Goal: Task Accomplishment & Management: Manage account settings

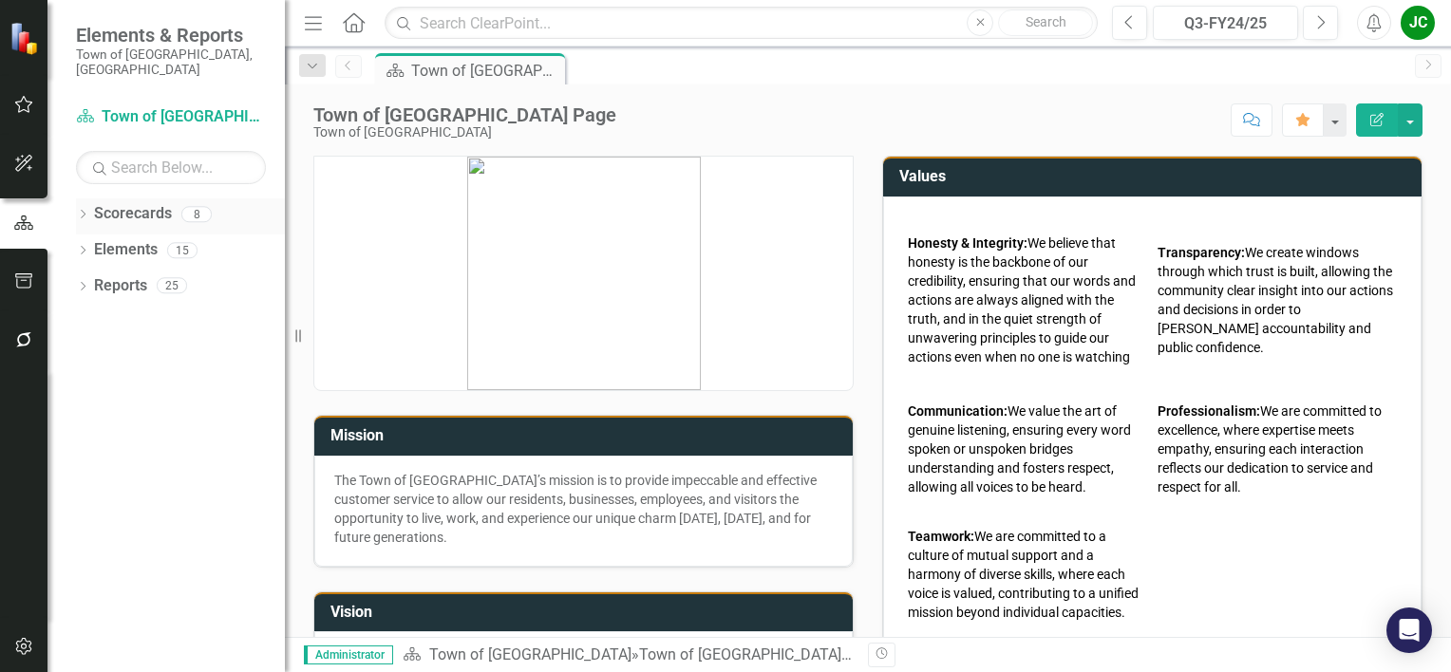
click at [142, 203] on link "Scorecards" at bounding box center [133, 214] width 78 height 22
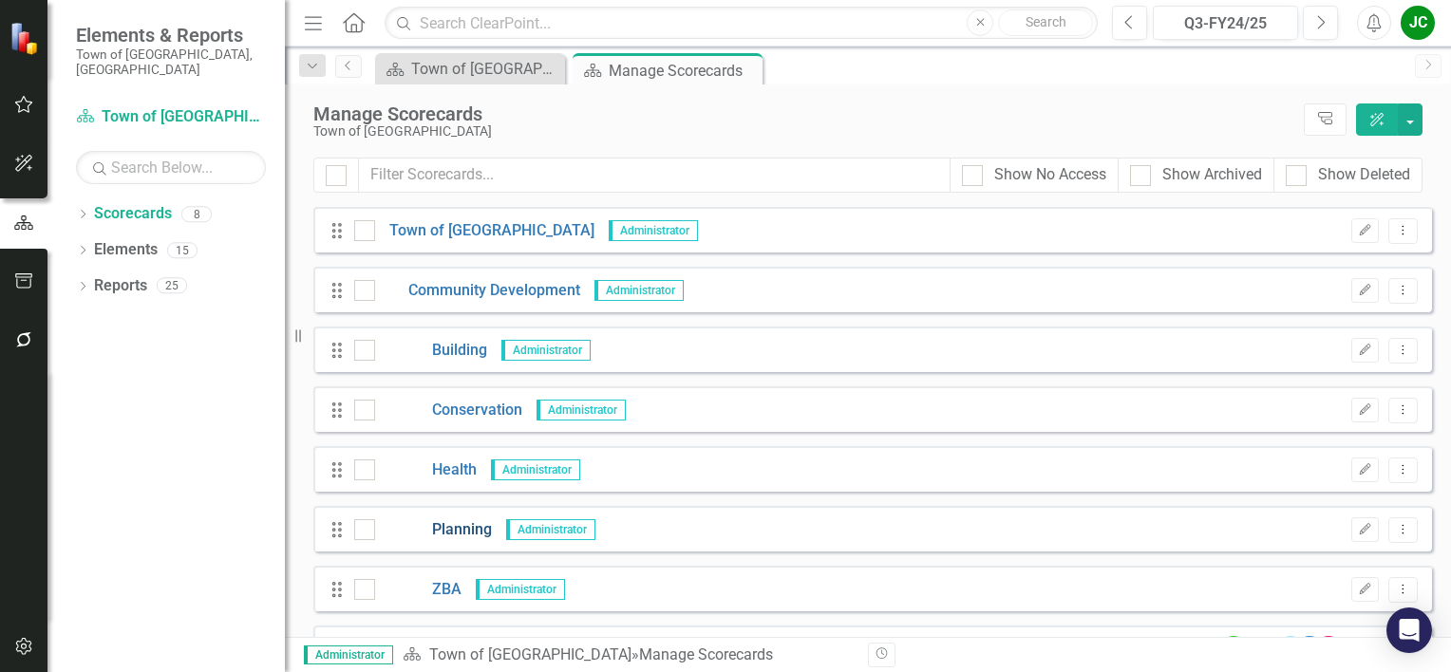
click at [470, 533] on link "Planning" at bounding box center [433, 531] width 117 height 22
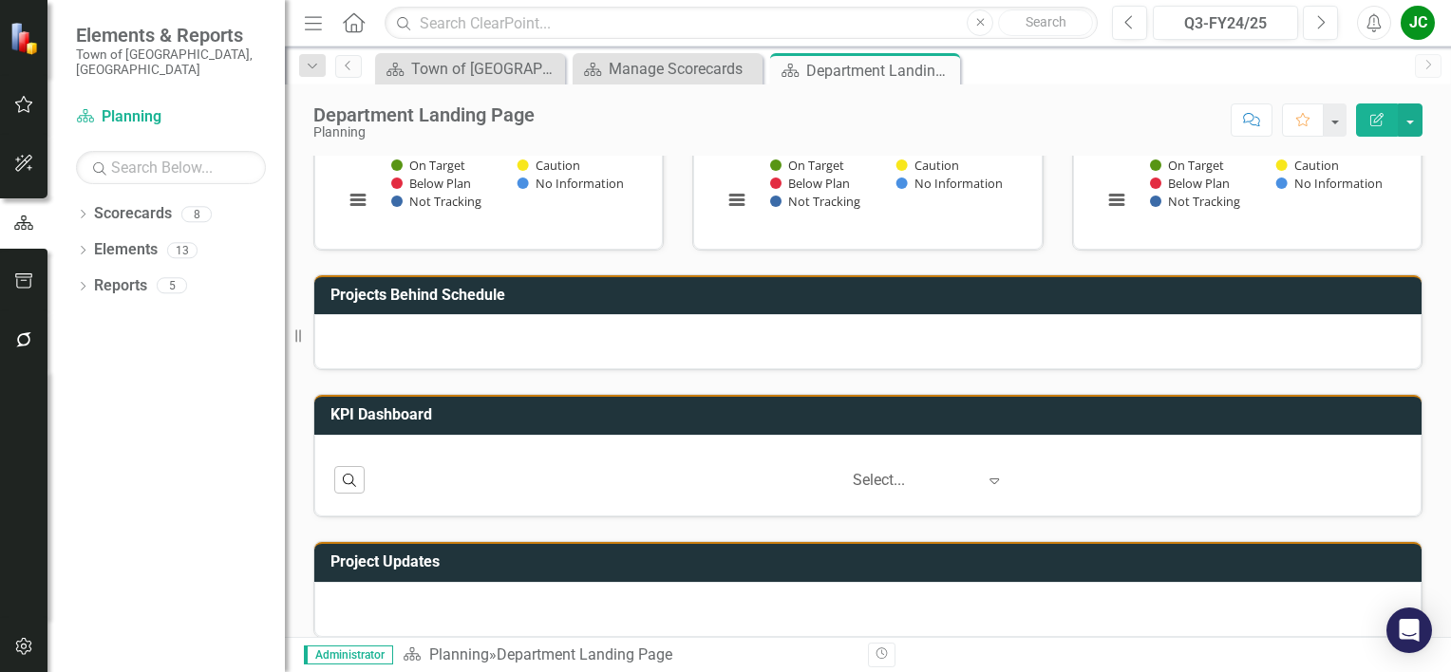
scroll to position [758, 0]
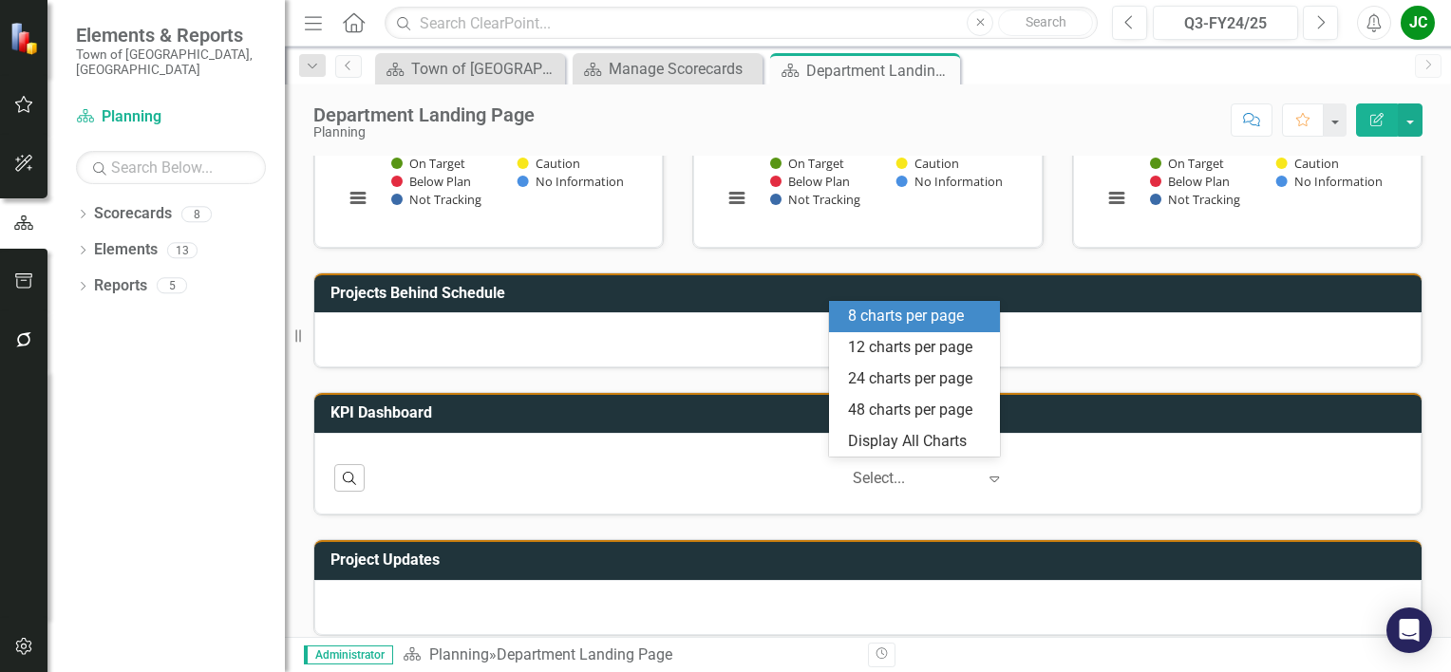
click at [856, 471] on div at bounding box center [914, 479] width 123 height 26
click at [899, 317] on div "8 charts per page" at bounding box center [918, 317] width 141 height 22
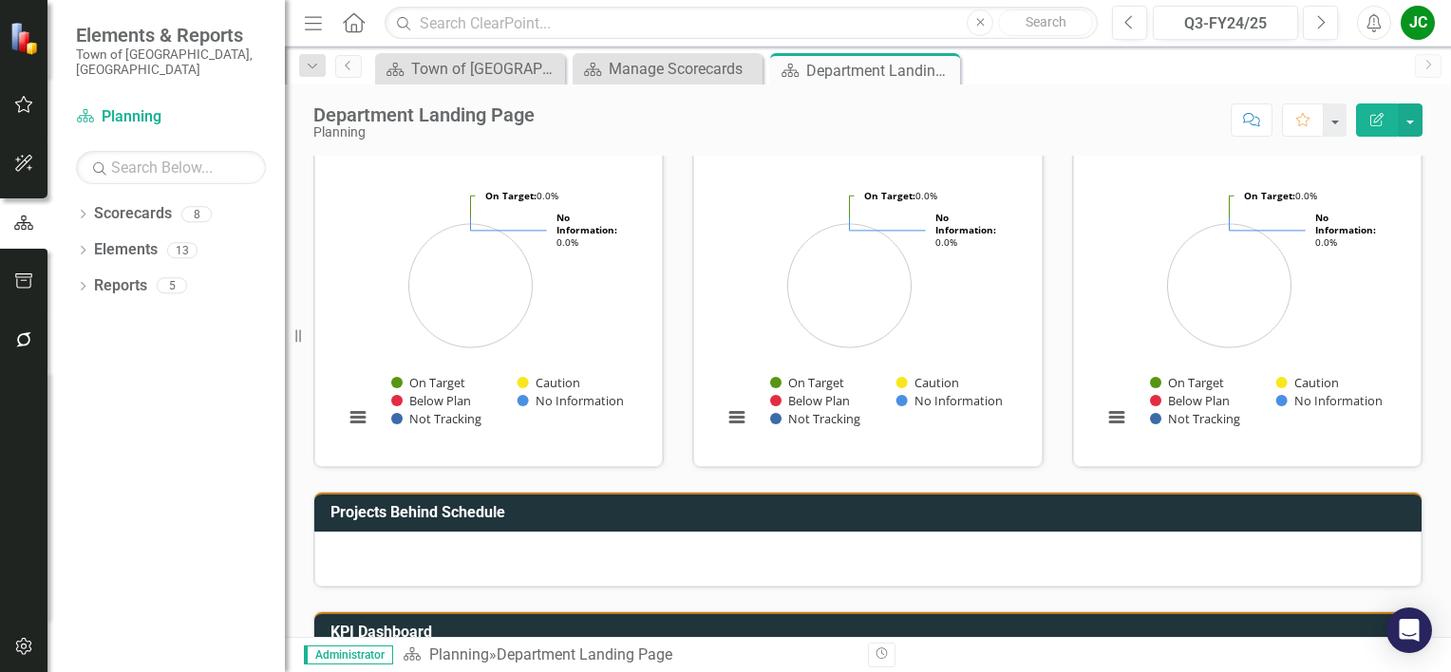
scroll to position [397, 0]
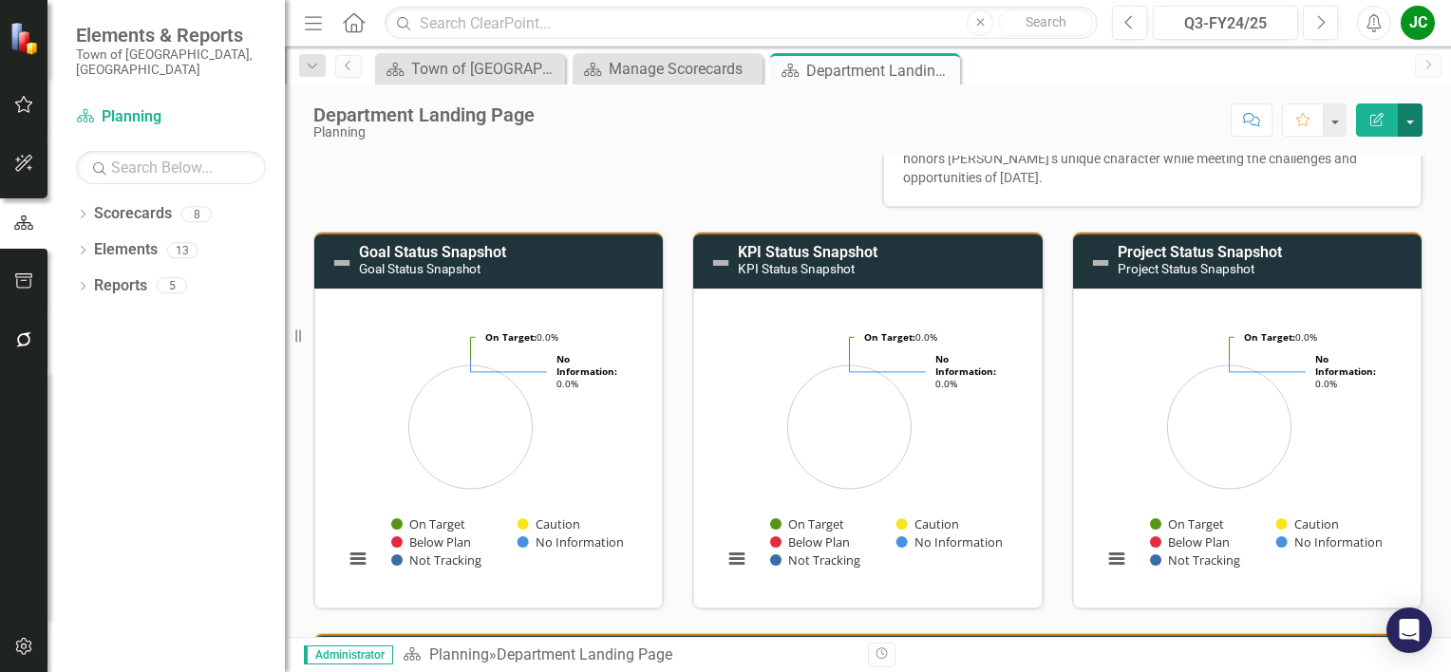
click at [1414, 124] on button "button" at bounding box center [1410, 120] width 25 height 33
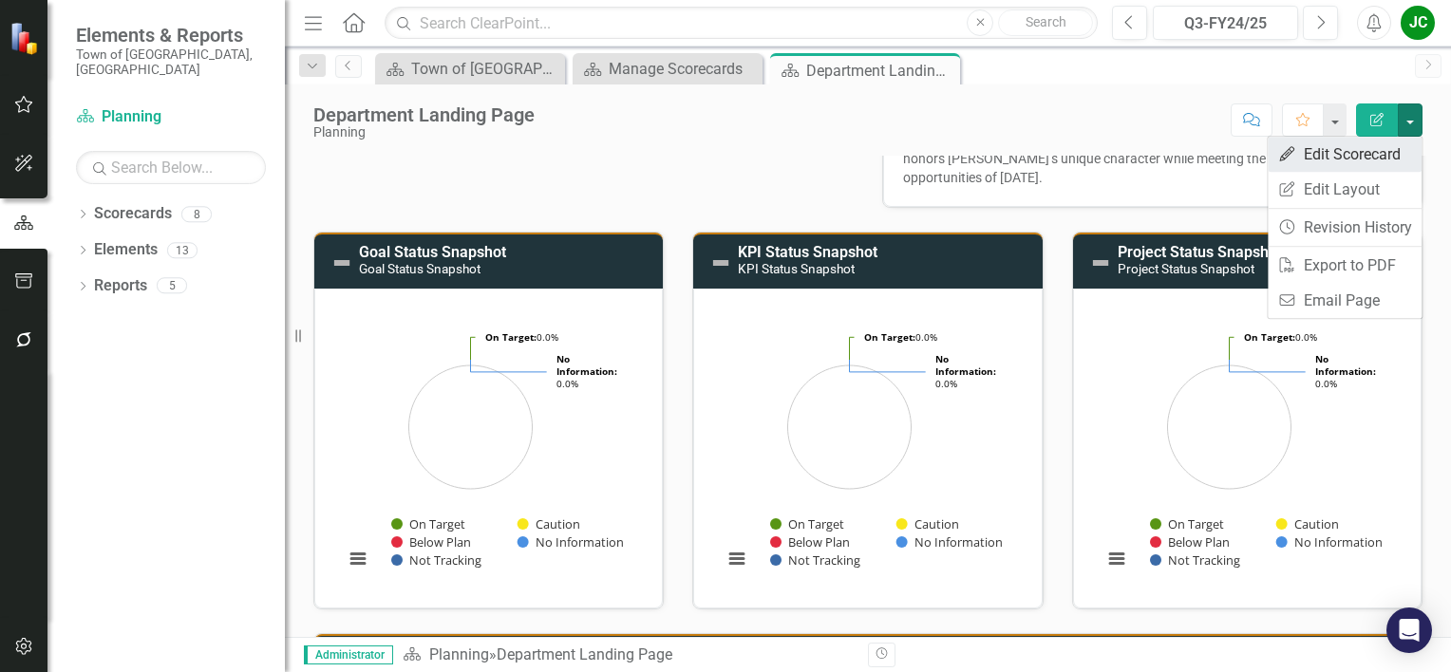
click at [1356, 164] on link "Edit Edit Scorecard" at bounding box center [1345, 154] width 154 height 35
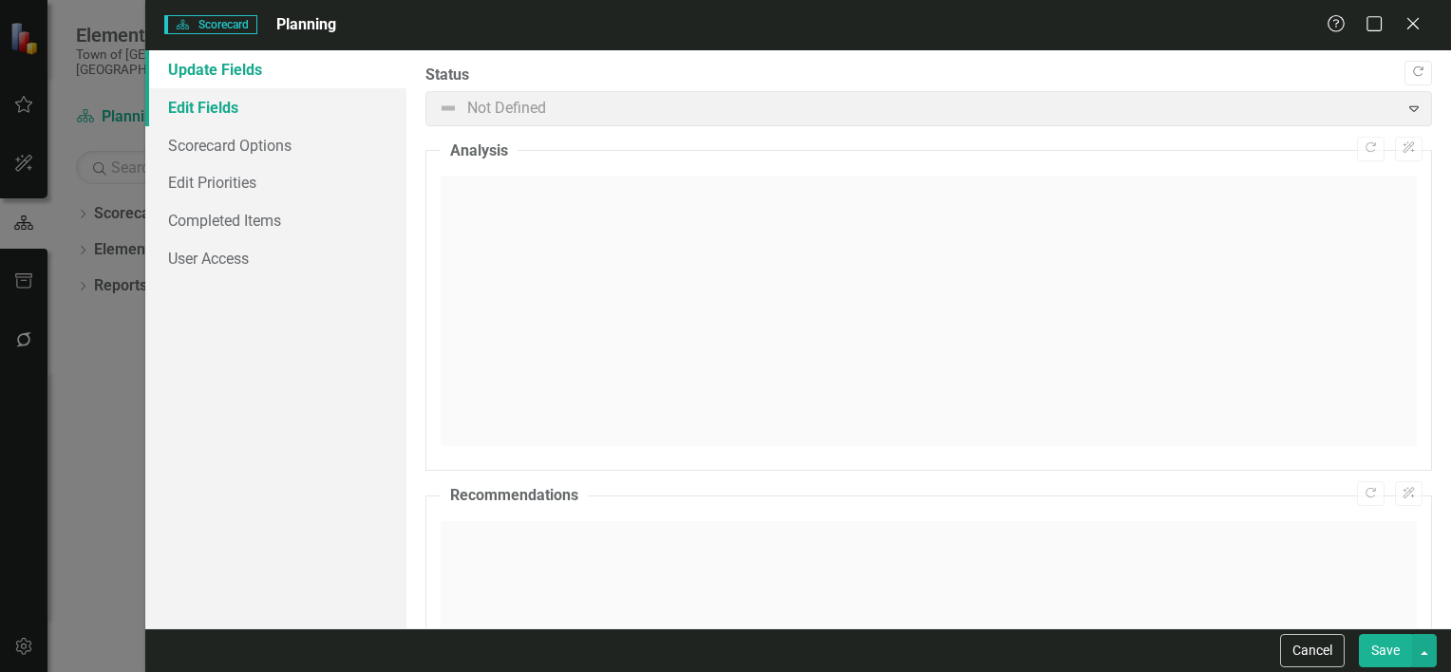
click at [231, 117] on link "Edit Fields" at bounding box center [275, 107] width 261 height 38
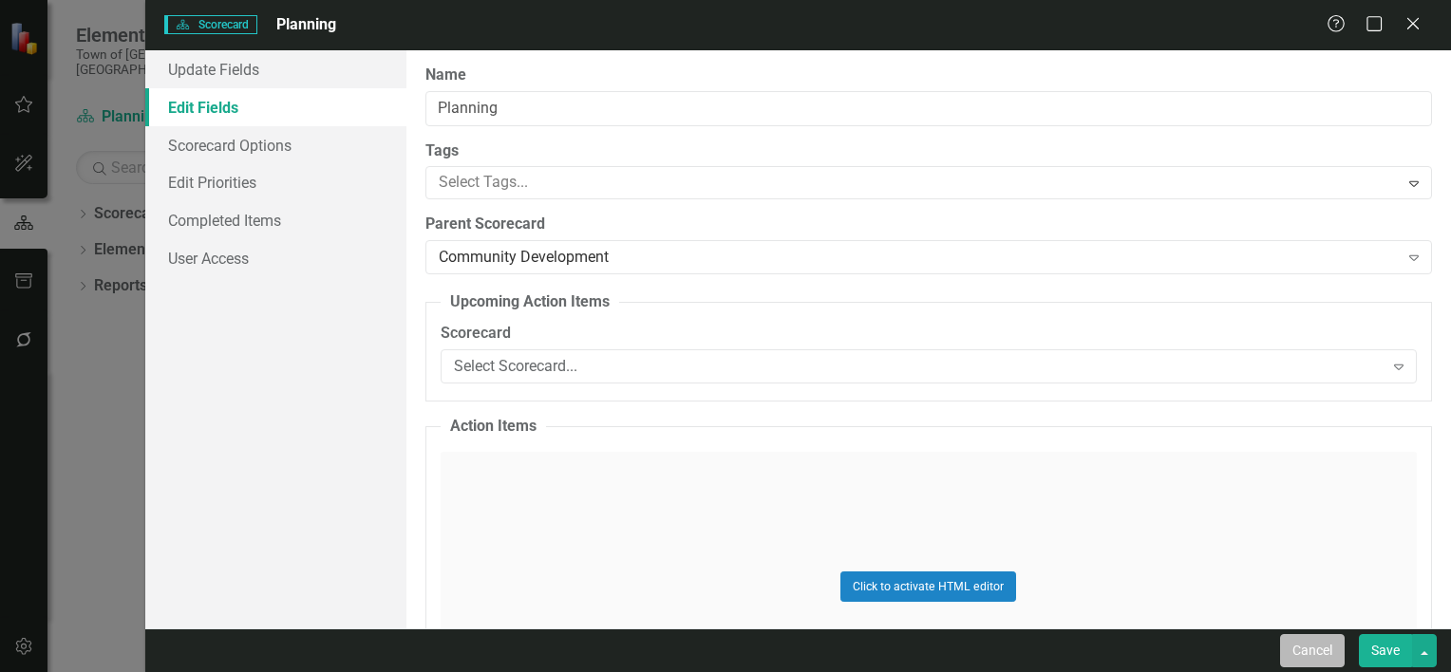
click at [1305, 649] on button "Cancel" at bounding box center [1312, 650] width 65 height 33
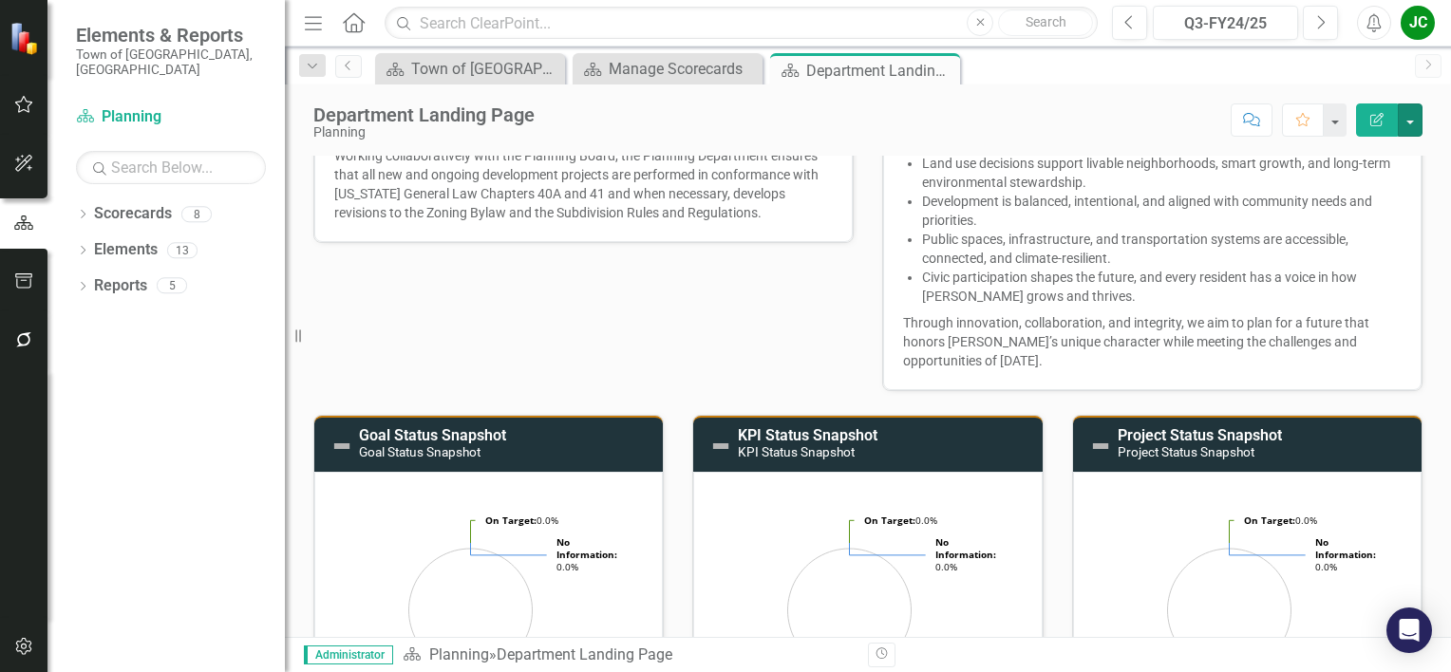
scroll to position [210, 0]
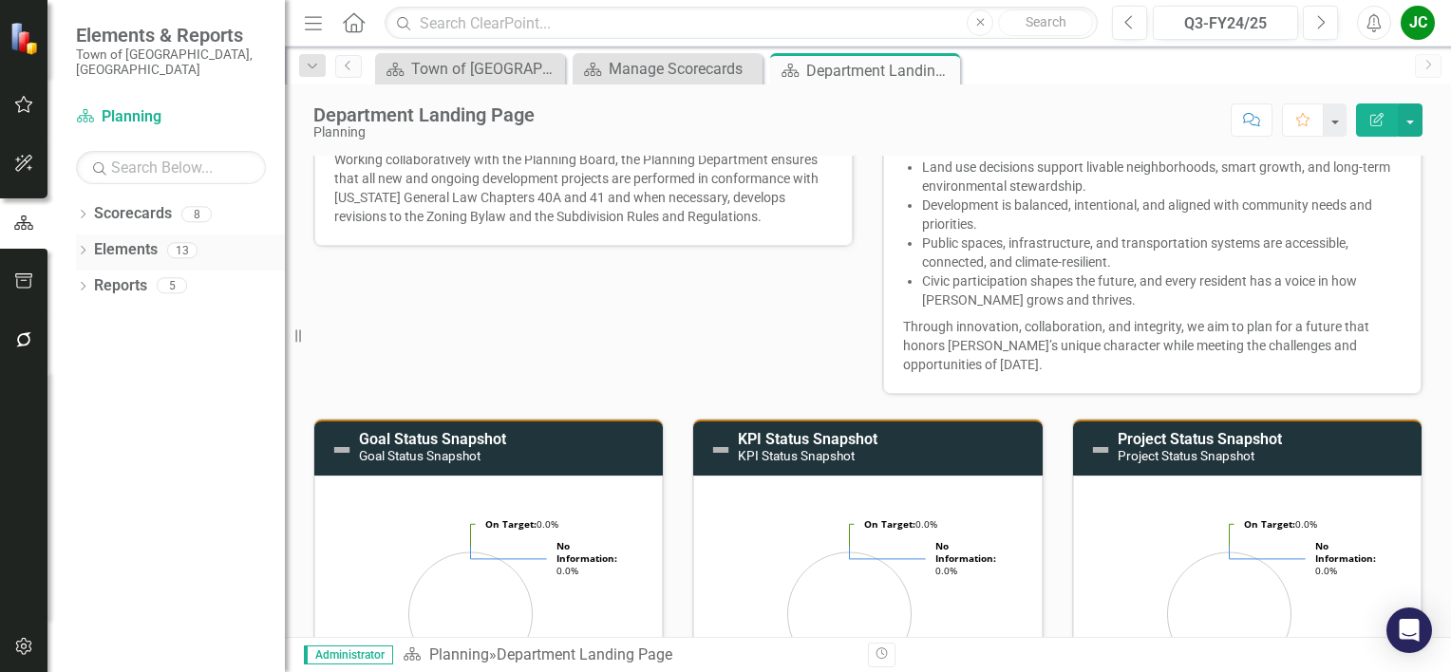
click at [158, 235] on div "Elements 13" at bounding box center [189, 253] width 191 height 36
click at [124, 239] on link "Elements" at bounding box center [126, 250] width 64 height 22
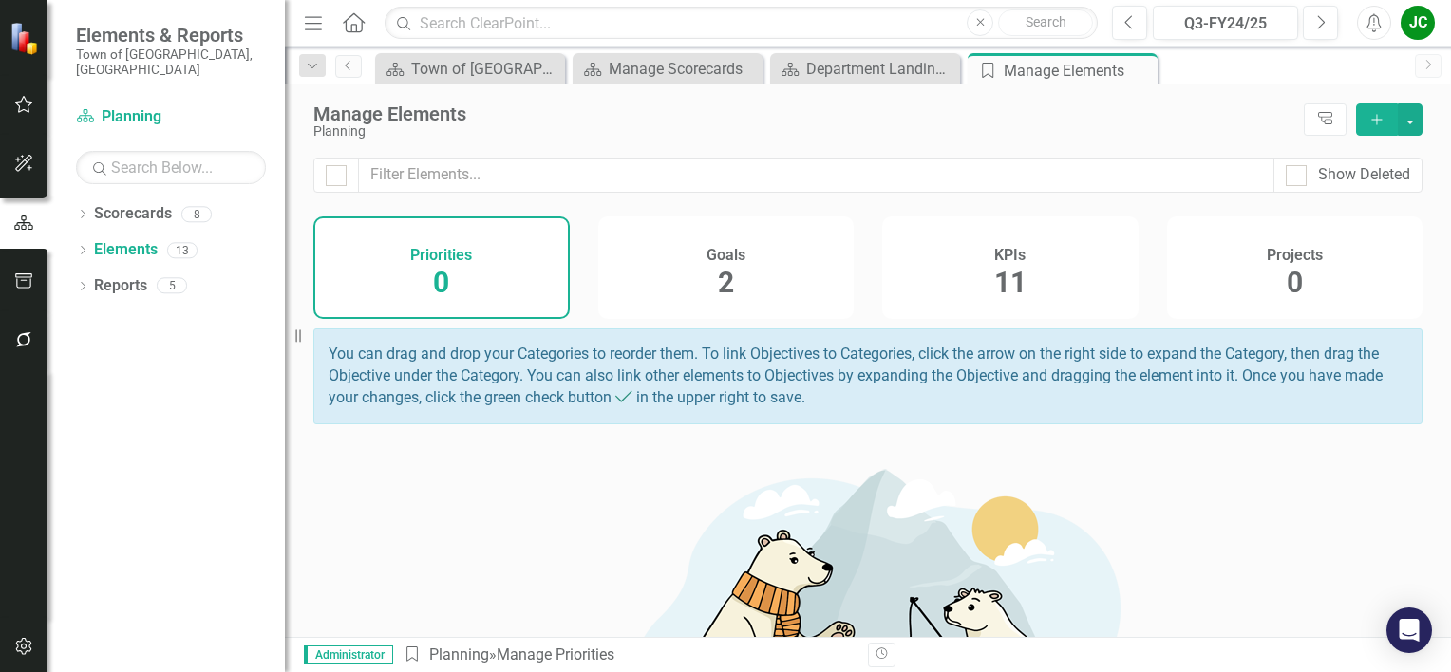
click at [725, 293] on span "2" at bounding box center [726, 282] width 16 height 33
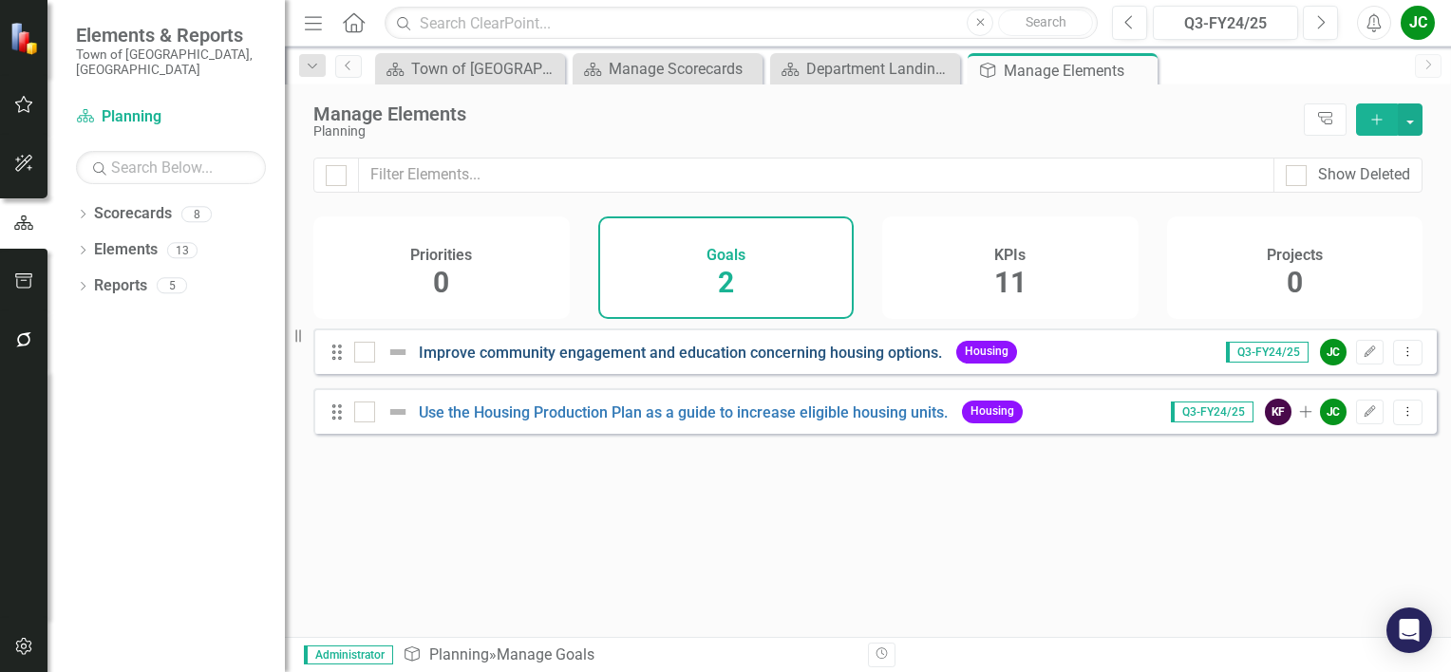
click at [702, 362] on link "Improve community engagement and education concerning housing options." at bounding box center [680, 353] width 523 height 18
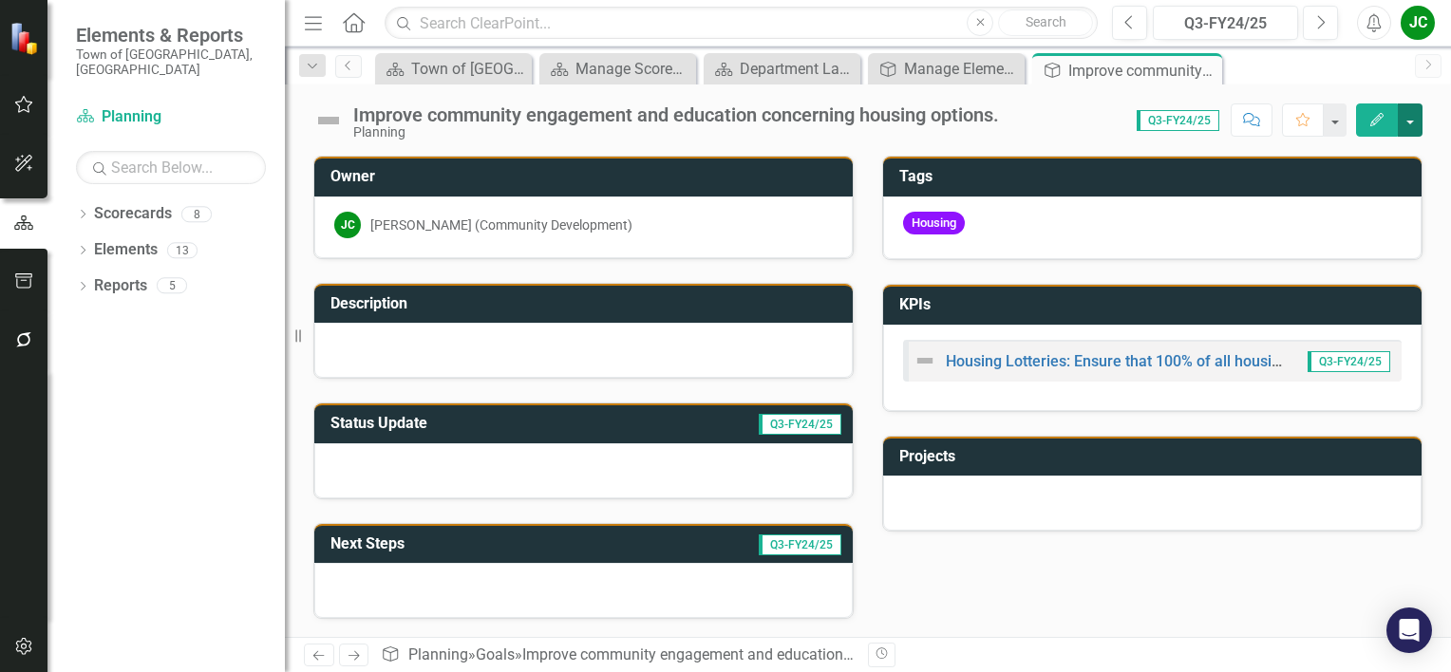
click at [1411, 125] on button "button" at bounding box center [1410, 120] width 25 height 33
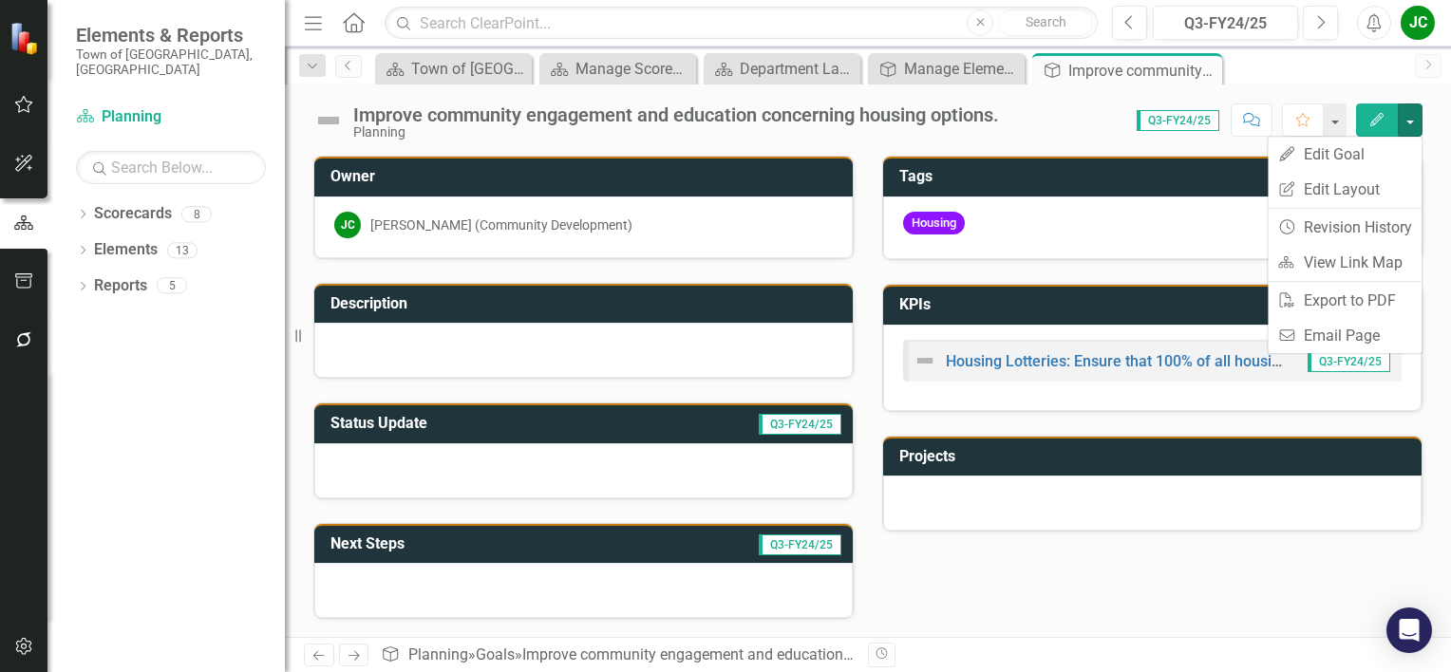
click at [1286, 64] on div "Scorecard Town of [GEOGRAPHIC_DATA] Page Close Scorecard Manage Scorecards Clos…" at bounding box center [888, 68] width 1034 height 30
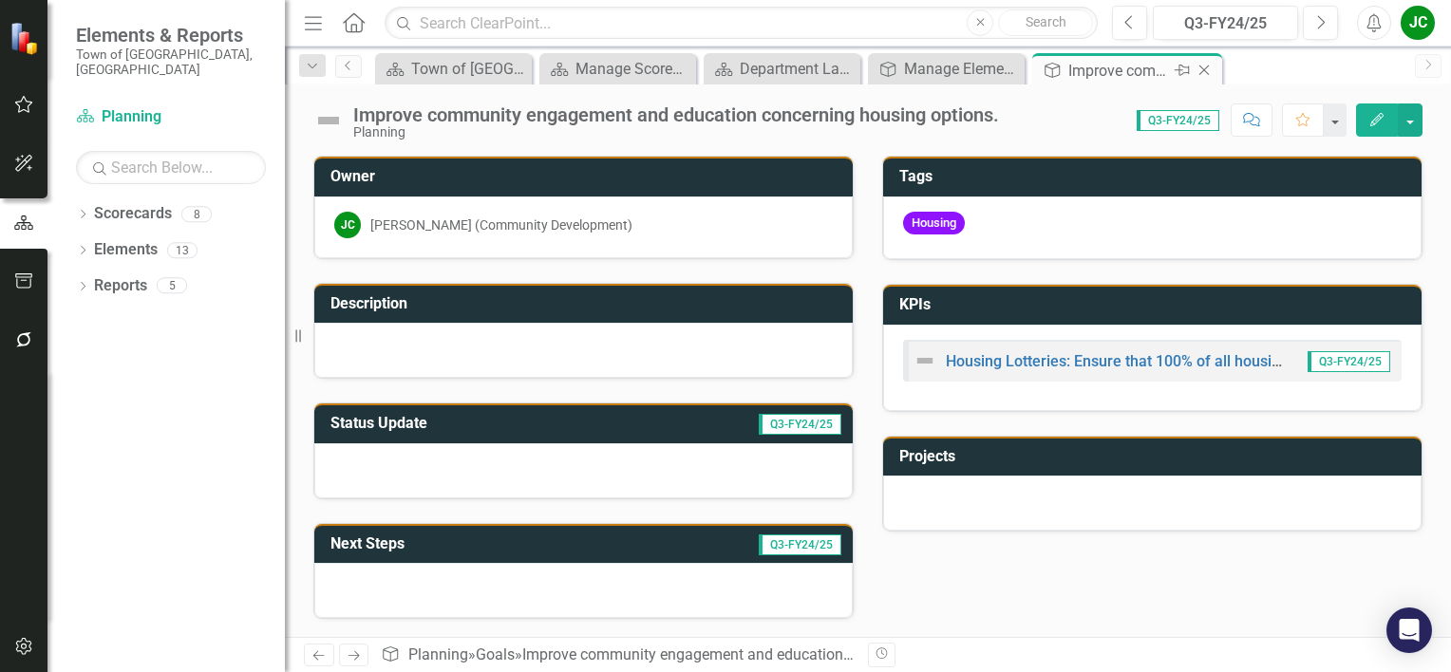
click at [1204, 67] on icon "Close" at bounding box center [1204, 70] width 19 height 15
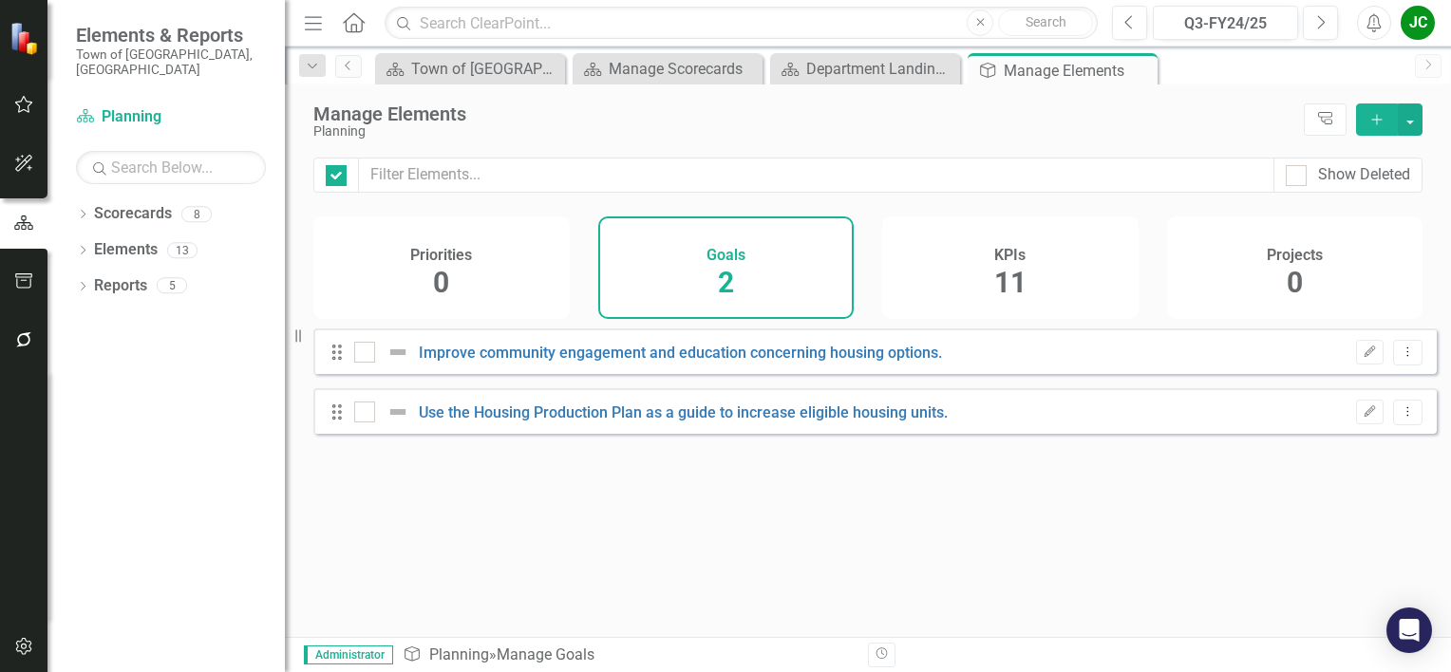
checkbox input "false"
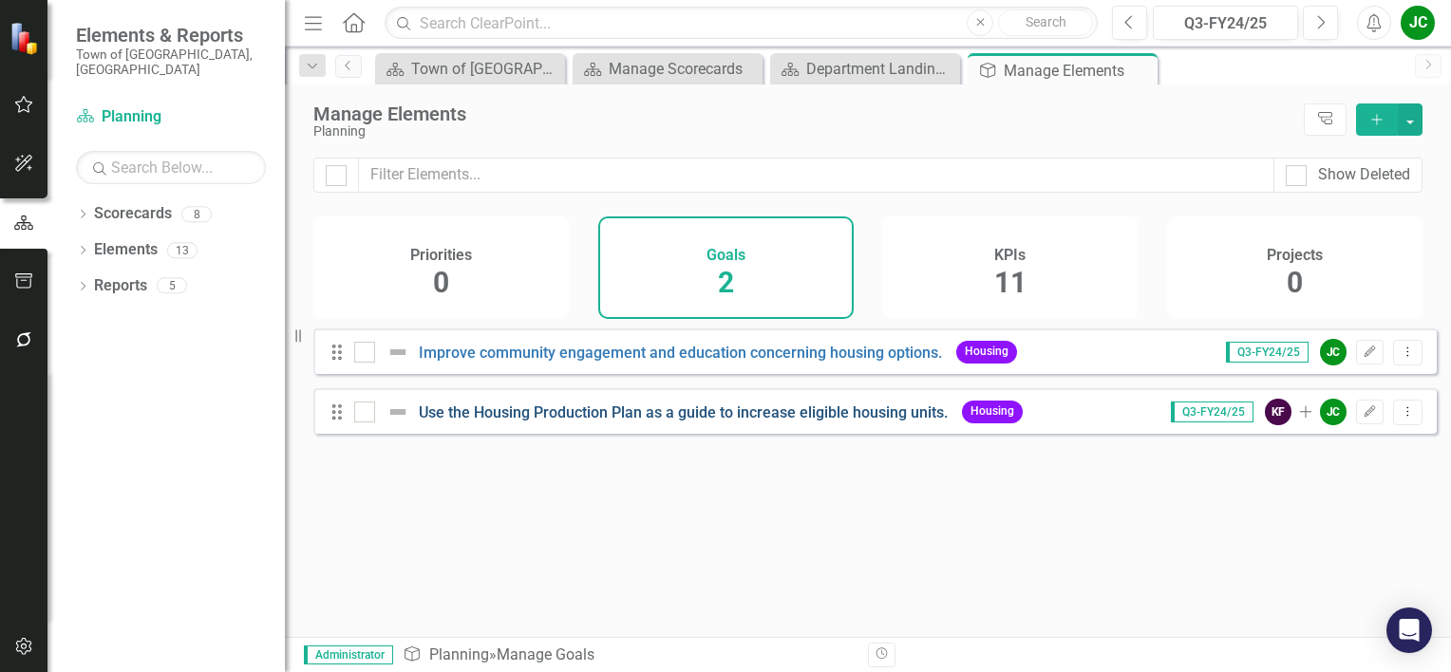
click at [693, 422] on link "Use the Housing Production Plan as a guide to increase eligible housing units." at bounding box center [683, 413] width 529 height 18
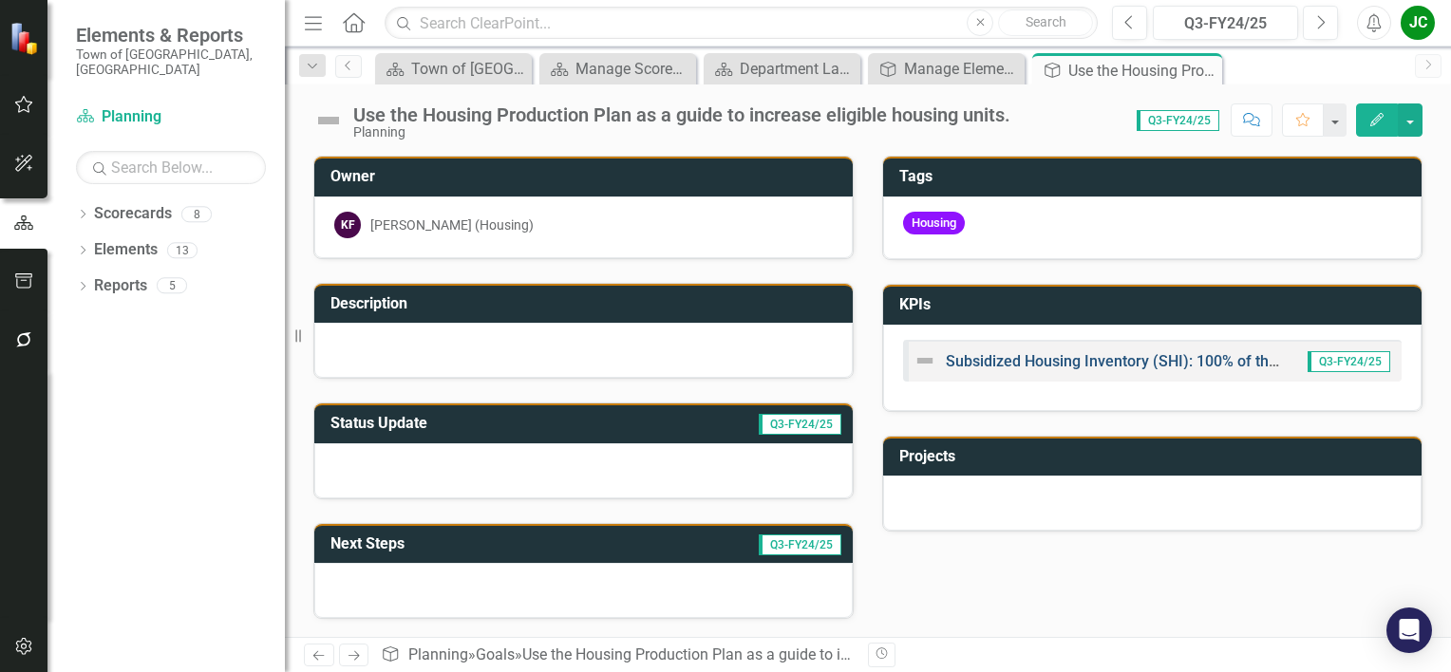
click at [969, 357] on link "Subsidized Housing Inventory (SHI): 100% of the eligible housing units are sent…" at bounding box center [1476, 361] width 1061 height 18
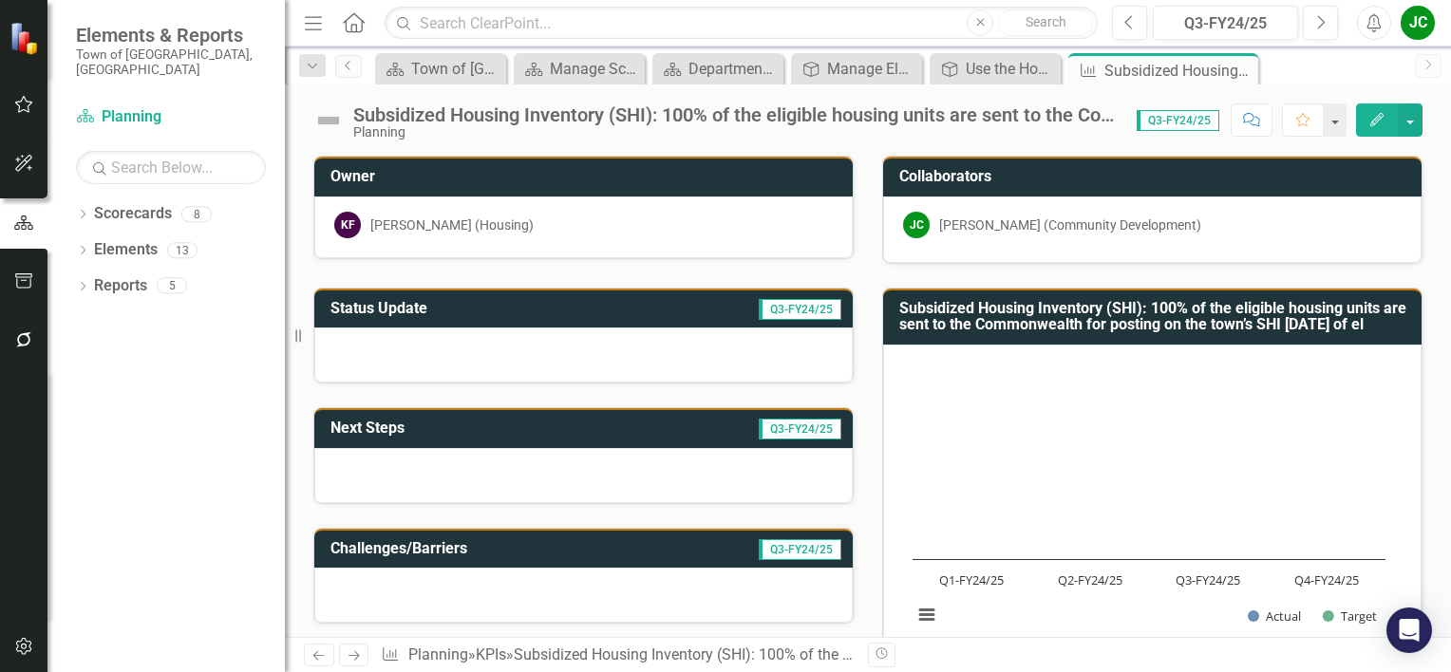
click at [1379, 106] on button "Edit" at bounding box center [1377, 120] width 42 height 33
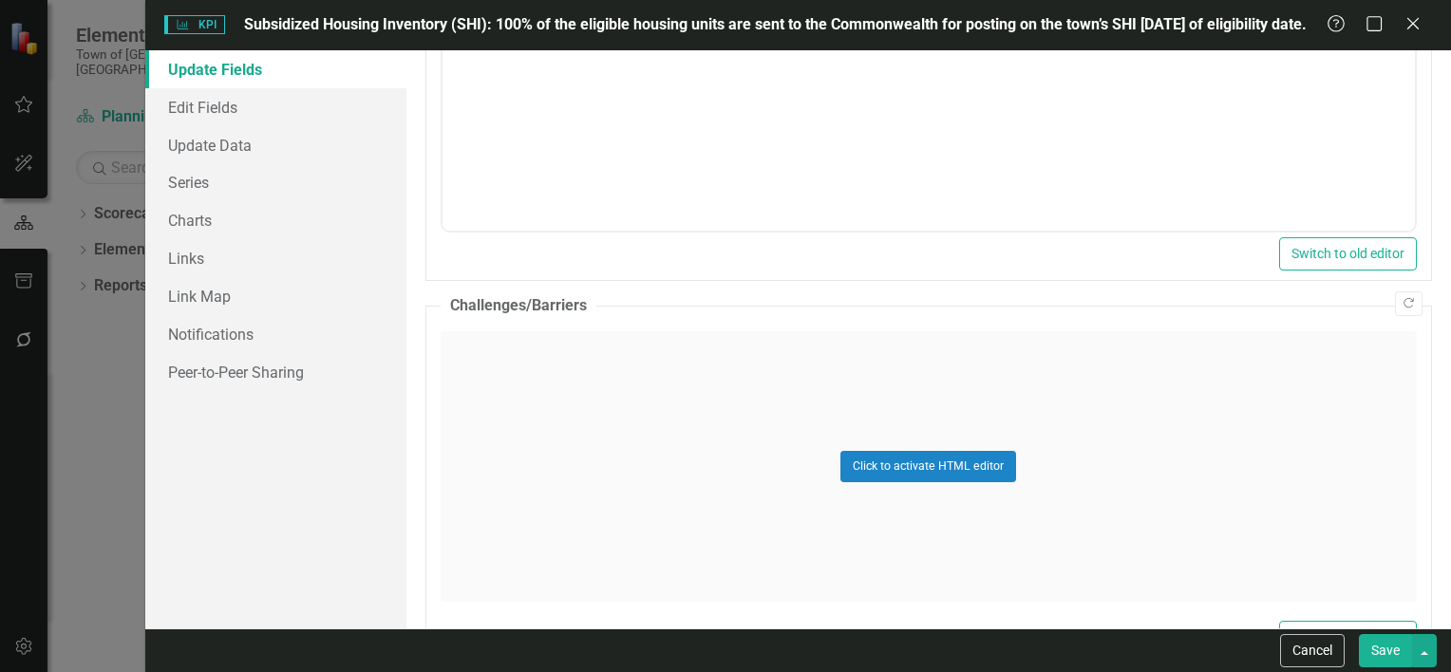
scroll to position [863, 0]
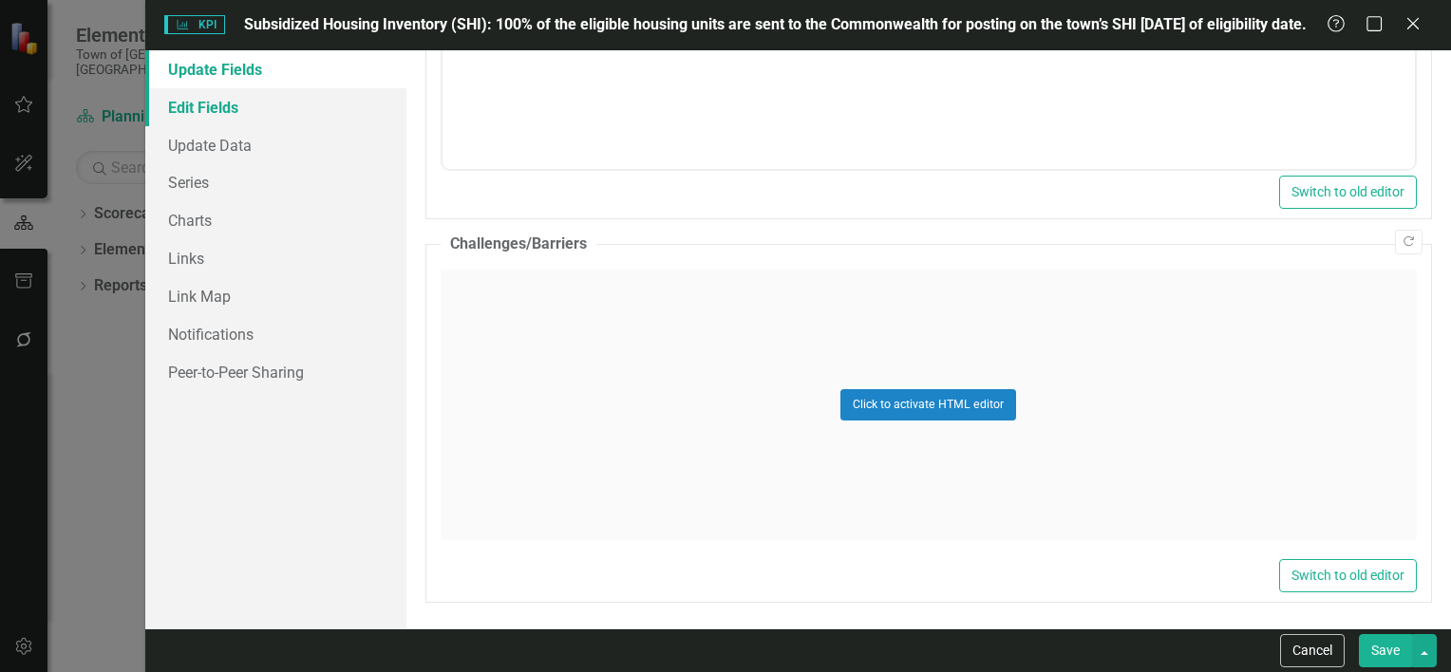
click at [225, 103] on link "Edit Fields" at bounding box center [275, 107] width 261 height 38
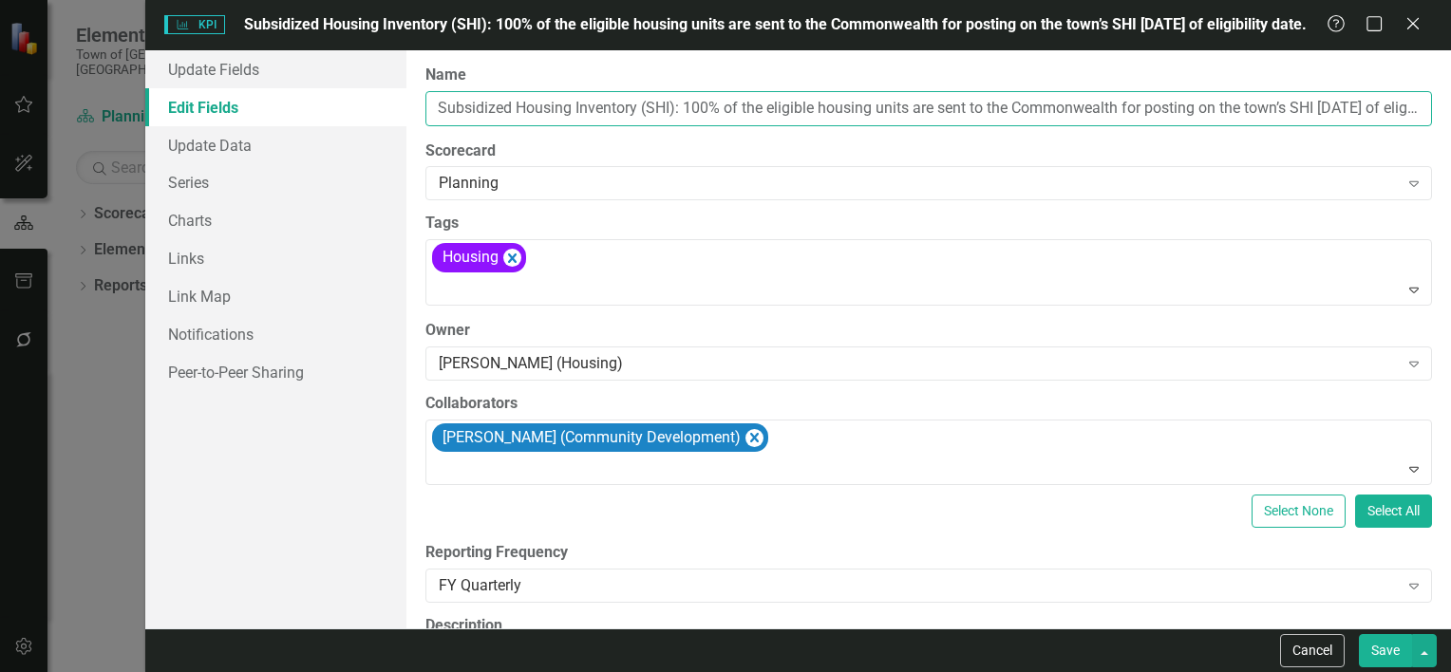
click at [686, 106] on input "Subsidized Housing Inventory (SHI): 100% of the eligible housing units are sent…" at bounding box center [929, 108] width 1007 height 35
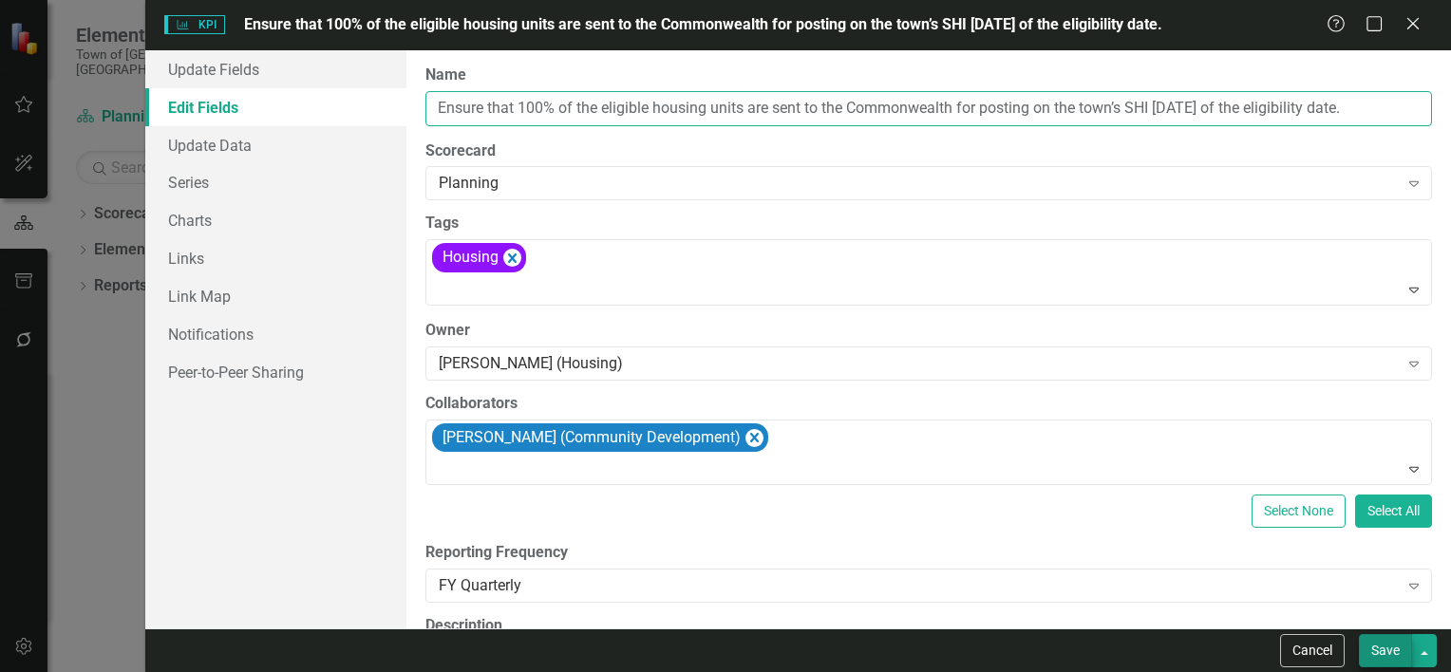
type input "Ensure that 100% of the eligible housing units are sent to the Commonwealth for…"
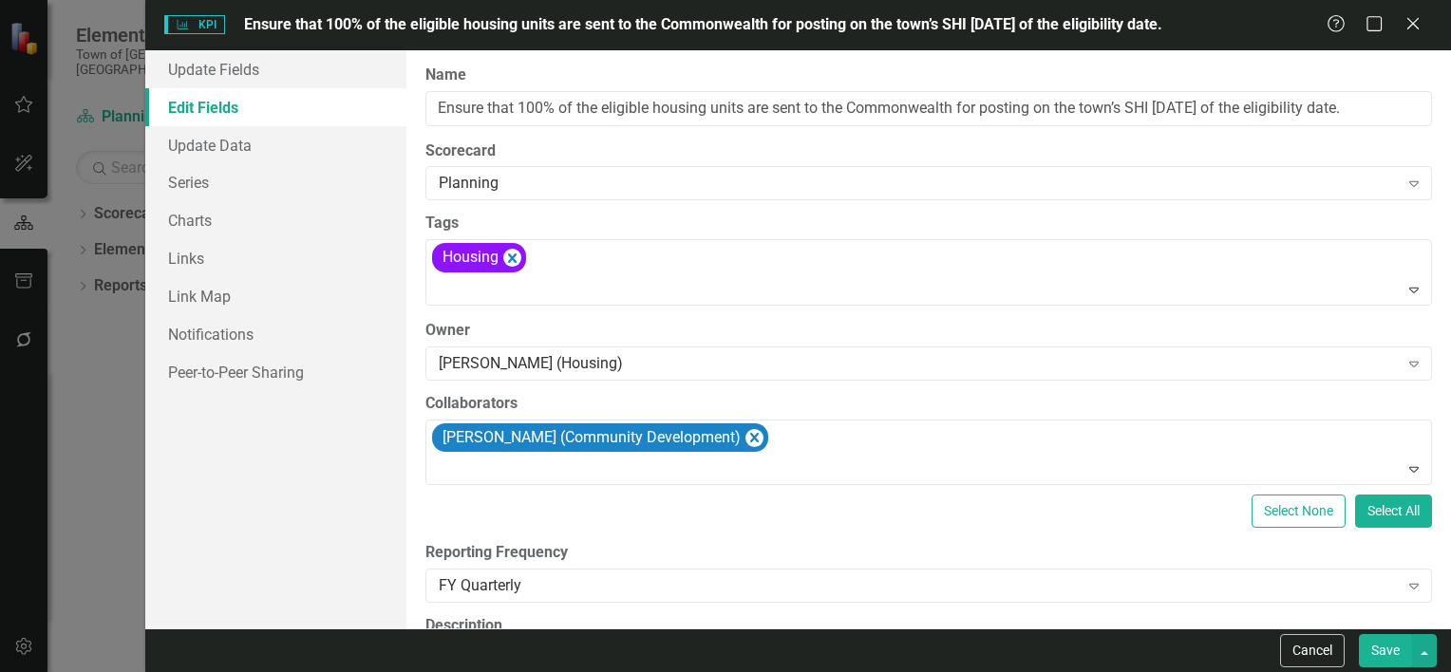
click at [1394, 653] on button "Save" at bounding box center [1385, 650] width 53 height 33
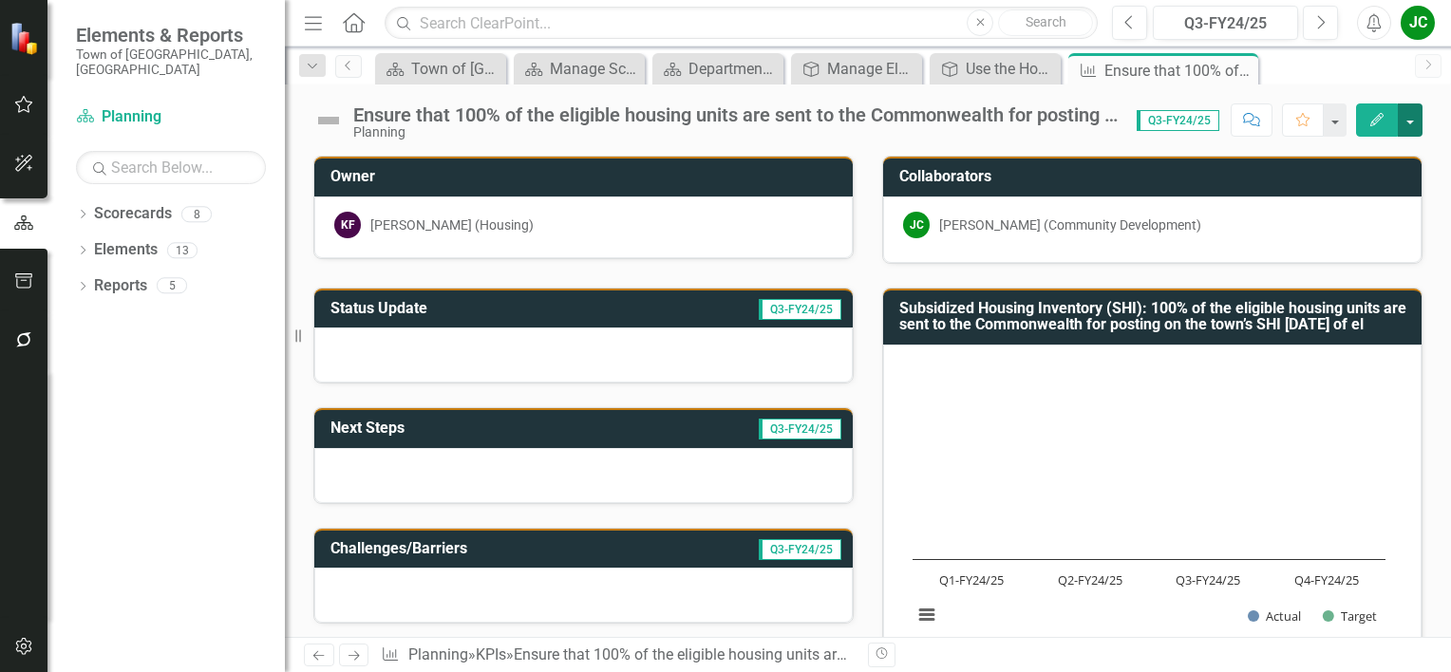
click at [1410, 120] on button "button" at bounding box center [1410, 120] width 25 height 33
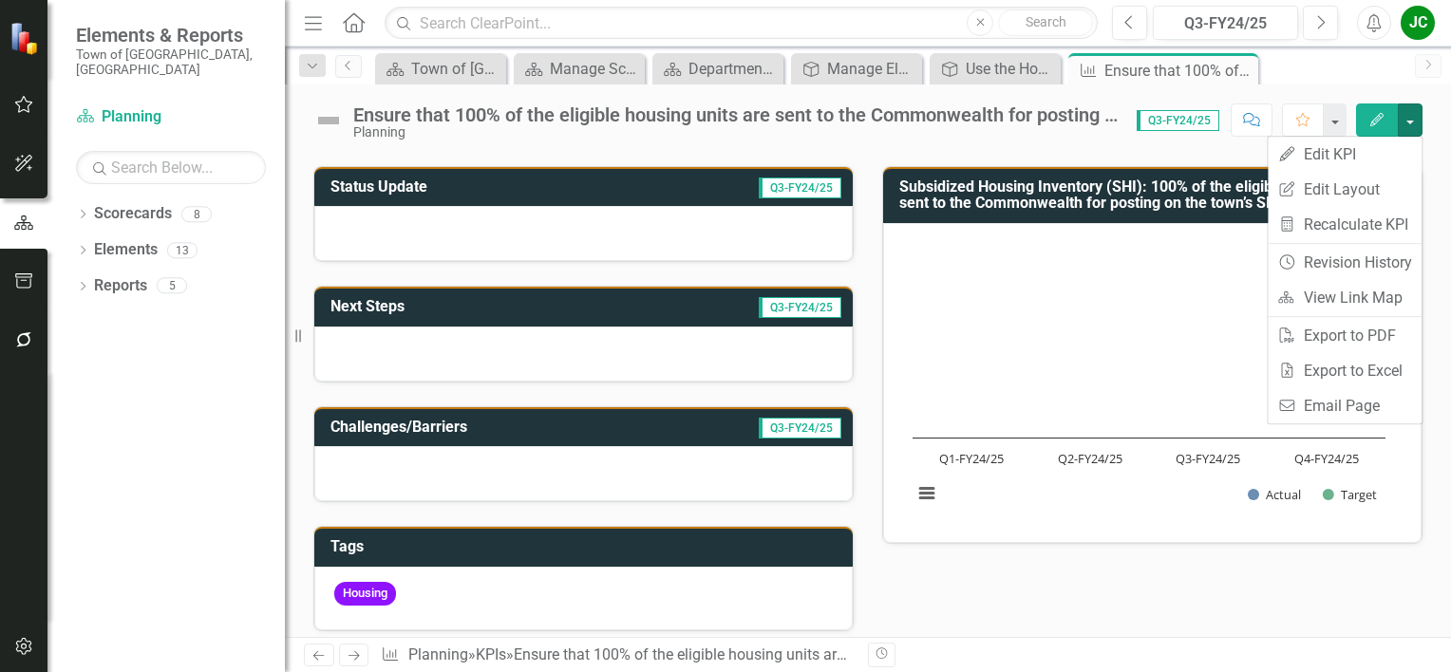
scroll to position [122, 0]
click at [978, 640] on div "Previous Next KPI Planning » KPIs » Ensure that 100% of the eligible housing un…" at bounding box center [868, 654] width 1166 height 35
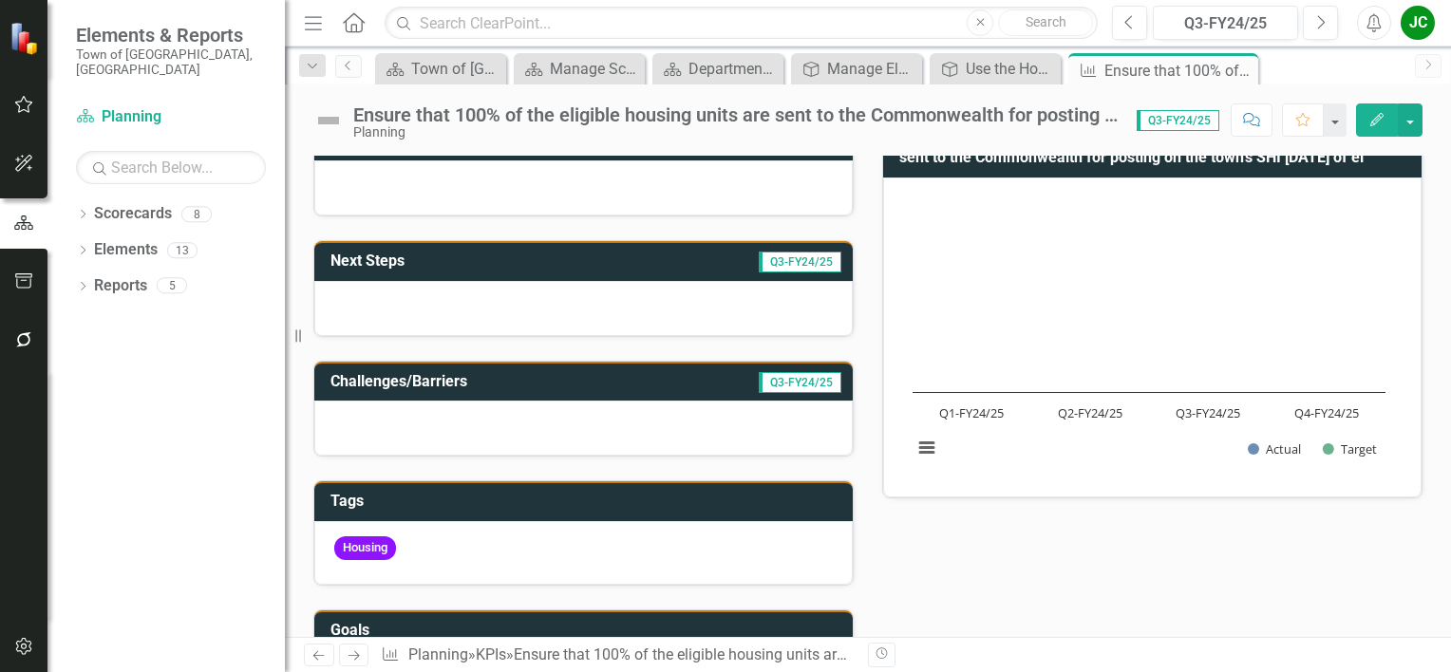
scroll to position [103, 0]
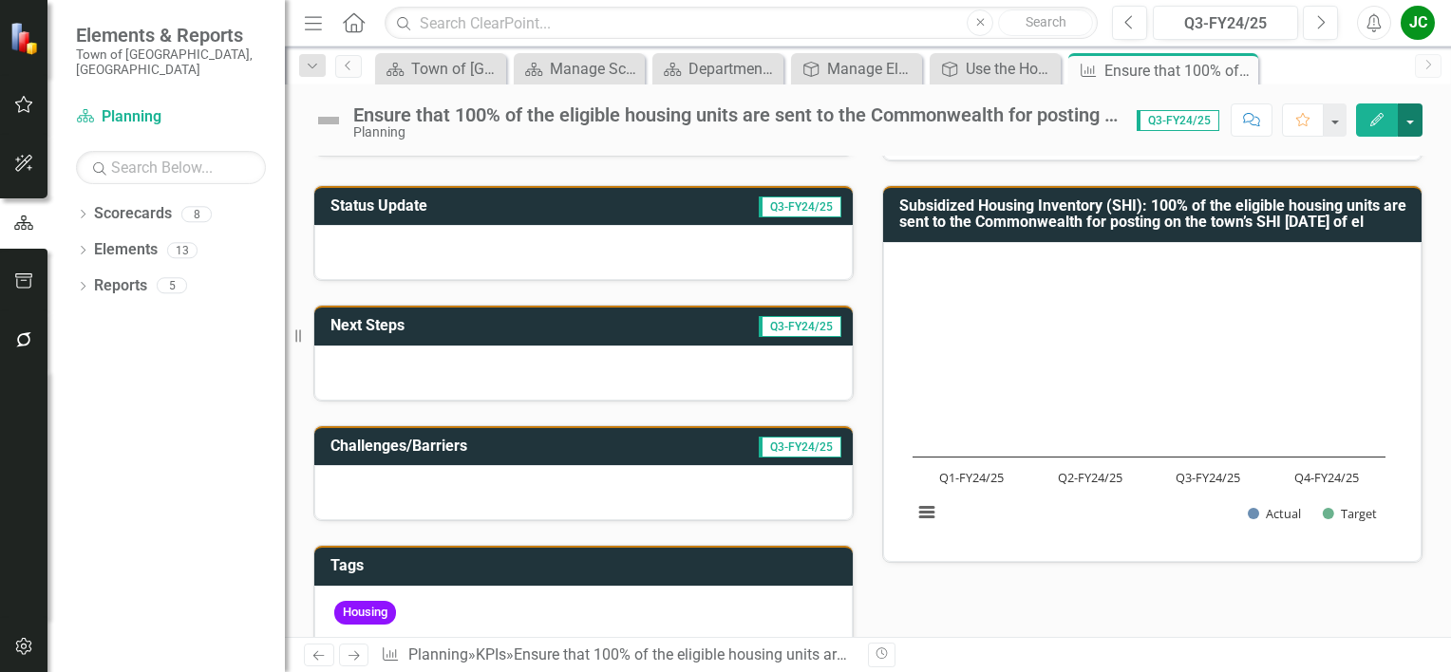
click at [1410, 118] on button "button" at bounding box center [1410, 120] width 25 height 33
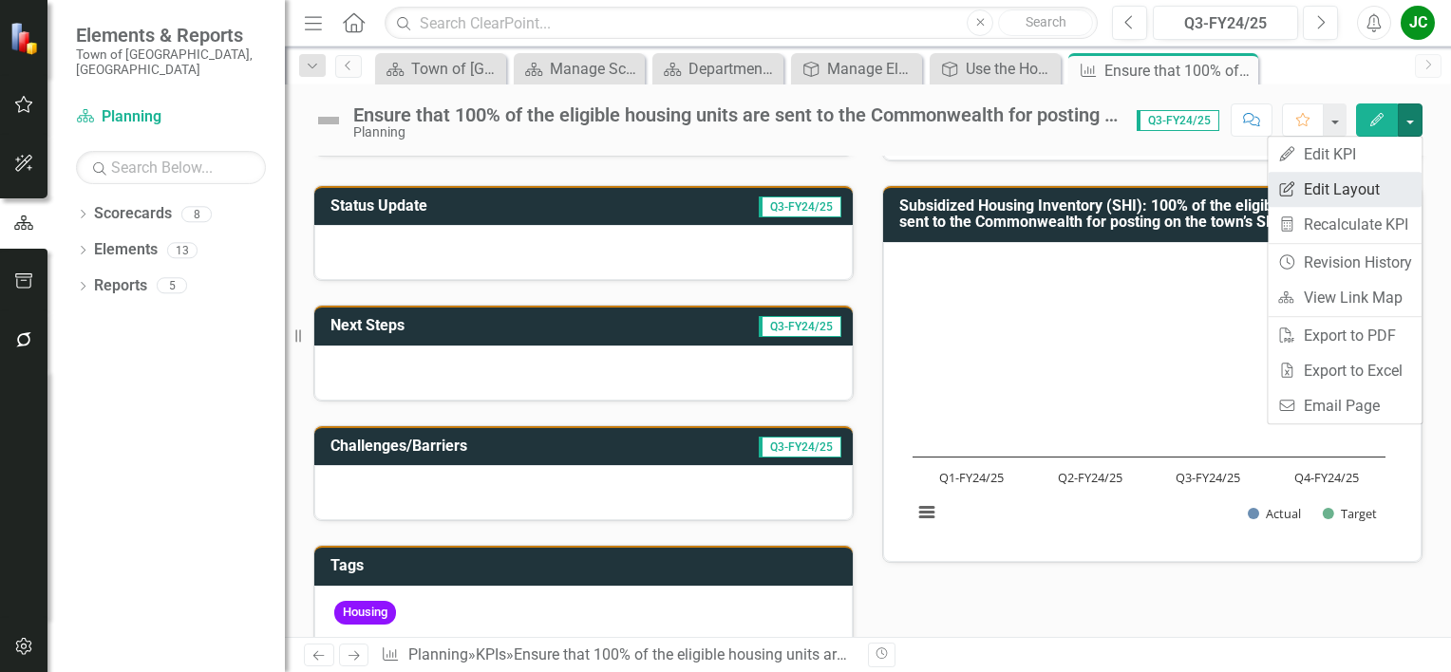
click at [1327, 193] on link "Edit Report Edit Layout" at bounding box center [1345, 189] width 154 height 35
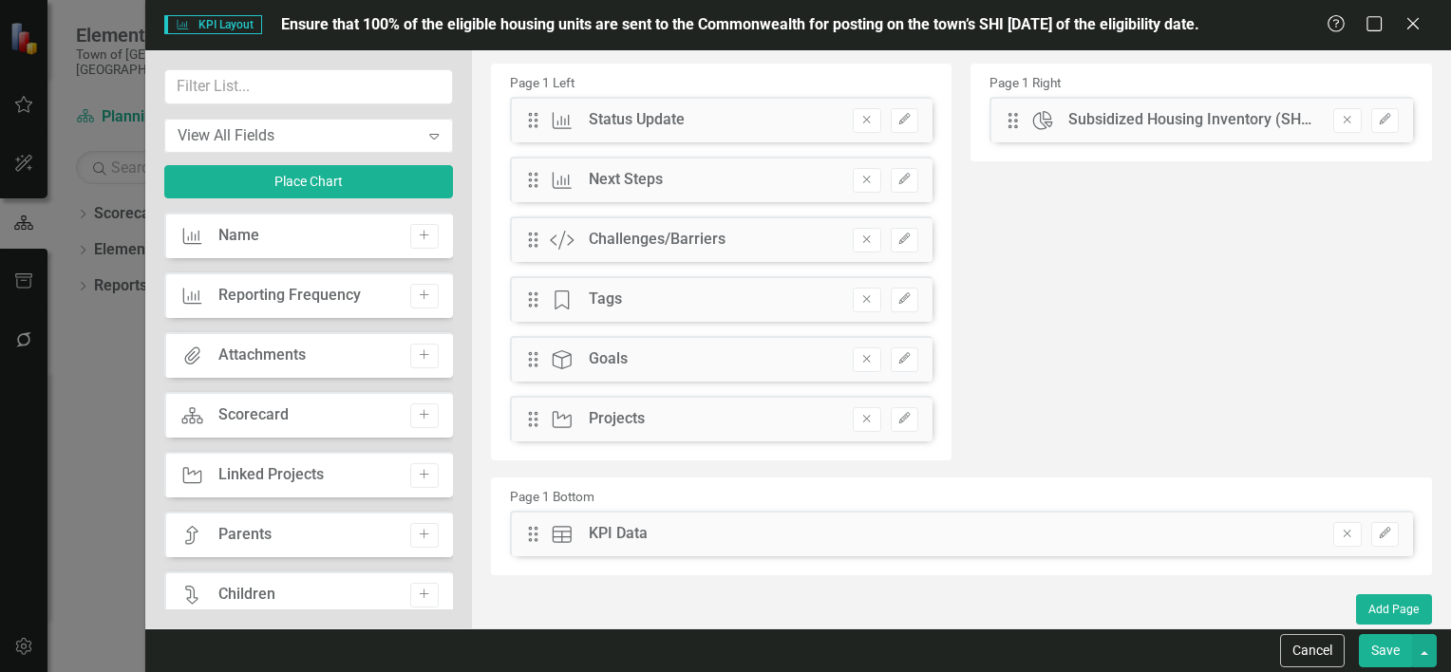
scroll to position [0, 0]
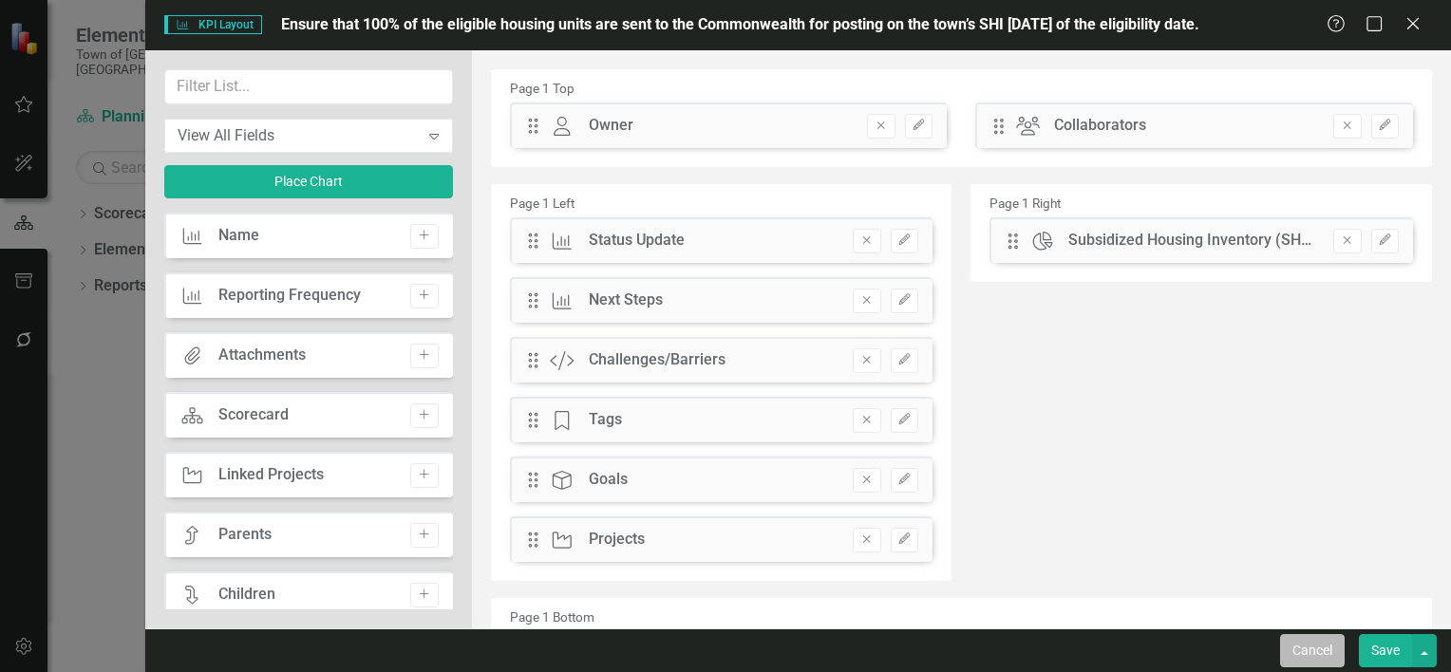
click at [1316, 660] on button "Cancel" at bounding box center [1312, 650] width 65 height 33
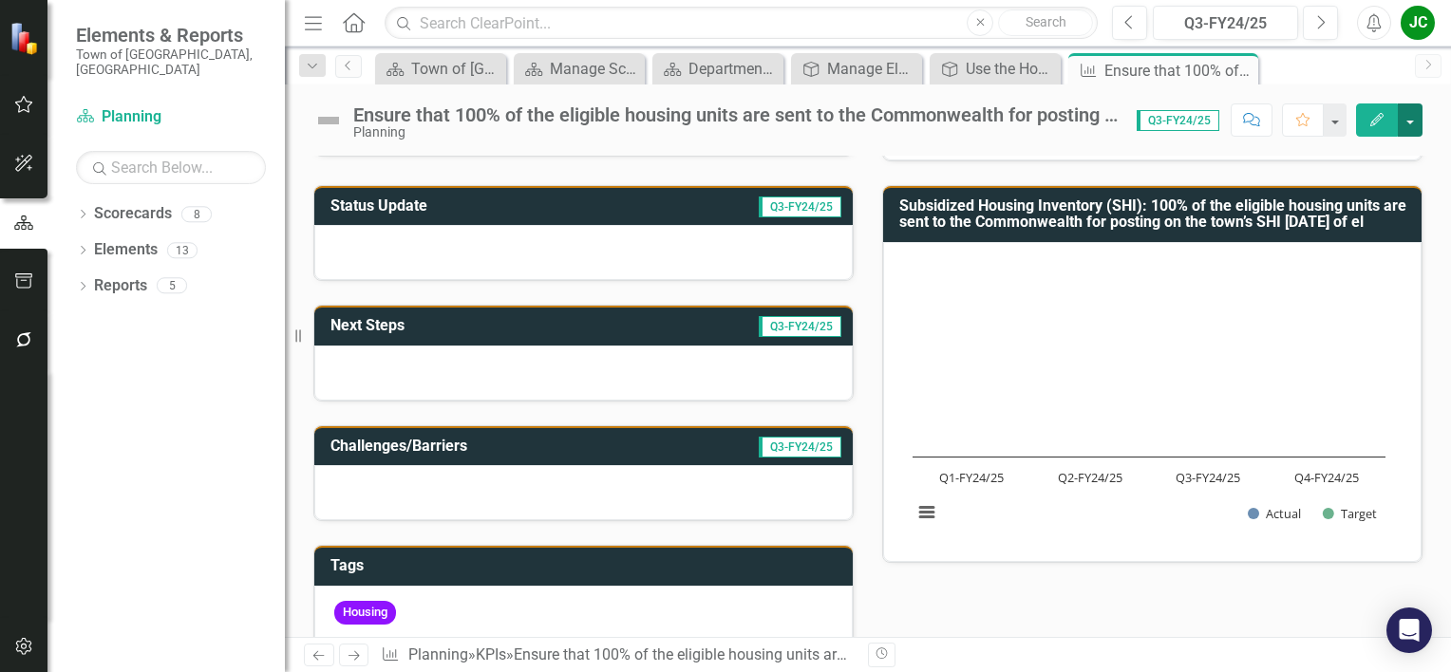
click at [1414, 106] on button "button" at bounding box center [1410, 120] width 25 height 33
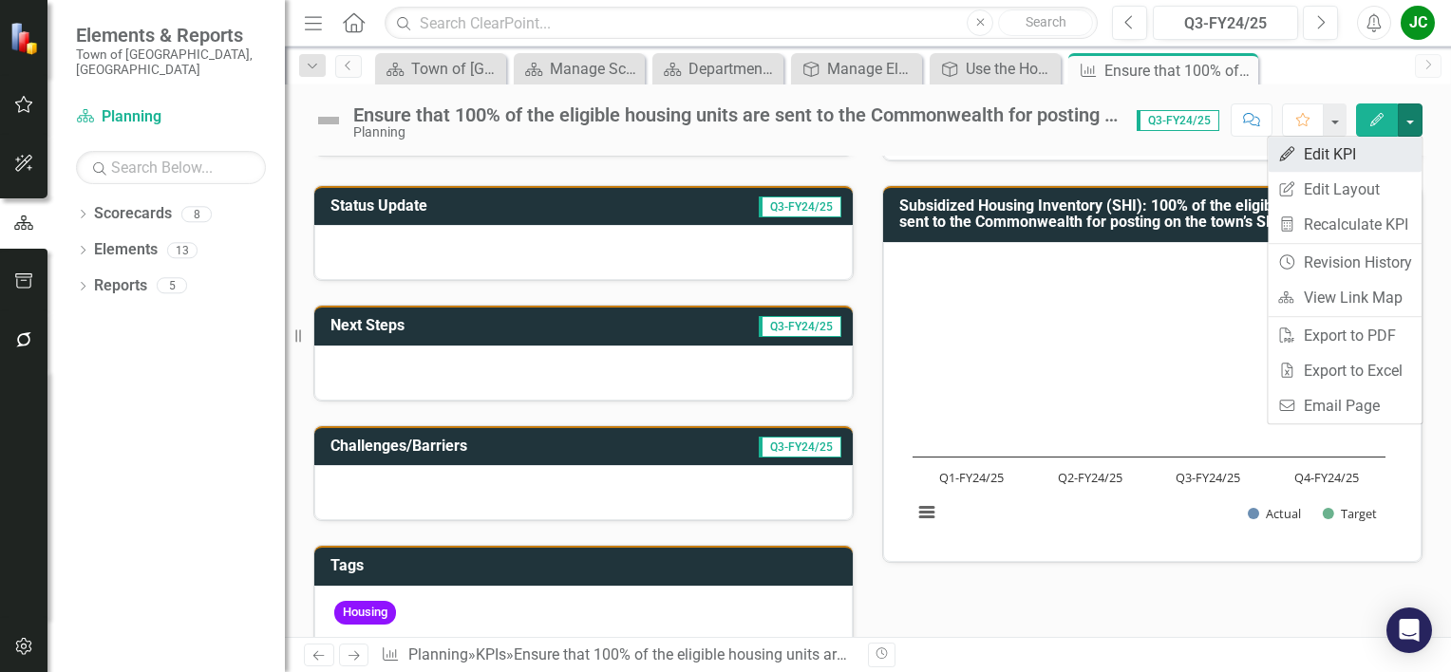
click at [1337, 144] on link "Edit Edit KPI" at bounding box center [1345, 154] width 154 height 35
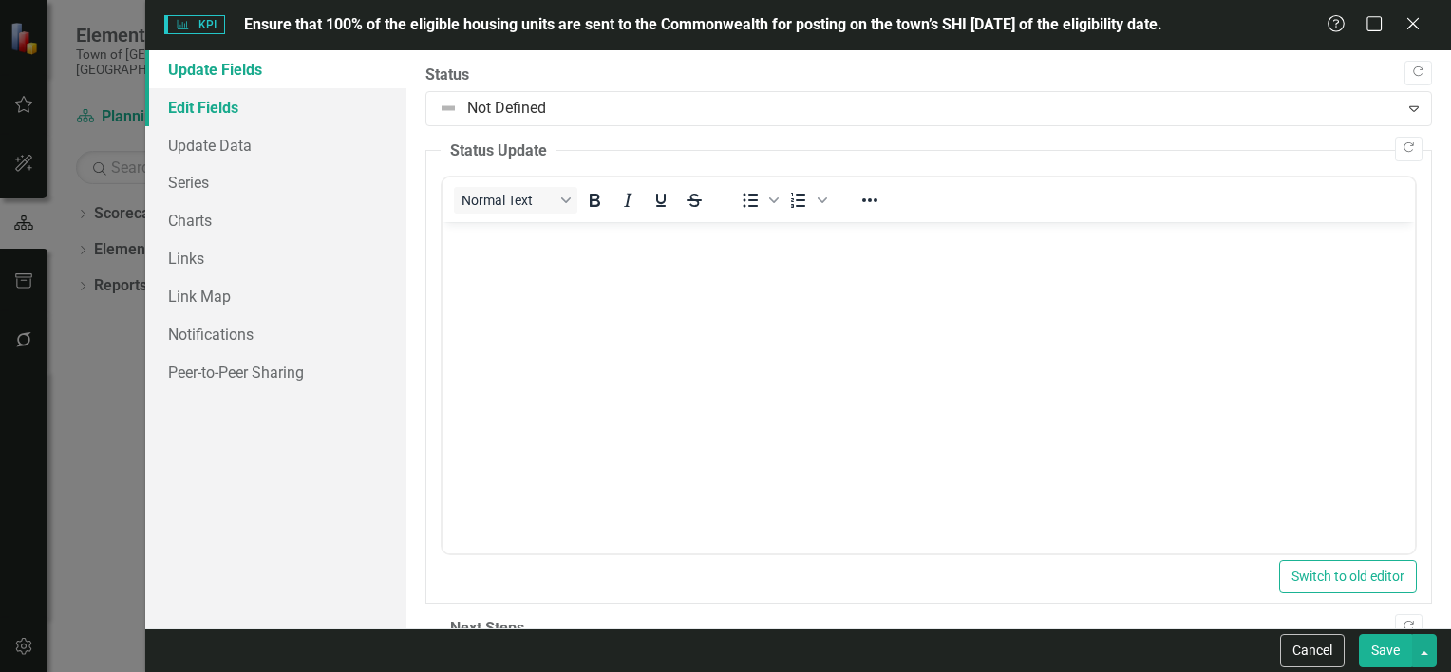
click at [273, 114] on link "Edit Fields" at bounding box center [275, 107] width 261 height 38
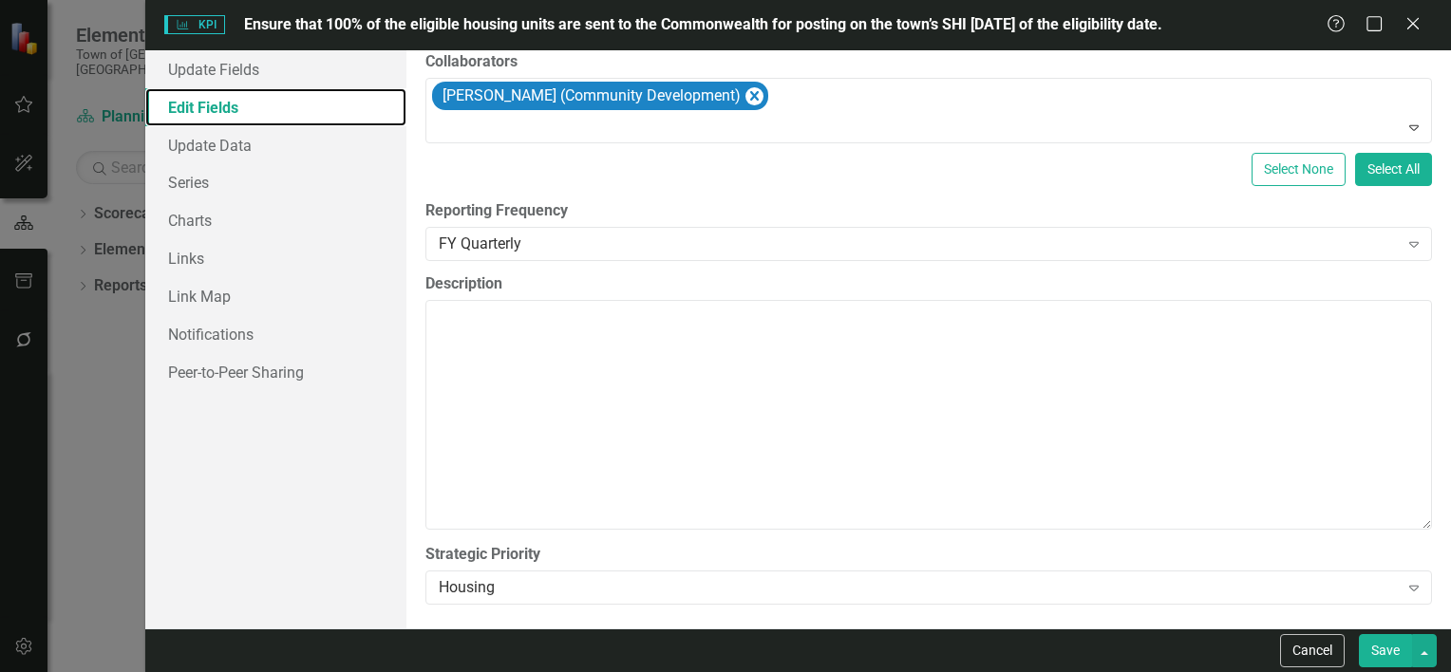
scroll to position [342, 0]
click at [232, 158] on link "Update Data" at bounding box center [275, 145] width 261 height 38
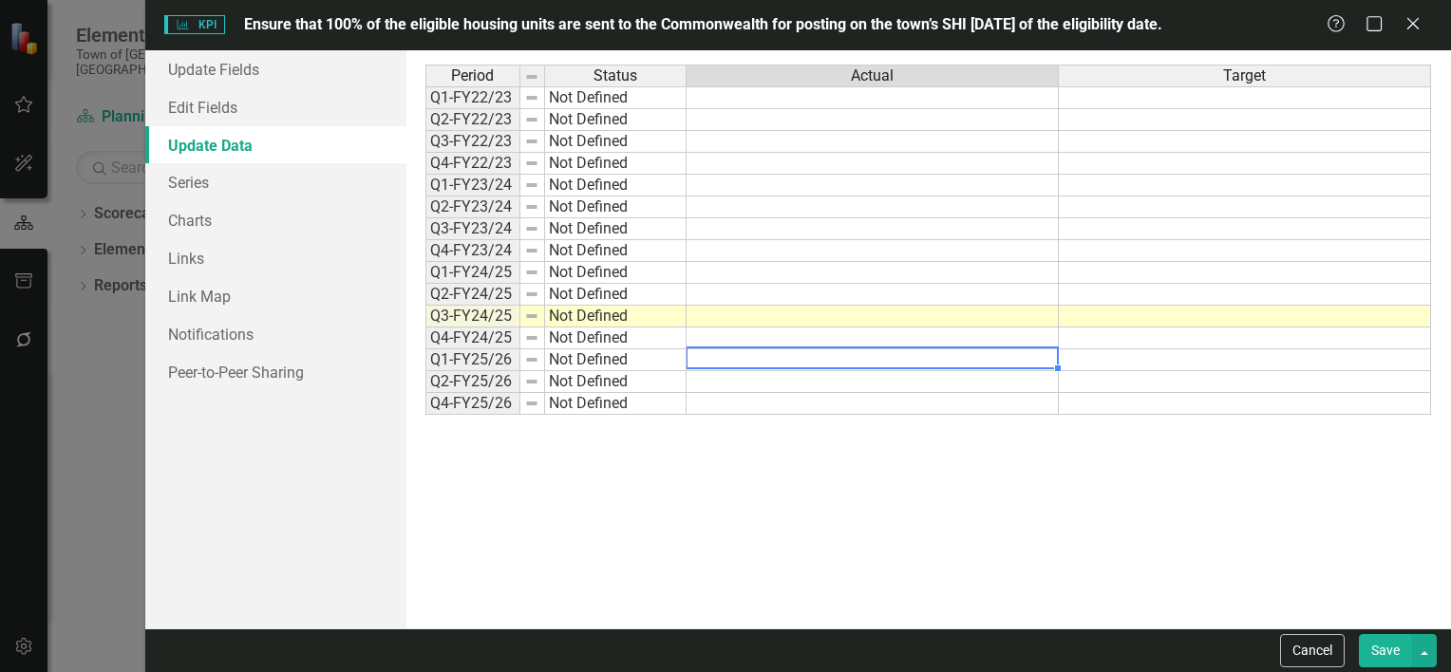
click at [764, 360] on td at bounding box center [873, 361] width 372 height 22
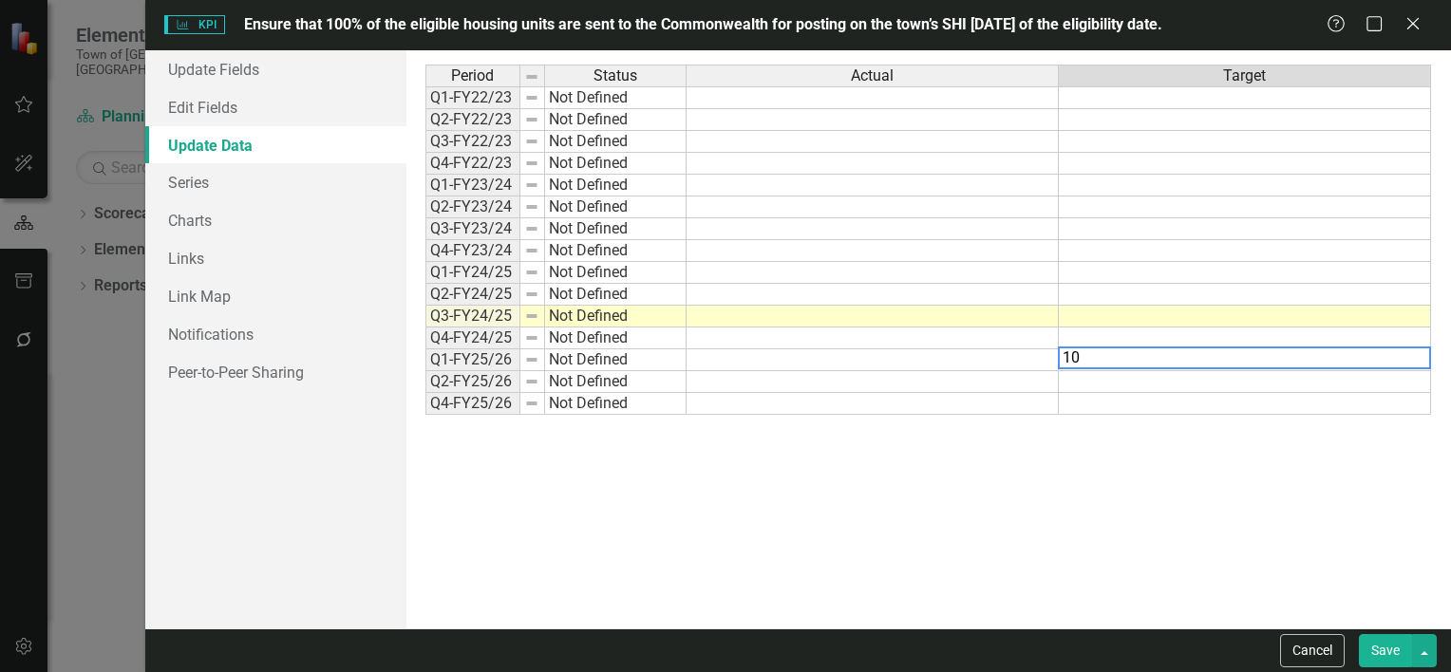
type textarea "100"
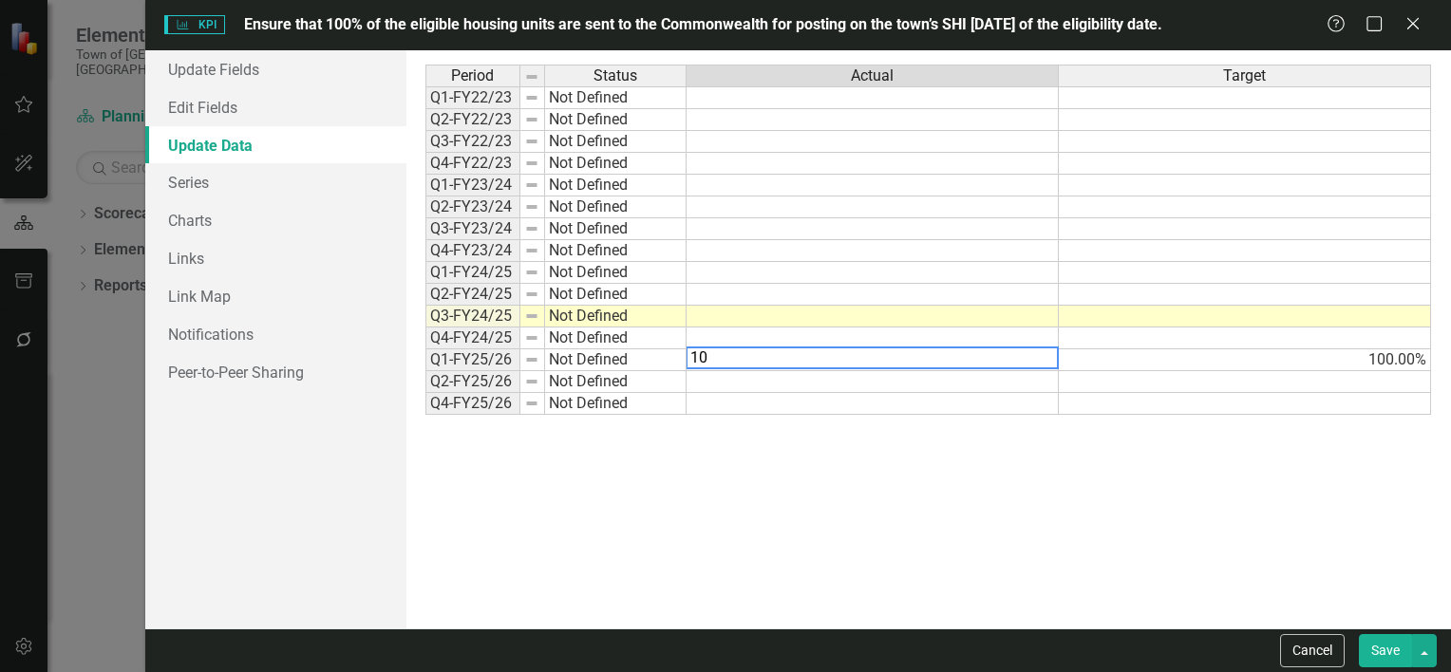
type textarea "100"
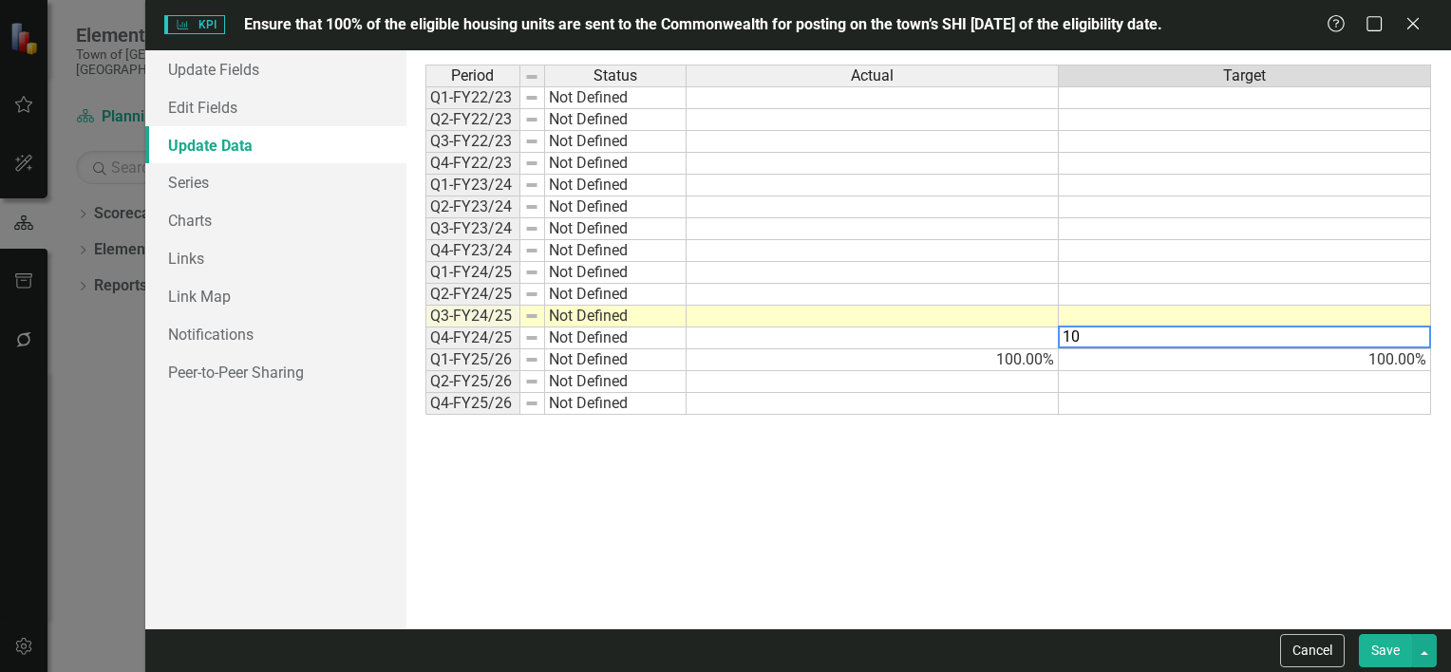
type textarea "100"
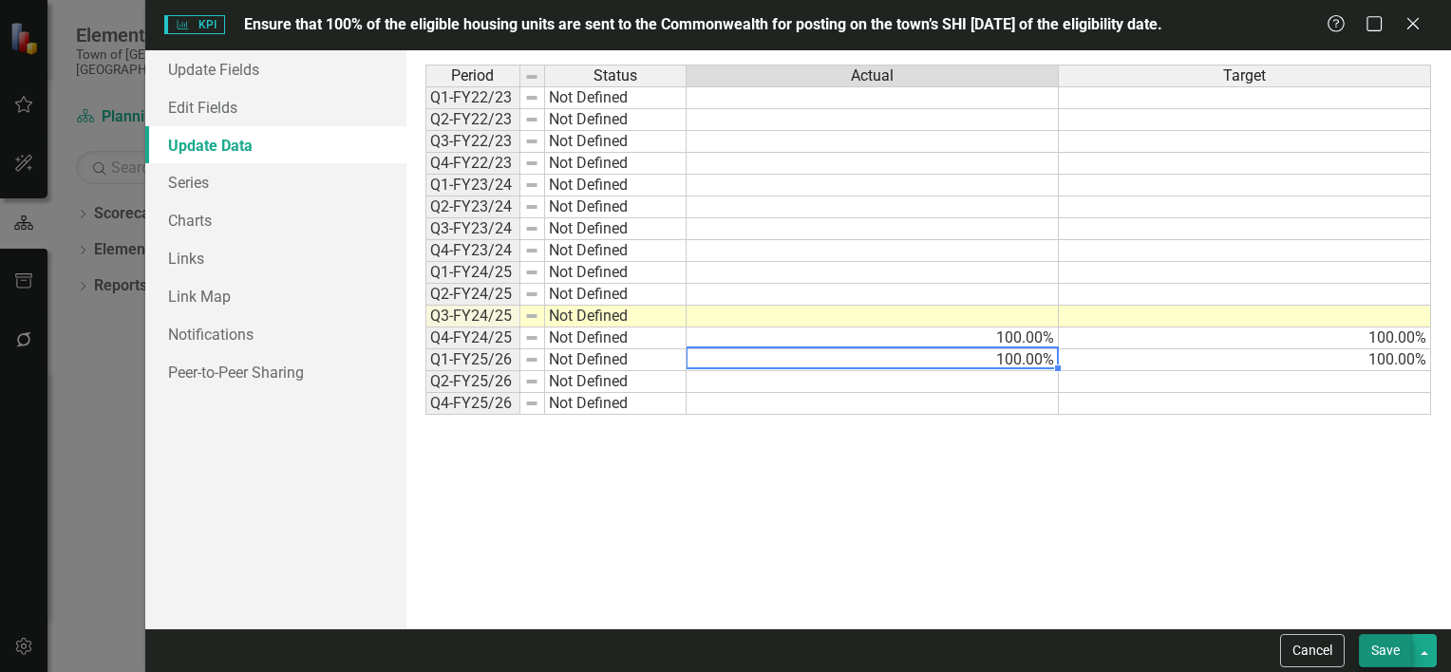
type textarea "100"
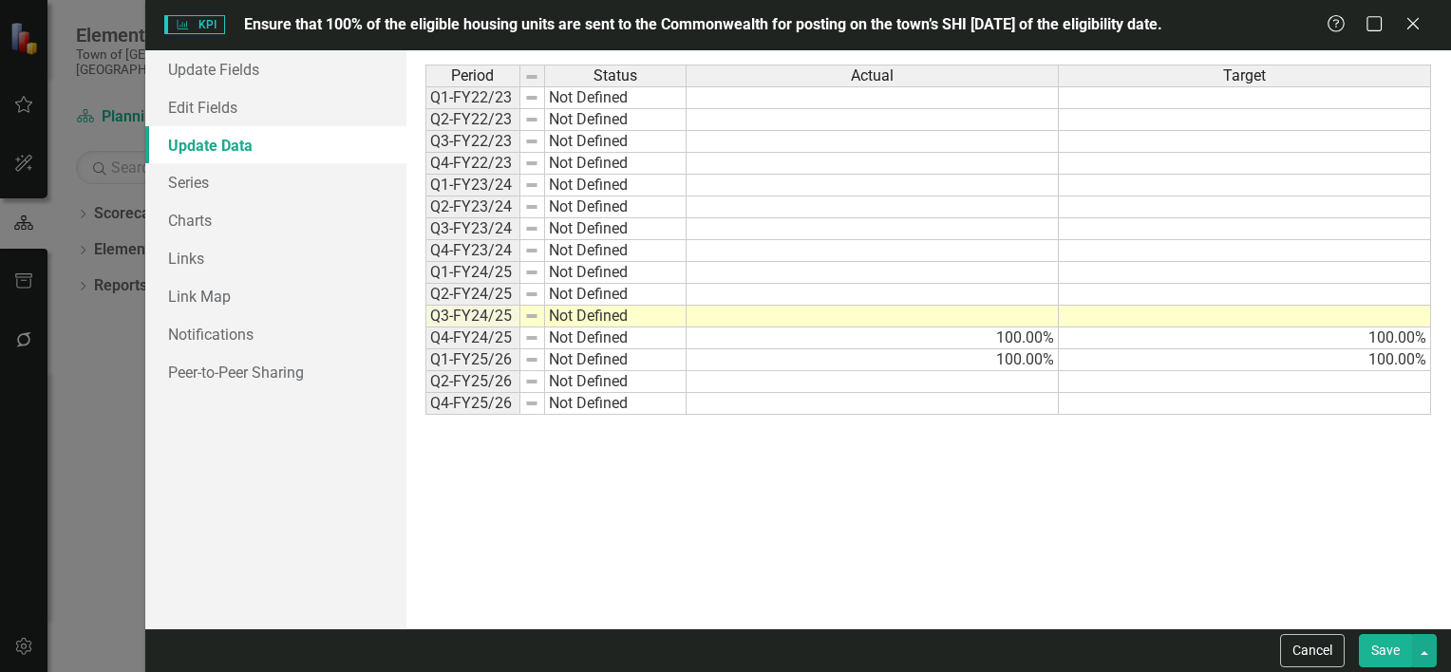
click at [1399, 646] on button "Save" at bounding box center [1385, 650] width 53 height 33
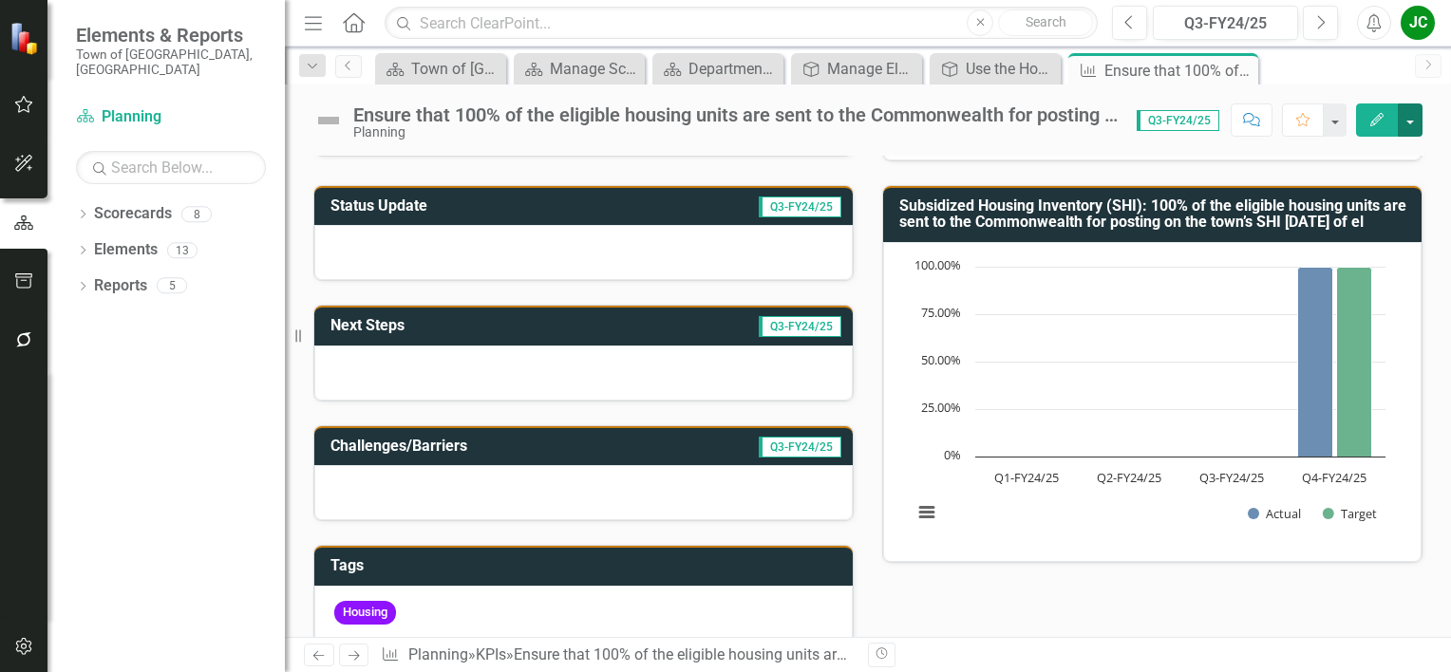
click at [1401, 126] on button "button" at bounding box center [1410, 120] width 25 height 33
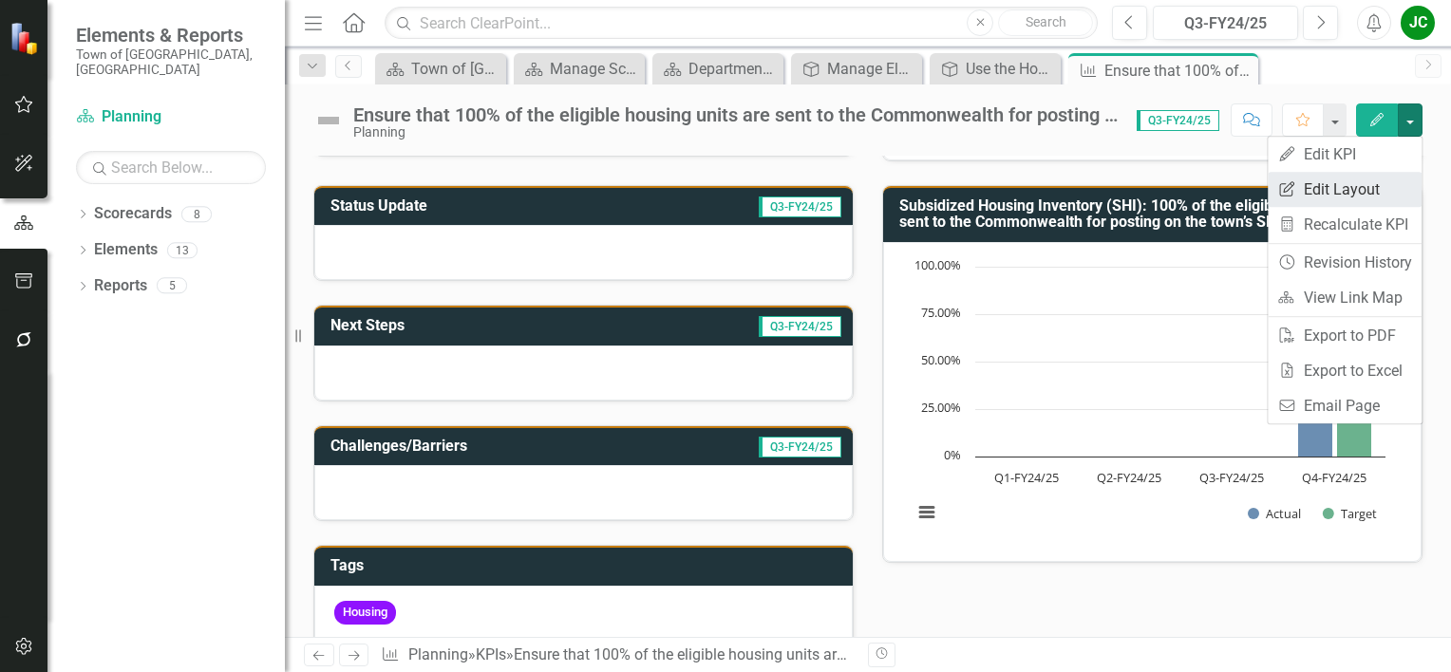
click at [1360, 190] on link "Edit Report Edit Layout" at bounding box center [1345, 189] width 154 height 35
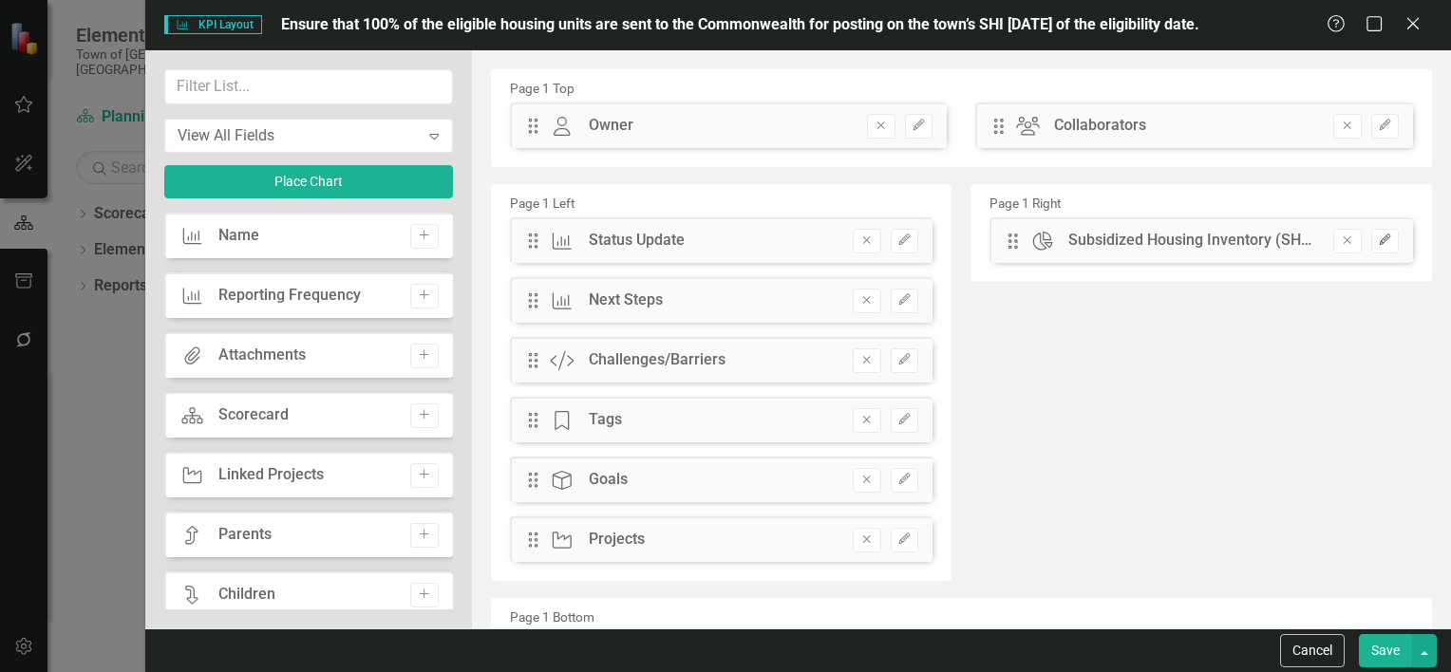
click at [1383, 233] on button "Edit" at bounding box center [1386, 241] width 28 height 25
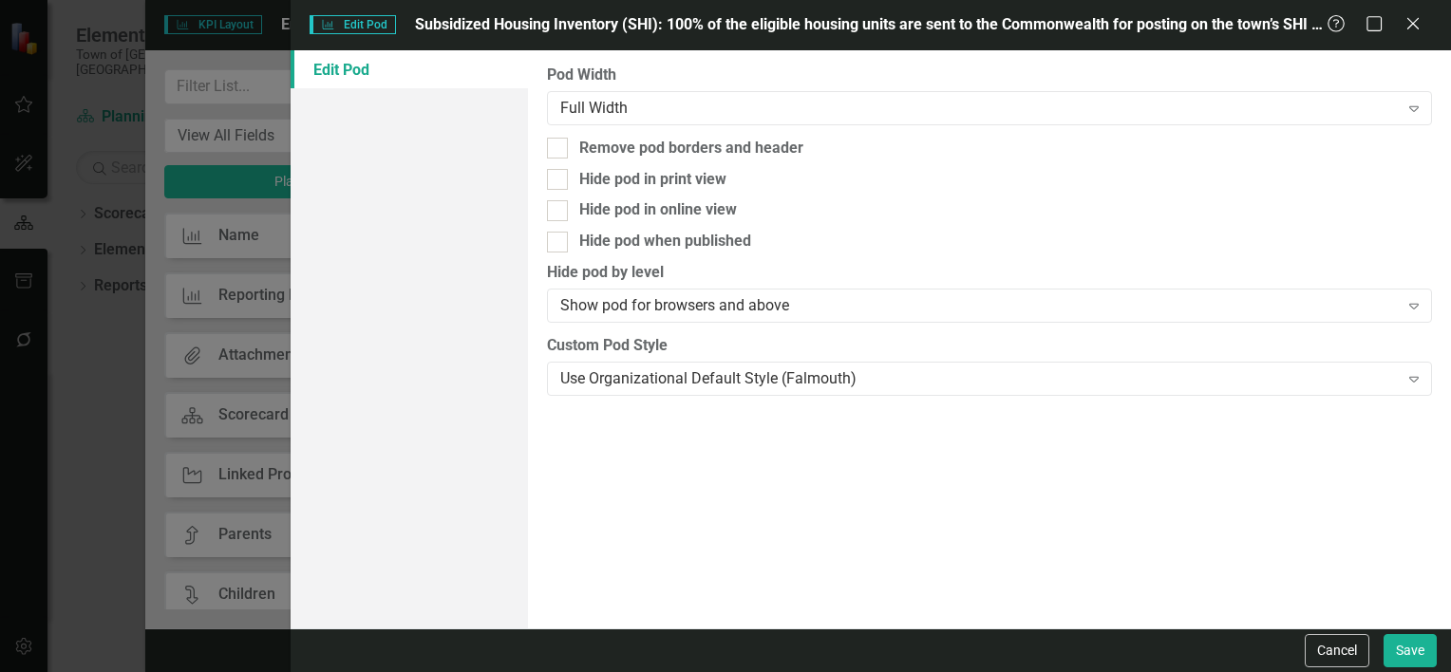
click at [547, 9] on div "KPI Edit Pod Subsidized Housing Inventory (SHI): 100% of the eligible housing u…" at bounding box center [871, 25] width 1161 height 50
click at [671, 30] on span "Subsidized Housing Inventory (SHI): 100% of the eligible housing units are sent…" at bounding box center [902, 24] width 975 height 18
click at [671, 108] on div "Full Width" at bounding box center [979, 108] width 839 height 22
click at [1410, 18] on icon "Close" at bounding box center [1413, 23] width 24 height 18
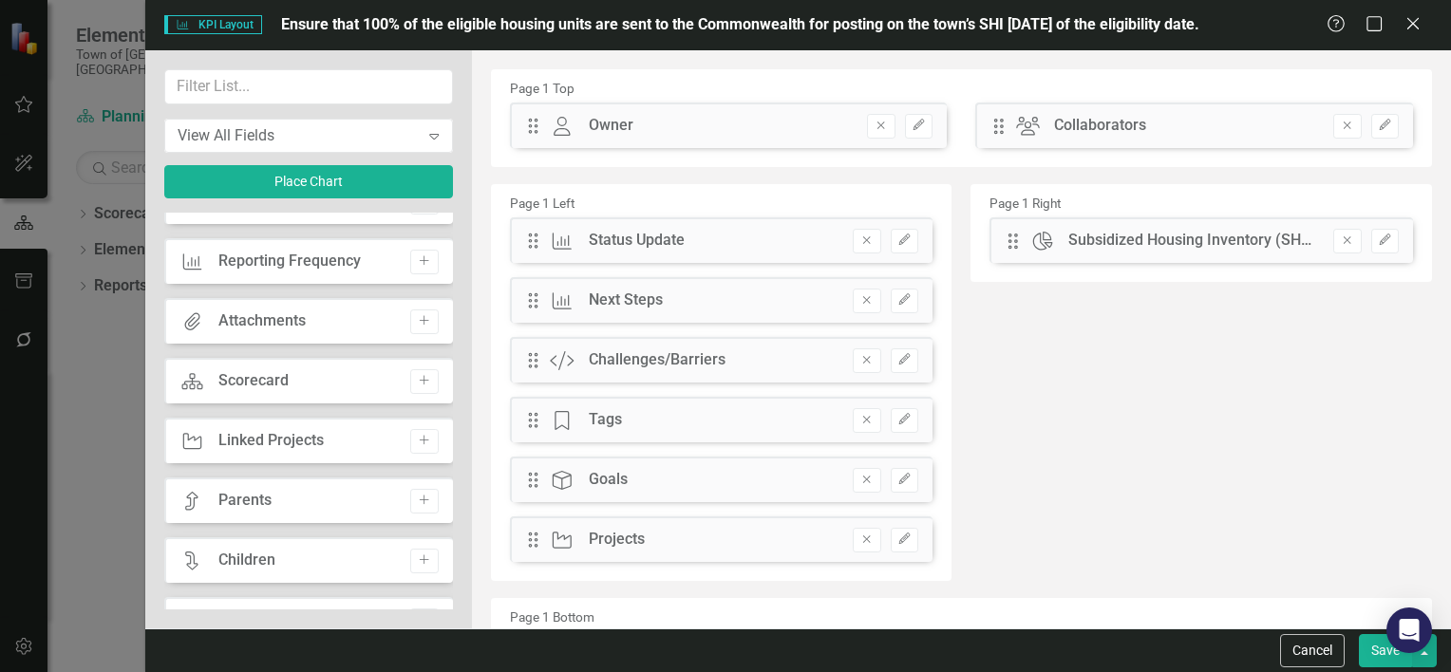
scroll to position [0, 0]
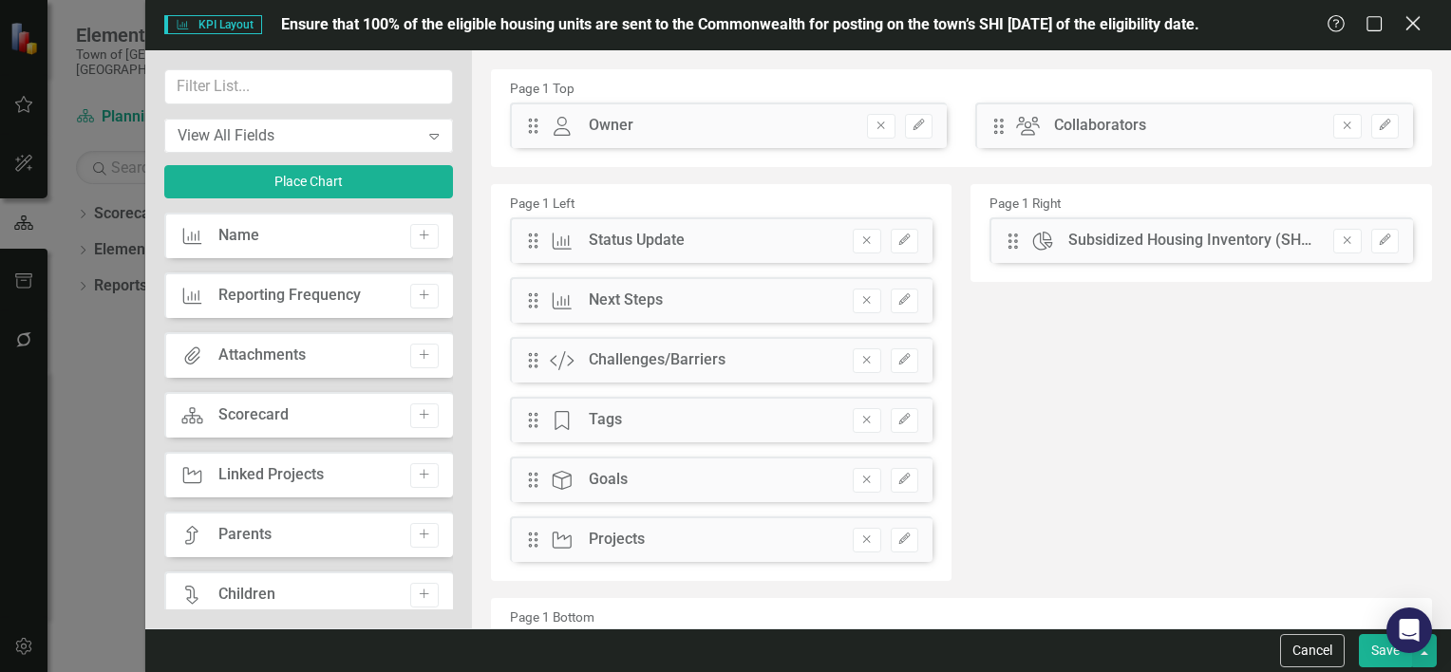
click at [1410, 19] on icon "Close" at bounding box center [1413, 23] width 24 height 18
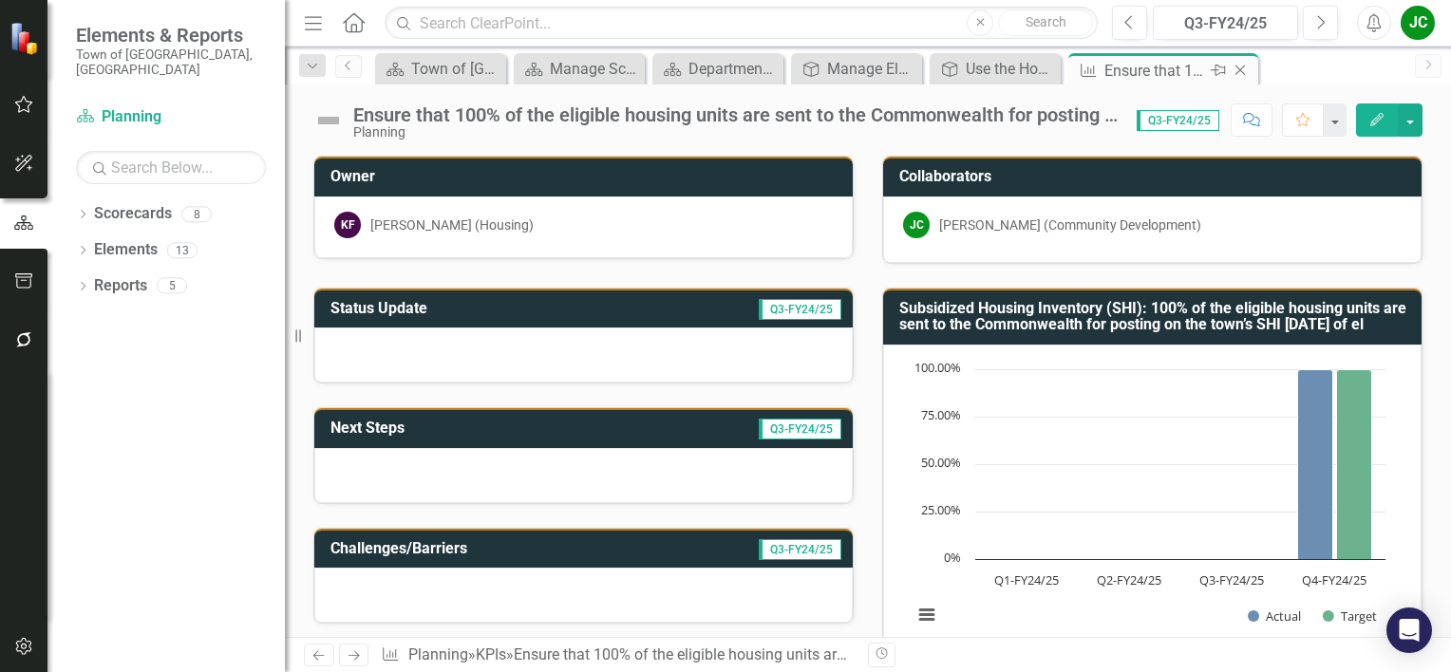
click at [1239, 75] on icon "Close" at bounding box center [1240, 70] width 19 height 15
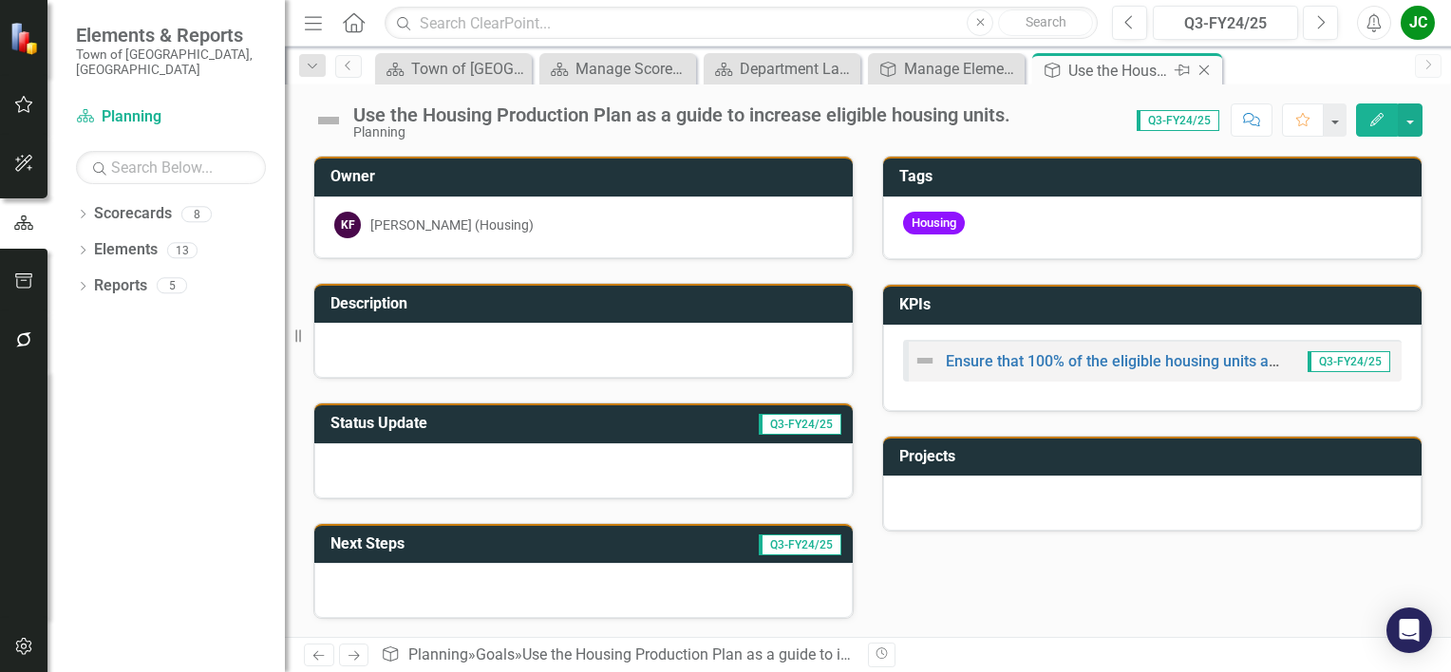
click at [1209, 65] on icon "Close" at bounding box center [1204, 70] width 19 height 15
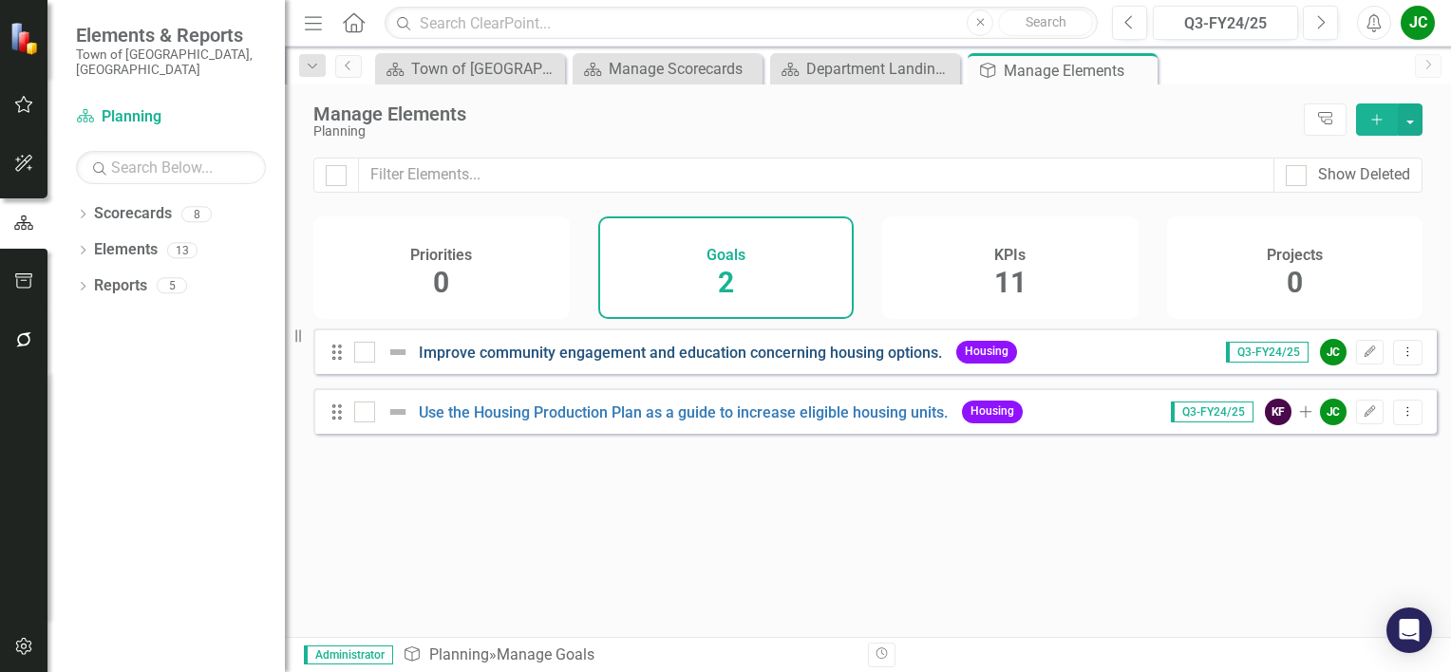
click at [620, 362] on link "Improve community engagement and education concerning housing options." at bounding box center [680, 353] width 523 height 18
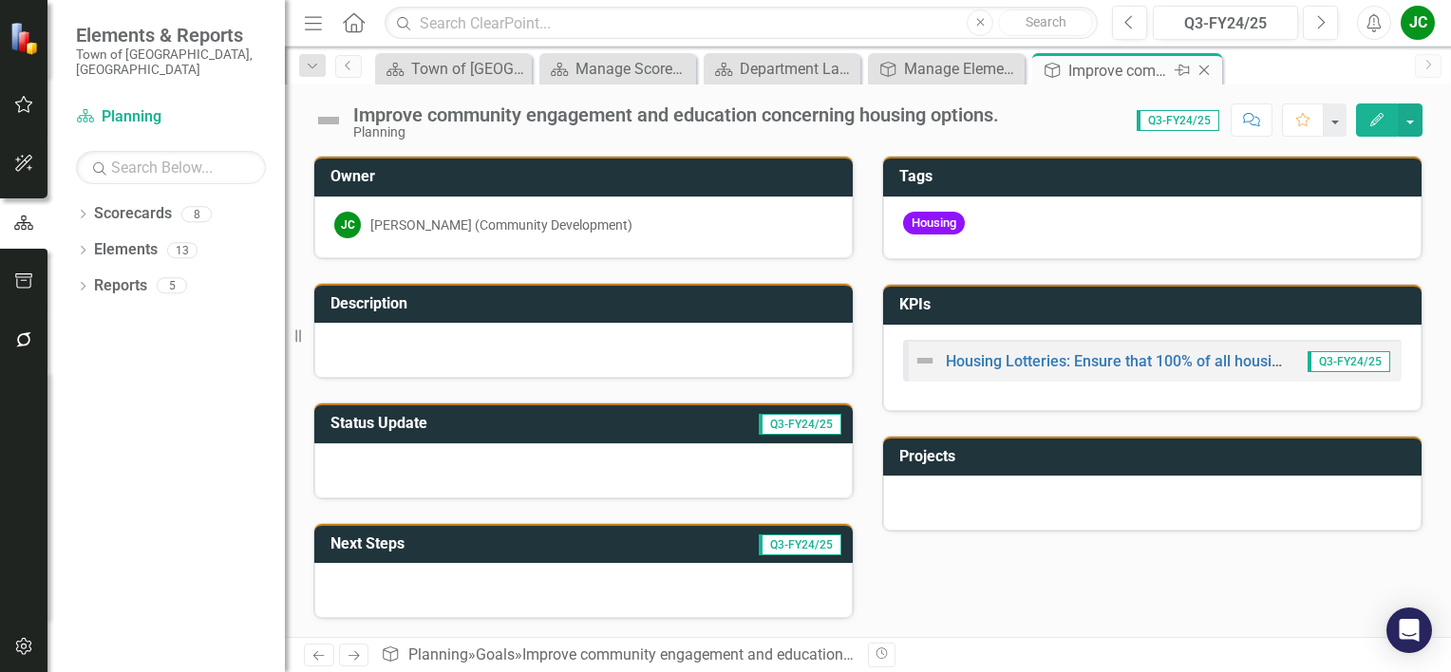
click at [1201, 72] on icon at bounding box center [1205, 71] width 10 height 10
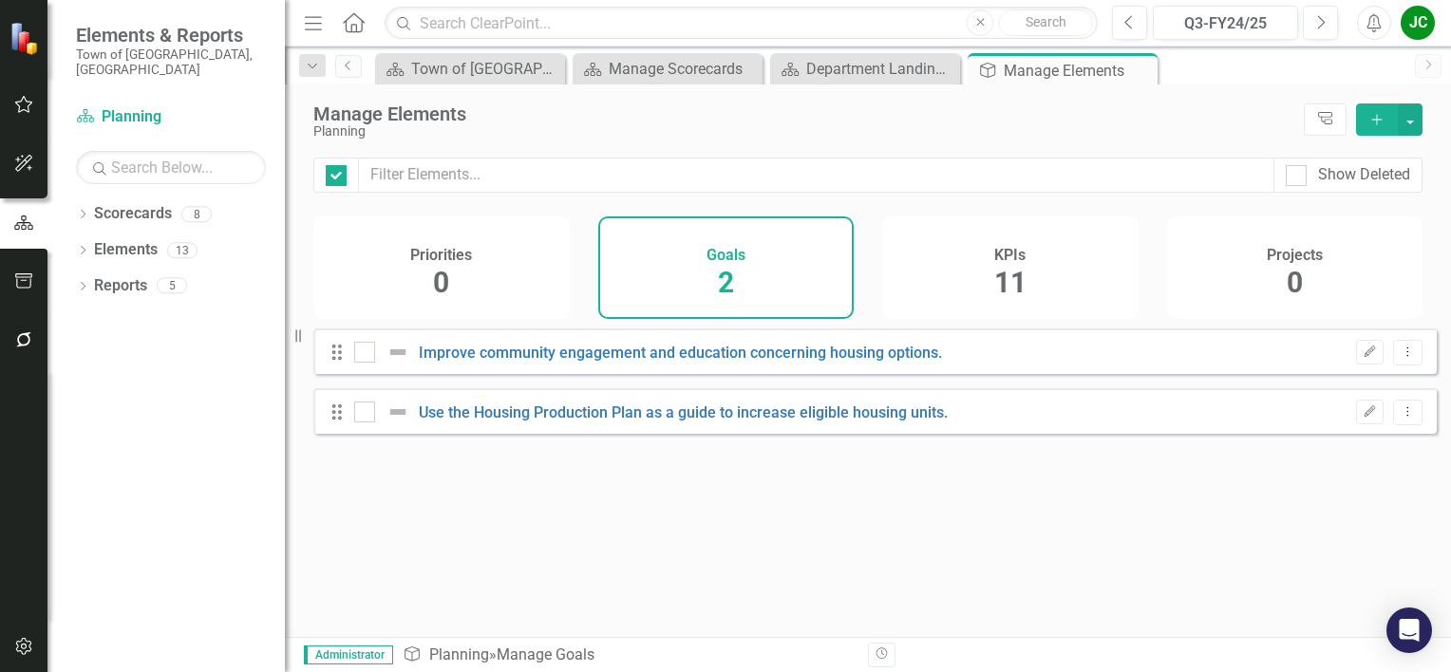
checkbox input "false"
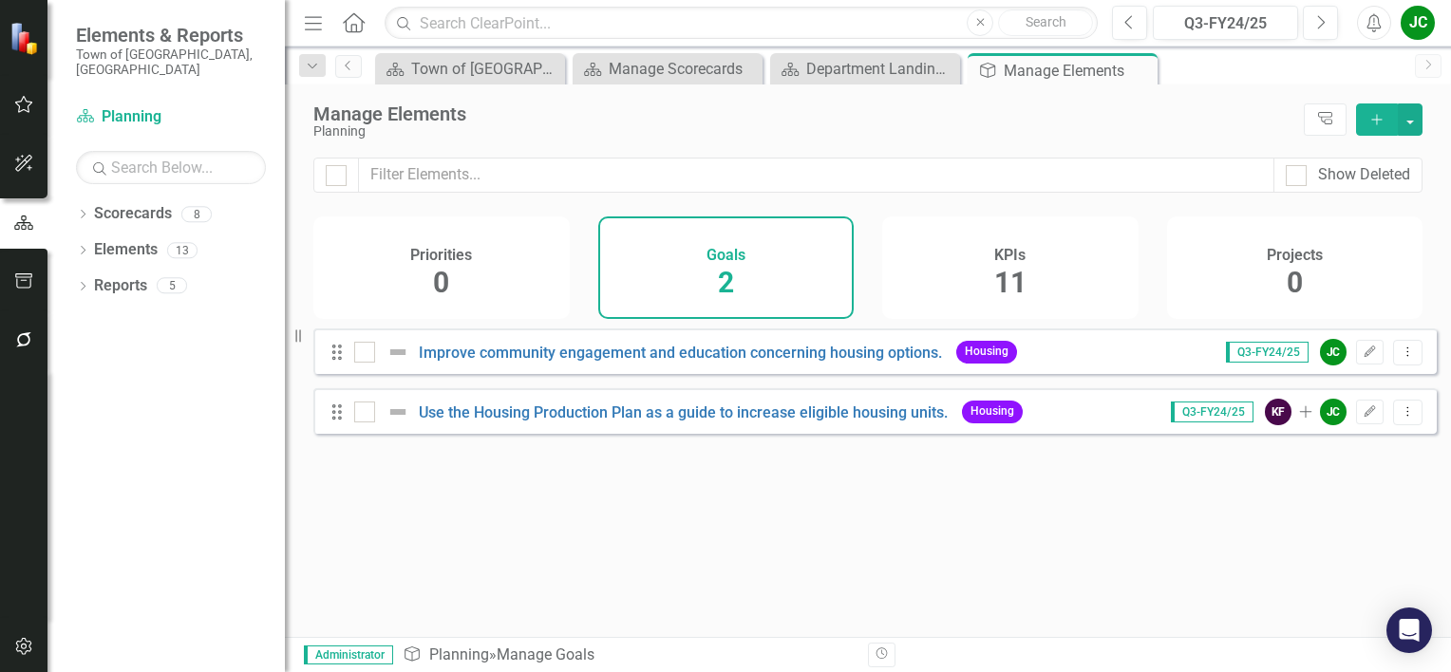
click at [1372, 121] on icon "Add" at bounding box center [1377, 119] width 17 height 13
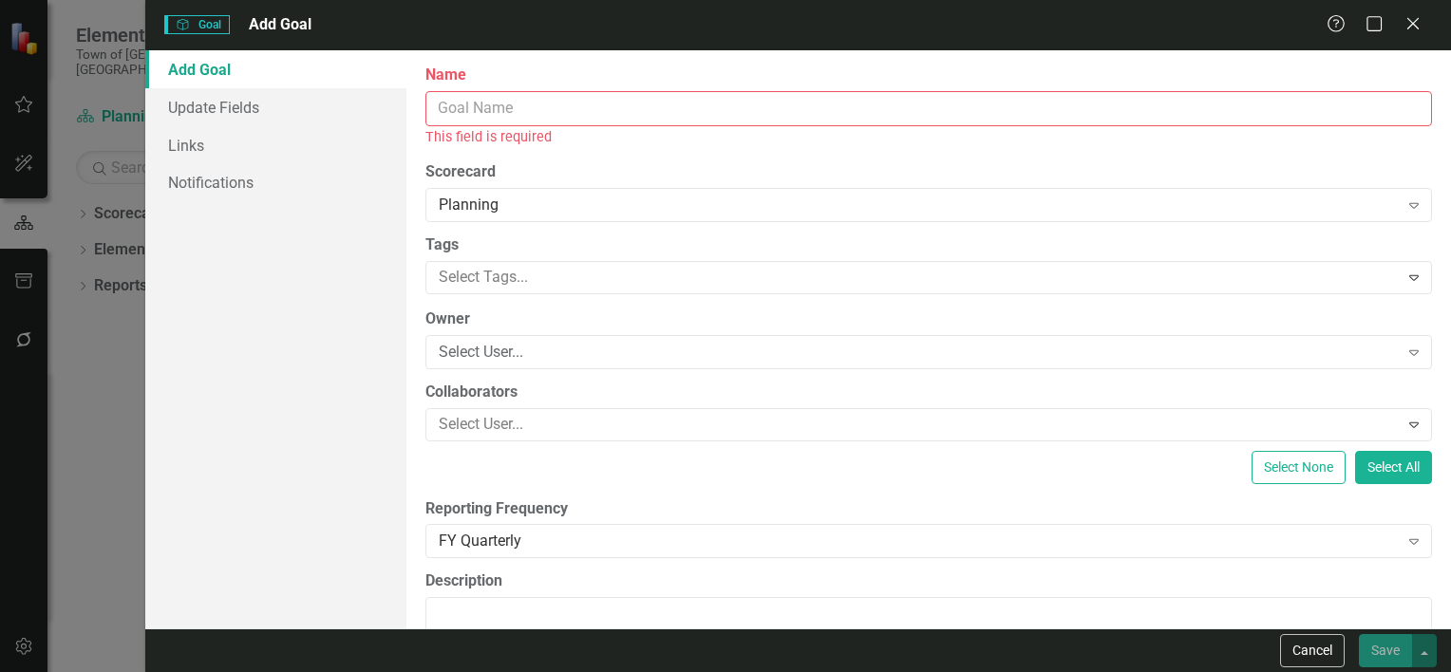
click at [1255, 111] on input "Name" at bounding box center [929, 108] width 1007 height 35
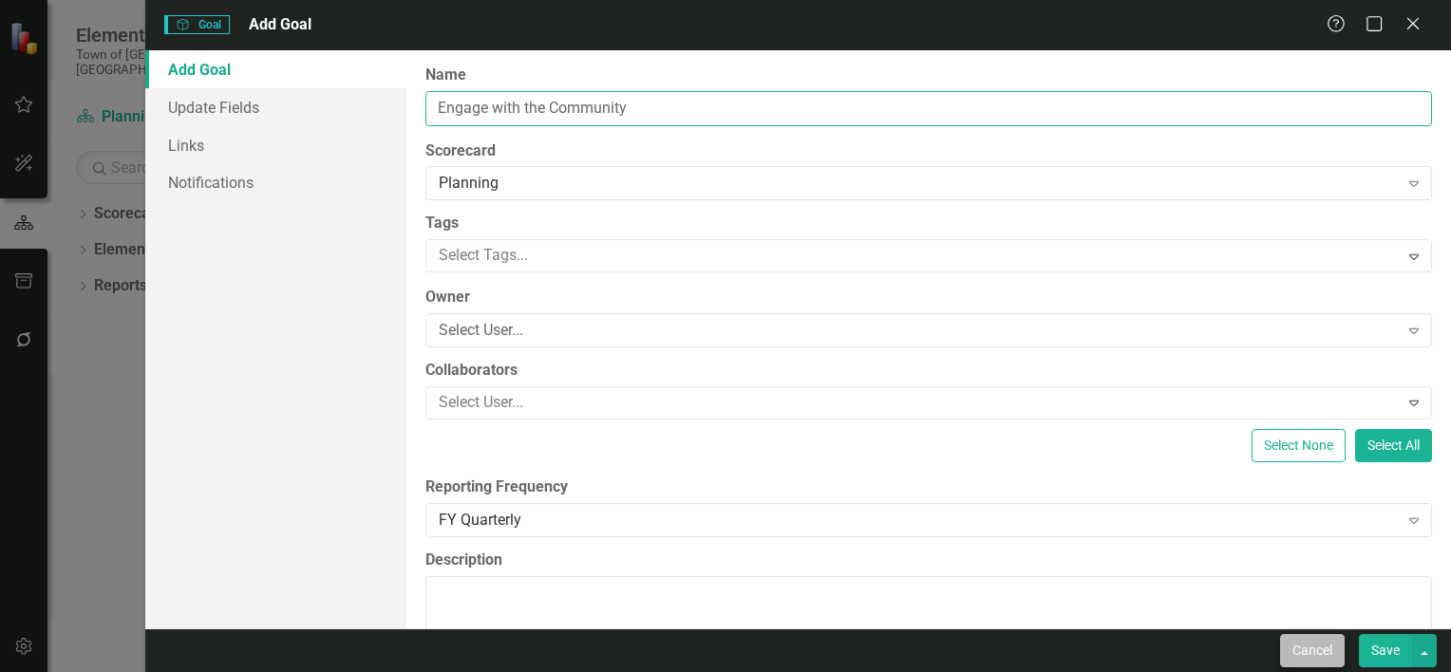
type input "Engage with the Community"
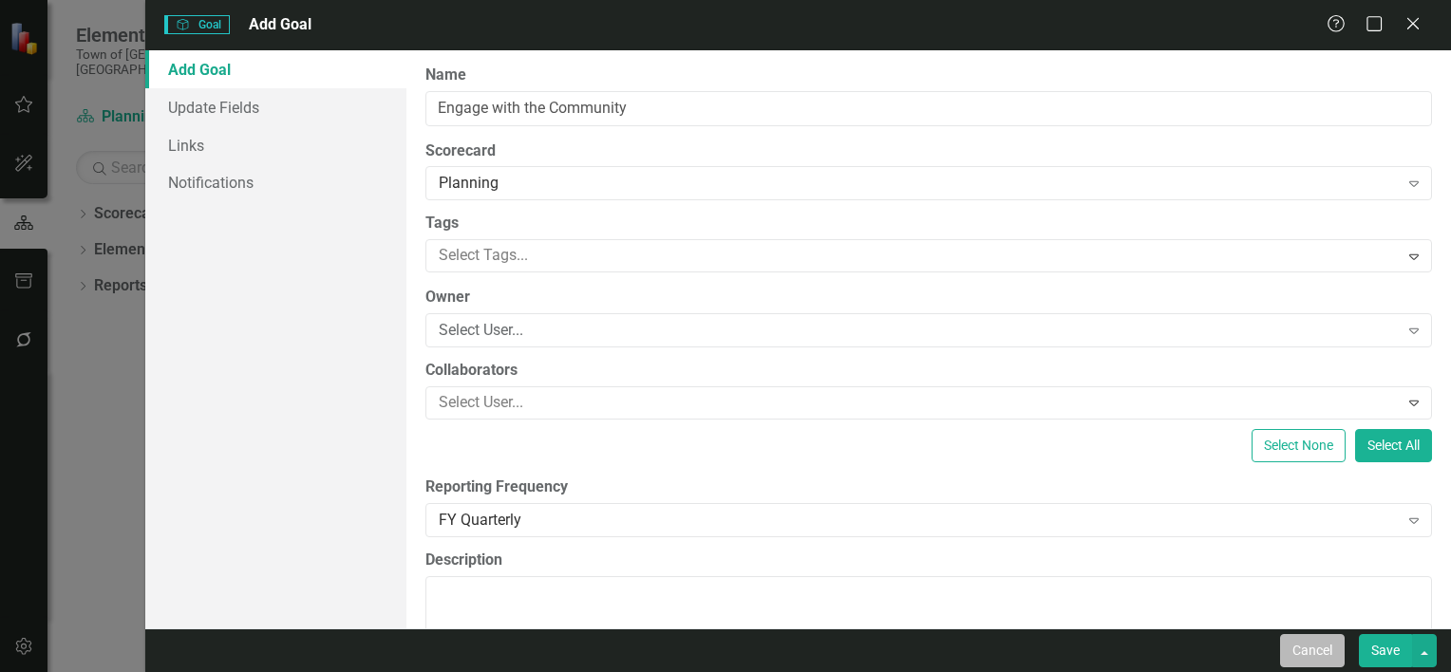
click at [1296, 653] on button "Cancel" at bounding box center [1312, 650] width 65 height 33
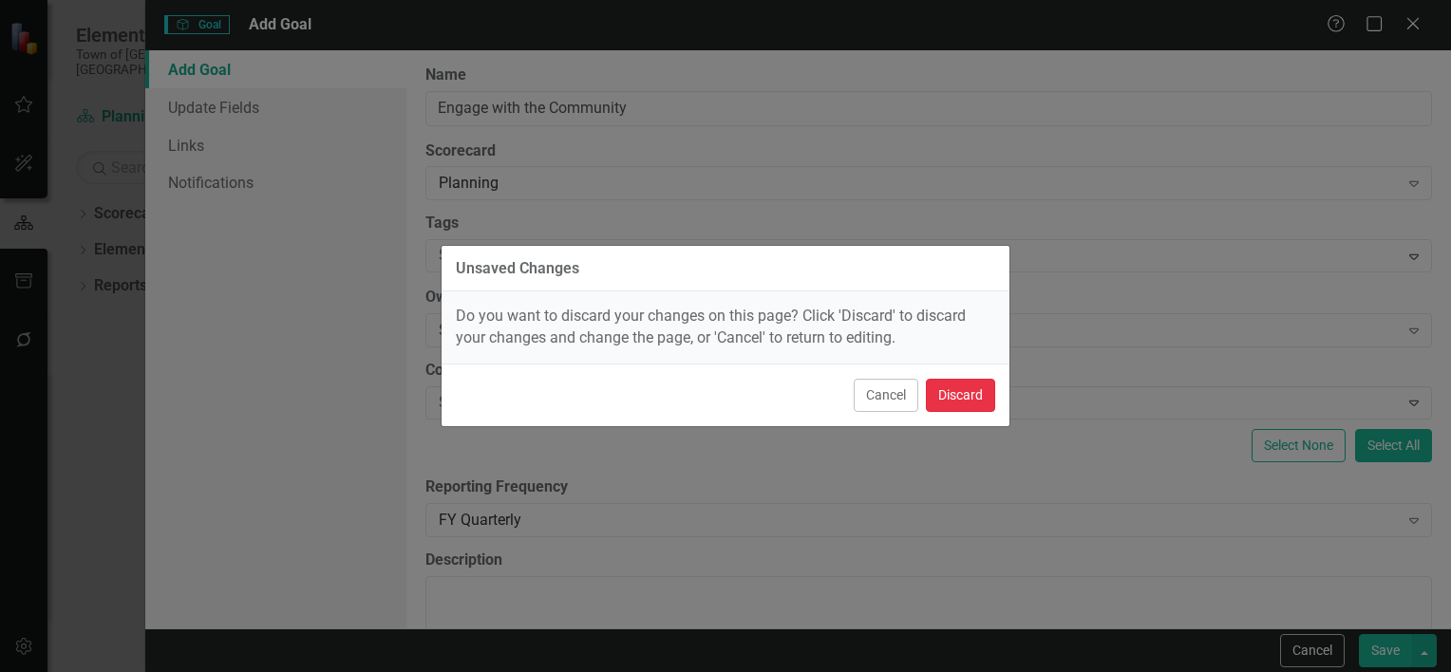
click at [940, 385] on button "Discard" at bounding box center [960, 395] width 69 height 33
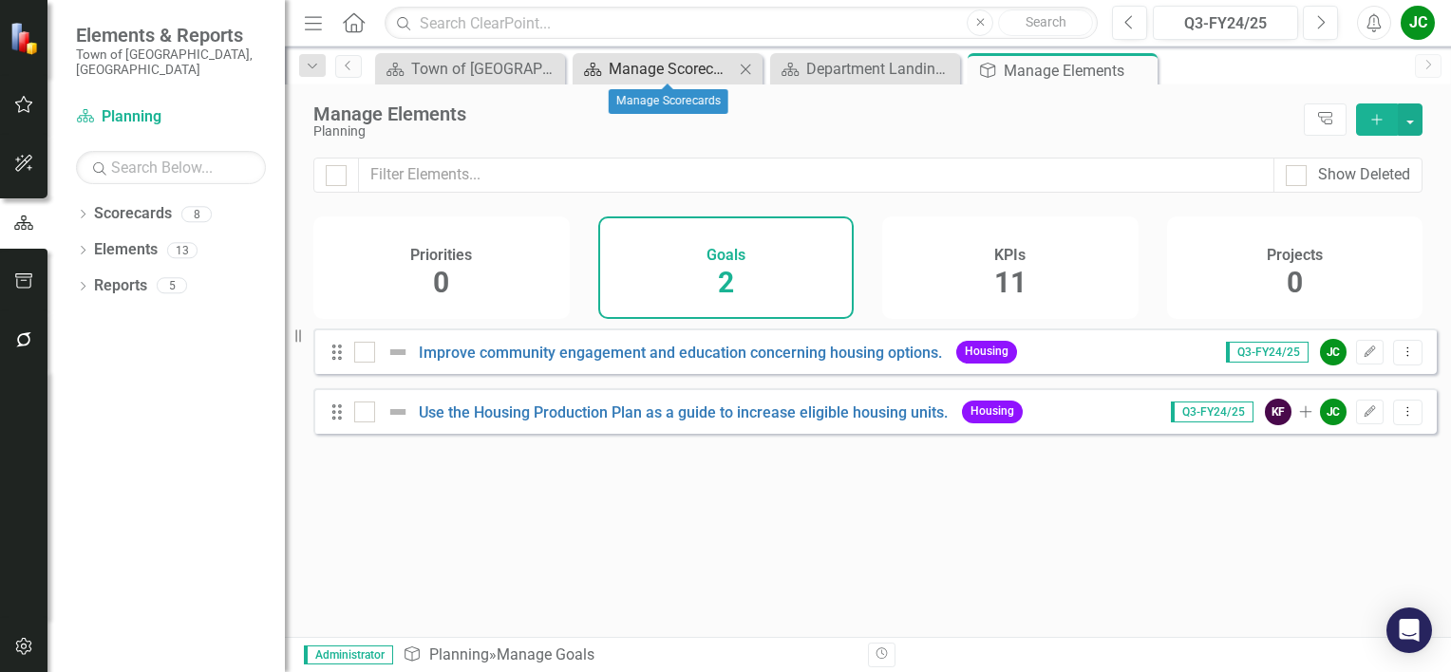
click at [662, 69] on div "Manage Scorecards" at bounding box center [671, 69] width 125 height 24
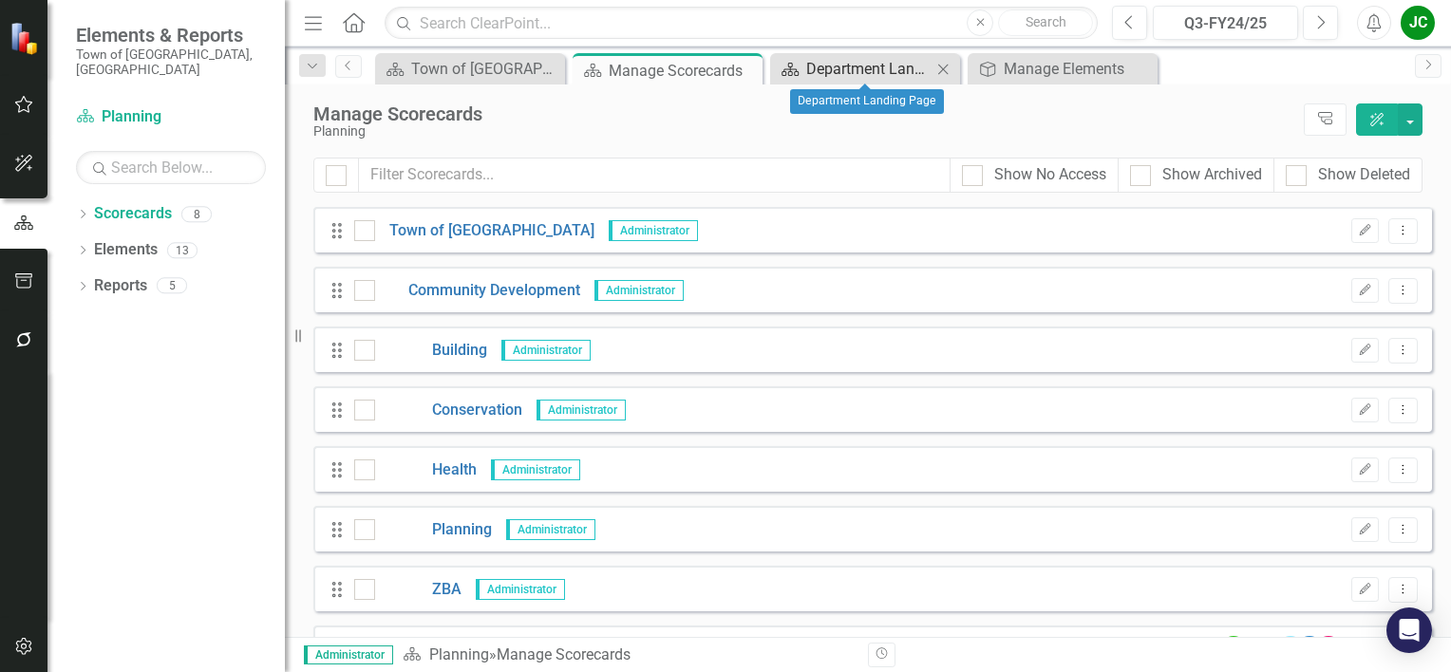
click at [852, 63] on div "Department Landing Page" at bounding box center [868, 69] width 125 height 24
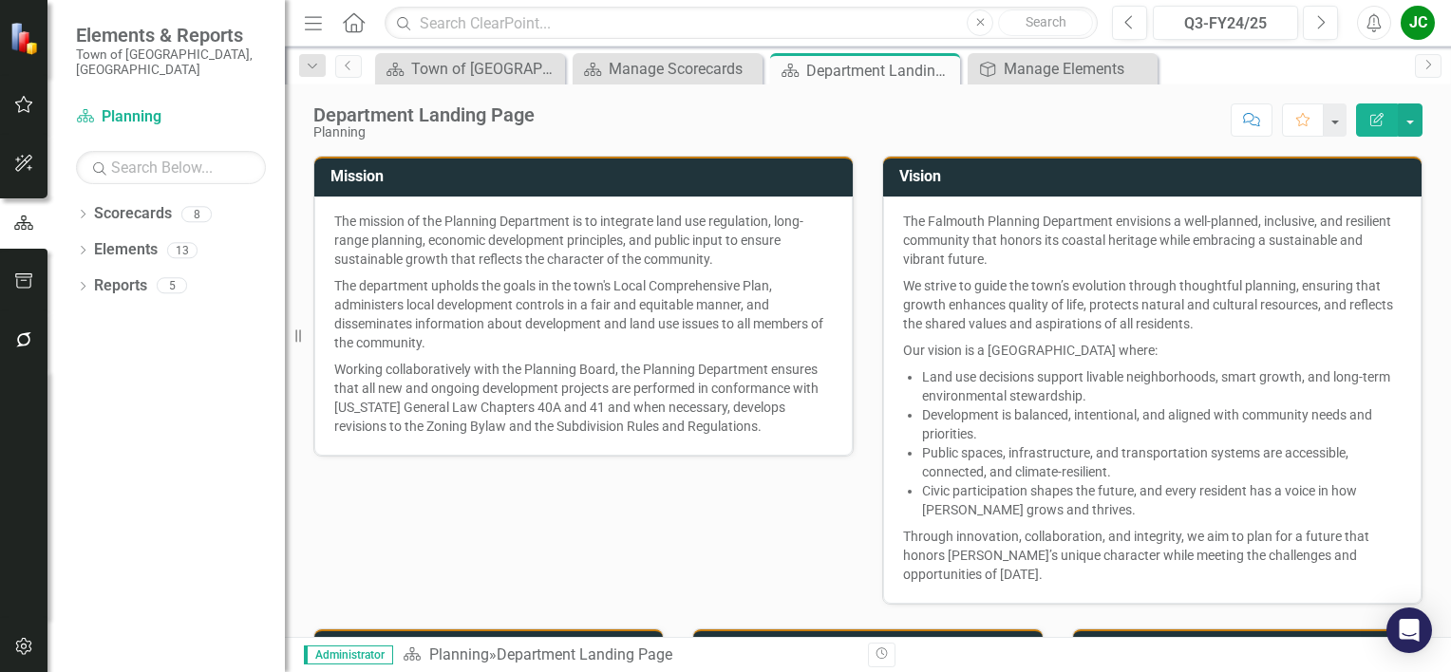
drag, startPoint x: 916, startPoint y: 410, endPoint x: 947, endPoint y: 426, distance: 34.8
click at [947, 426] on p "Development is balanced, intentional, and aligned with community needs and prio…" at bounding box center [1162, 425] width 480 height 38
drag, startPoint x: 915, startPoint y: 407, endPoint x: 969, endPoint y: 428, distance: 58.0
click at [969, 428] on p "Development is balanced, intentional, and aligned with community needs and prio…" at bounding box center [1162, 425] width 480 height 38
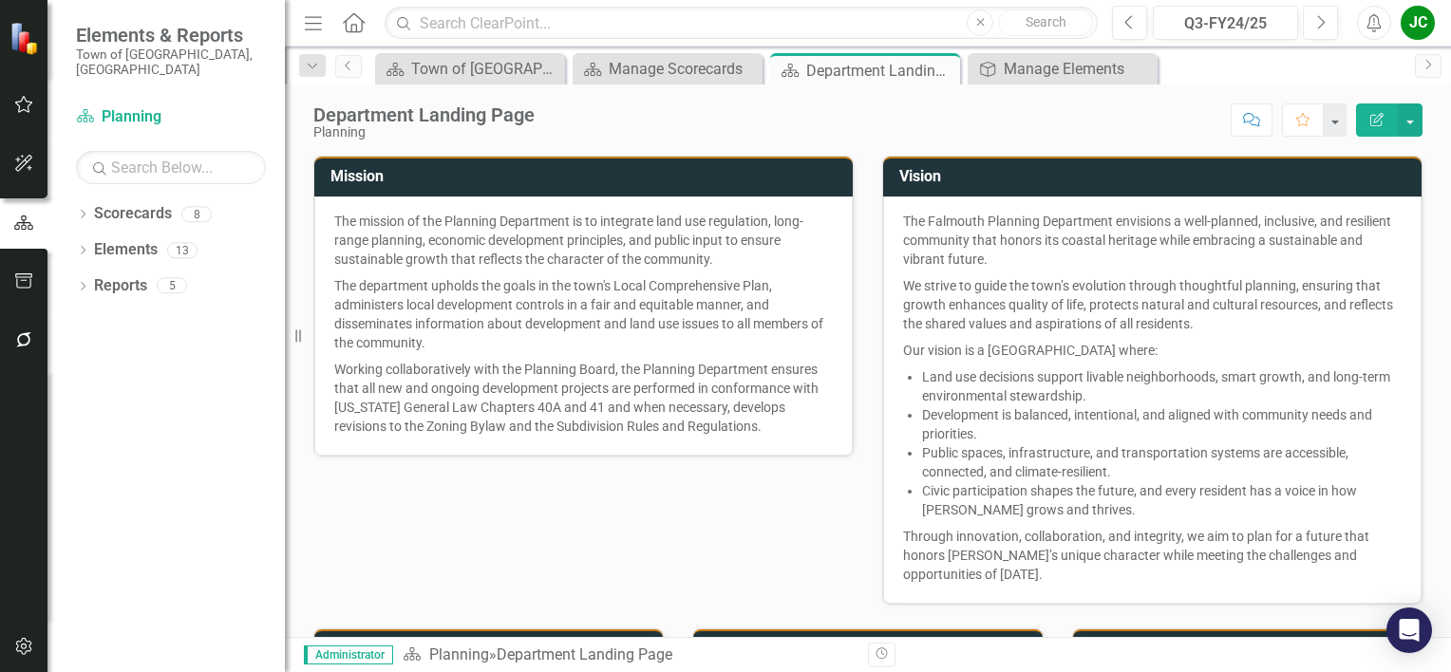
click at [1383, 120] on icon "Edit Report" at bounding box center [1377, 119] width 17 height 13
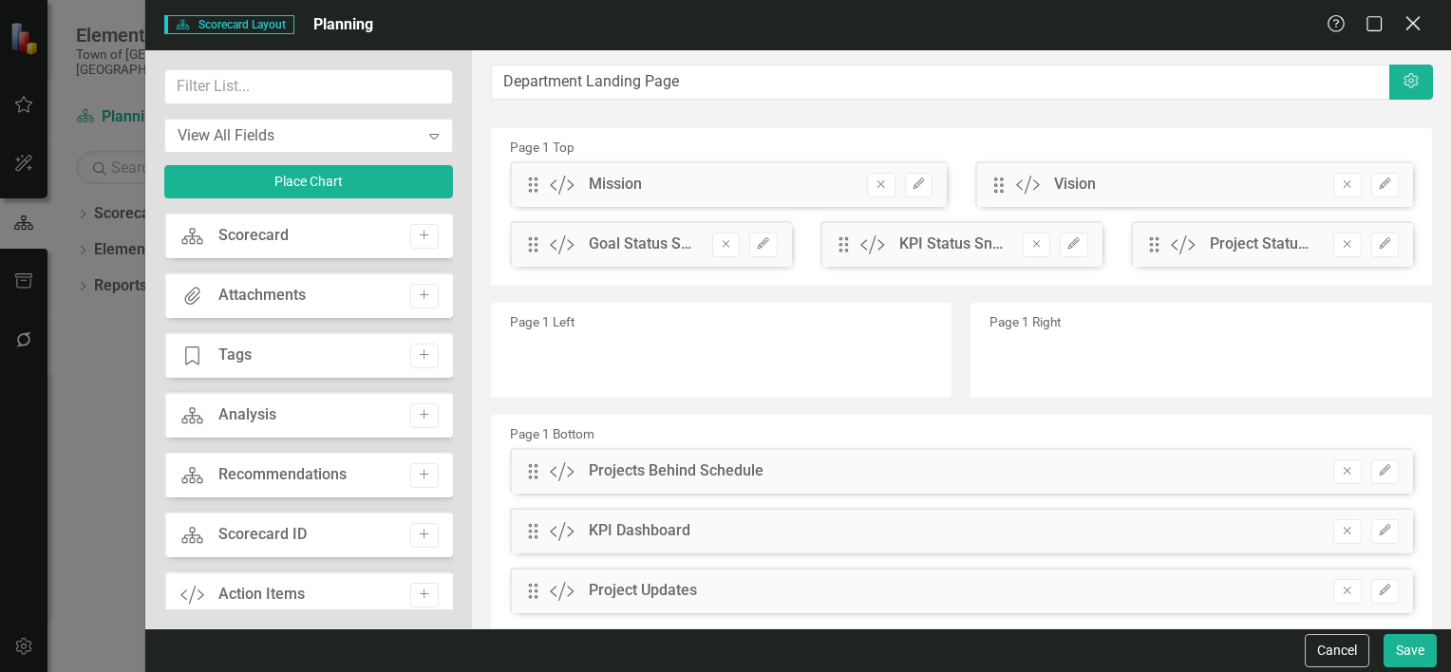
click at [1411, 32] on icon "Close" at bounding box center [1413, 23] width 24 height 18
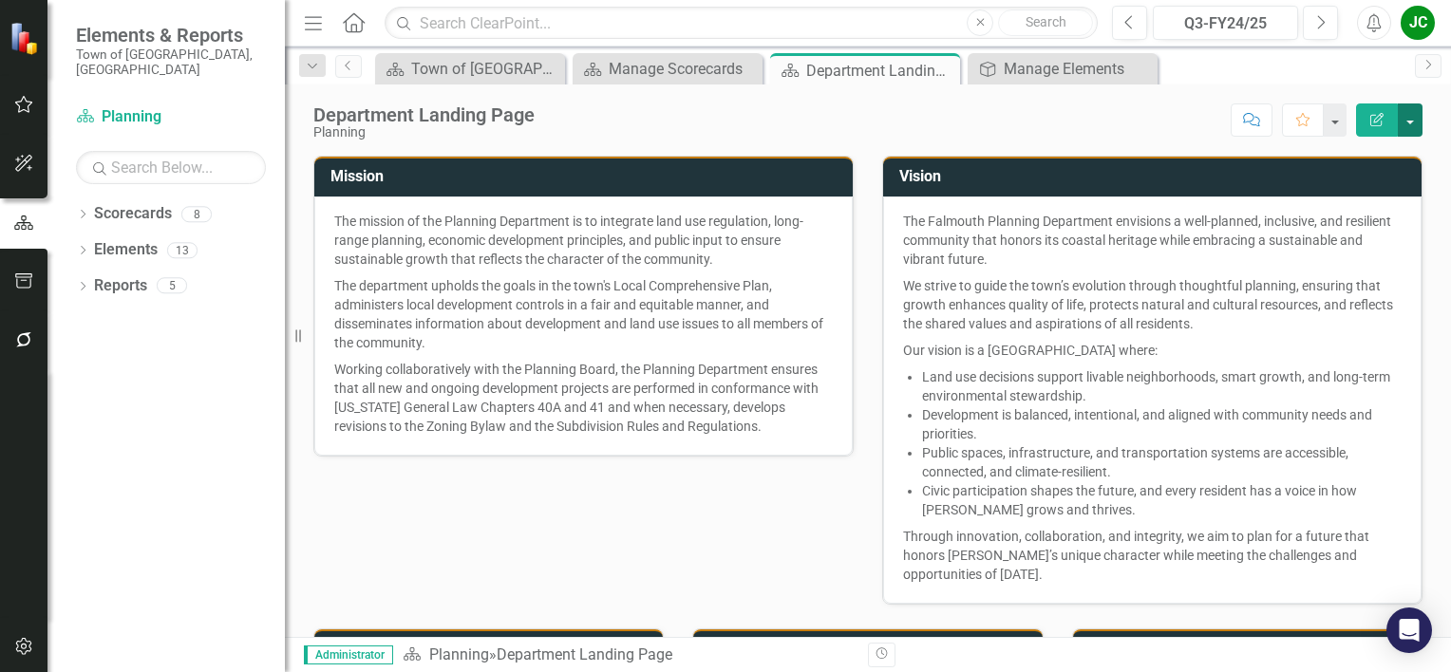
click at [1416, 113] on button "button" at bounding box center [1410, 120] width 25 height 33
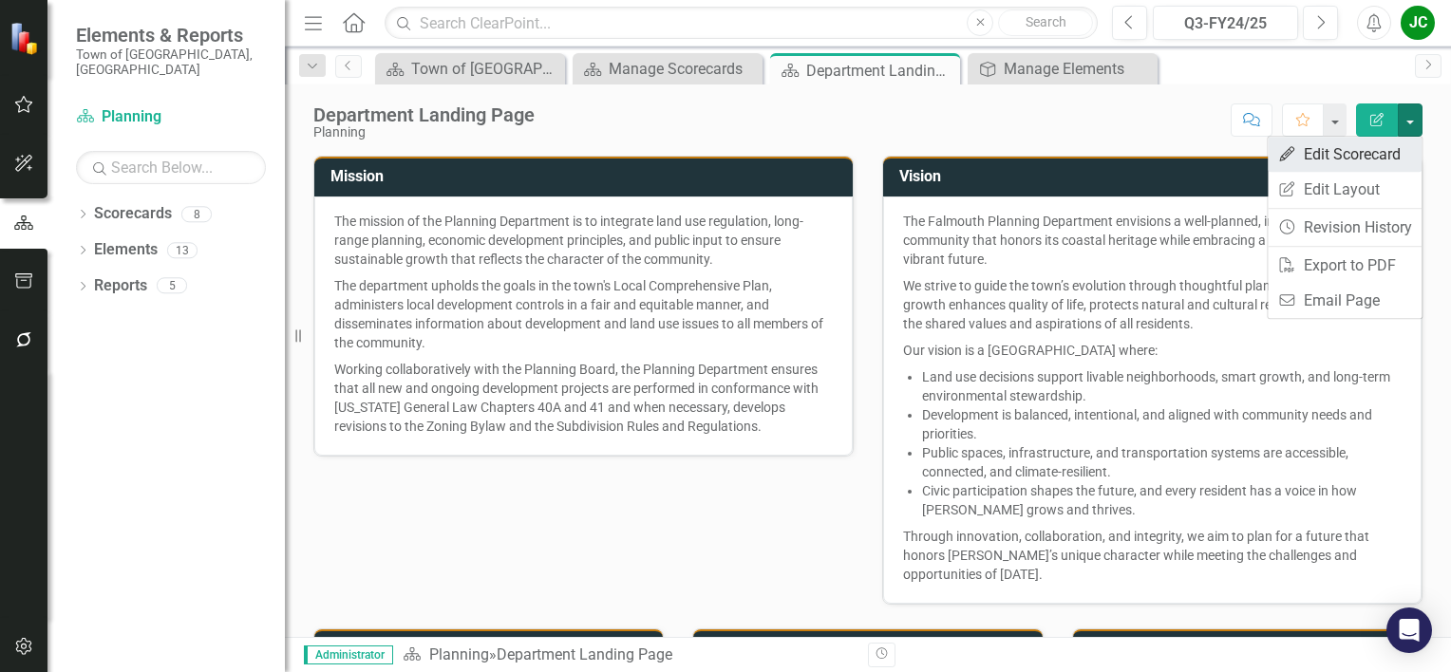
click at [1360, 154] on link "Edit Edit Scorecard" at bounding box center [1345, 154] width 154 height 35
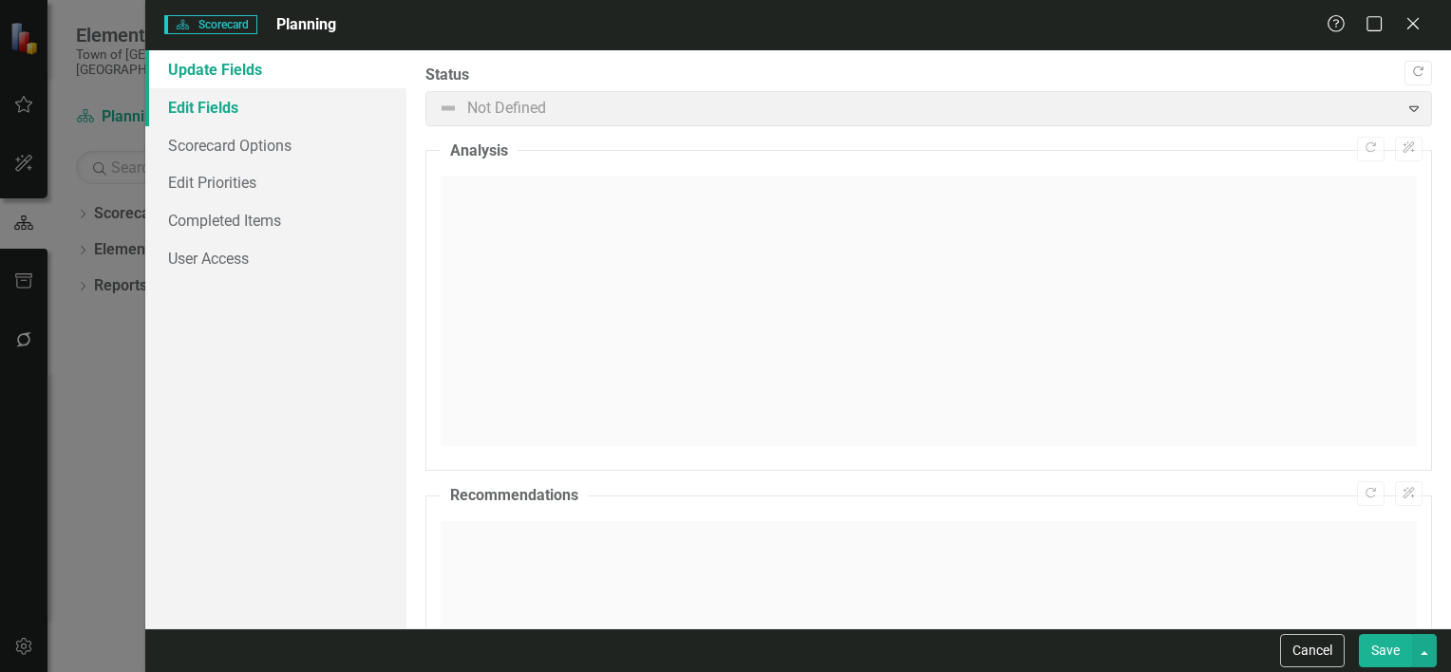
click at [218, 111] on link "Edit Fields" at bounding box center [275, 107] width 261 height 38
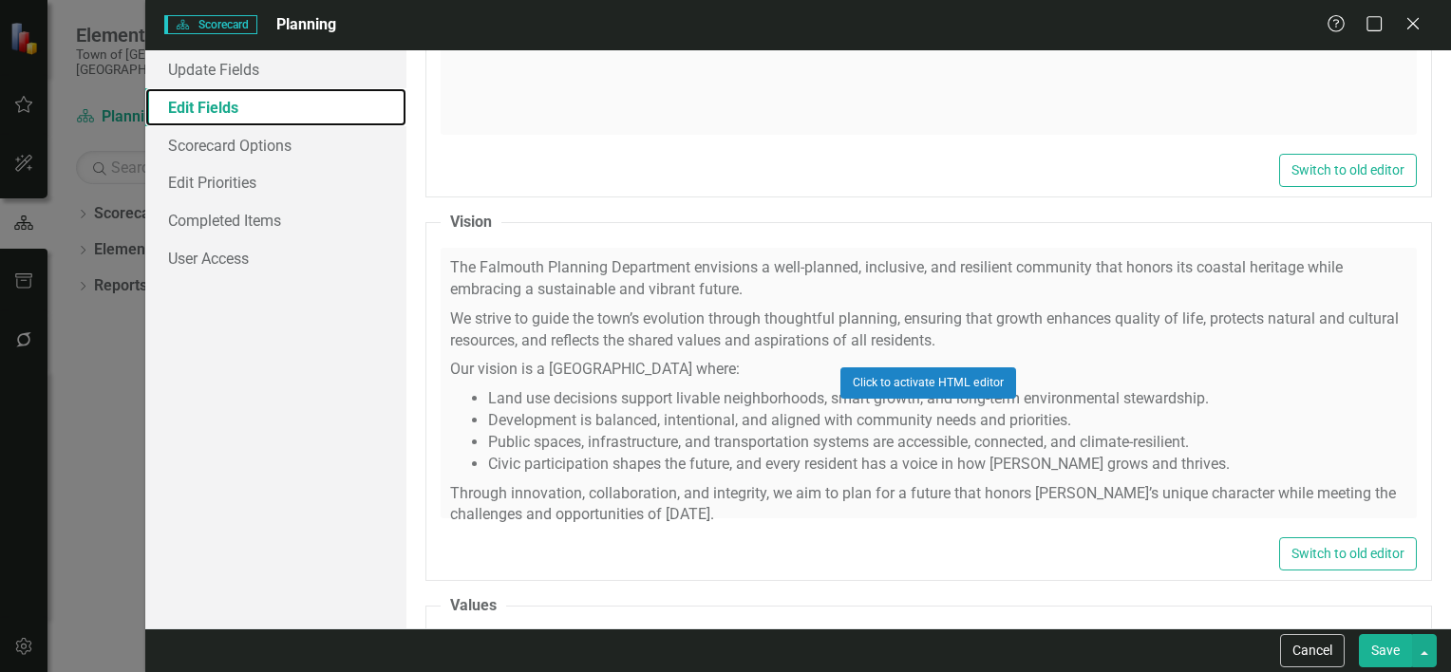
scroll to position [2475, 0]
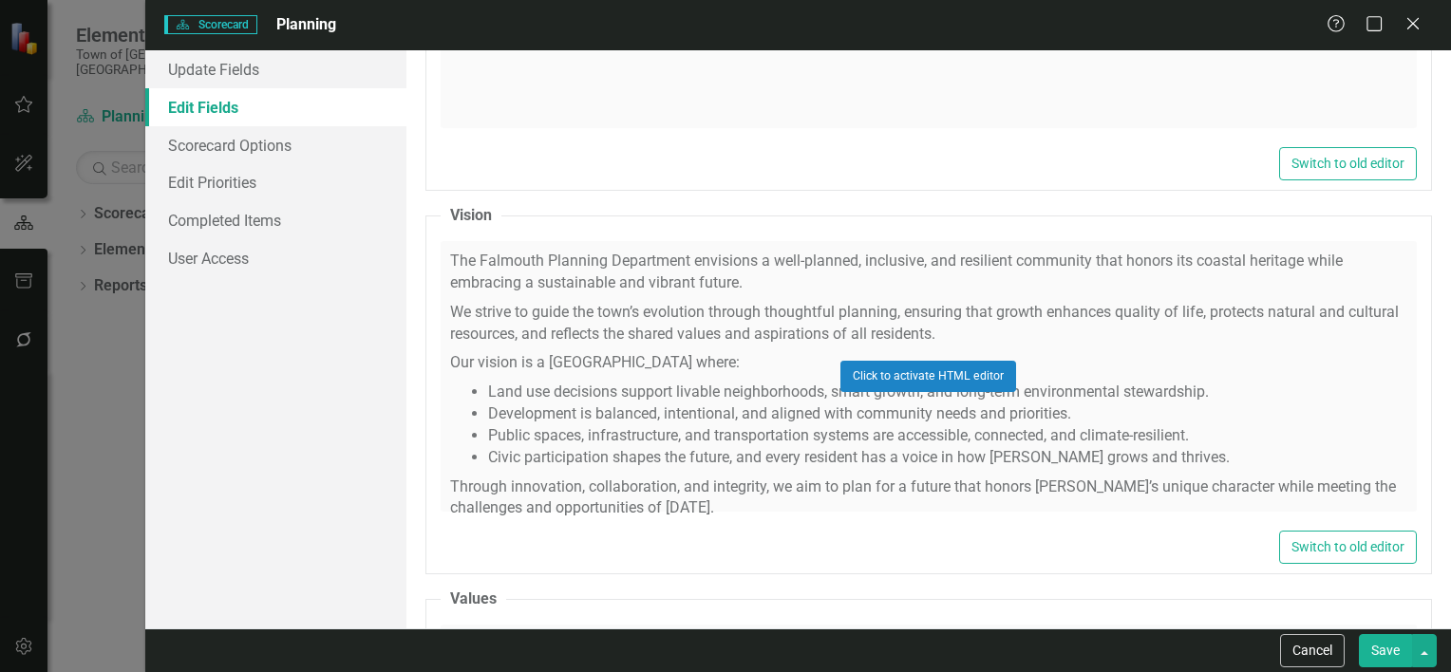
click at [502, 437] on div "Click to activate HTML editor" at bounding box center [929, 376] width 976 height 271
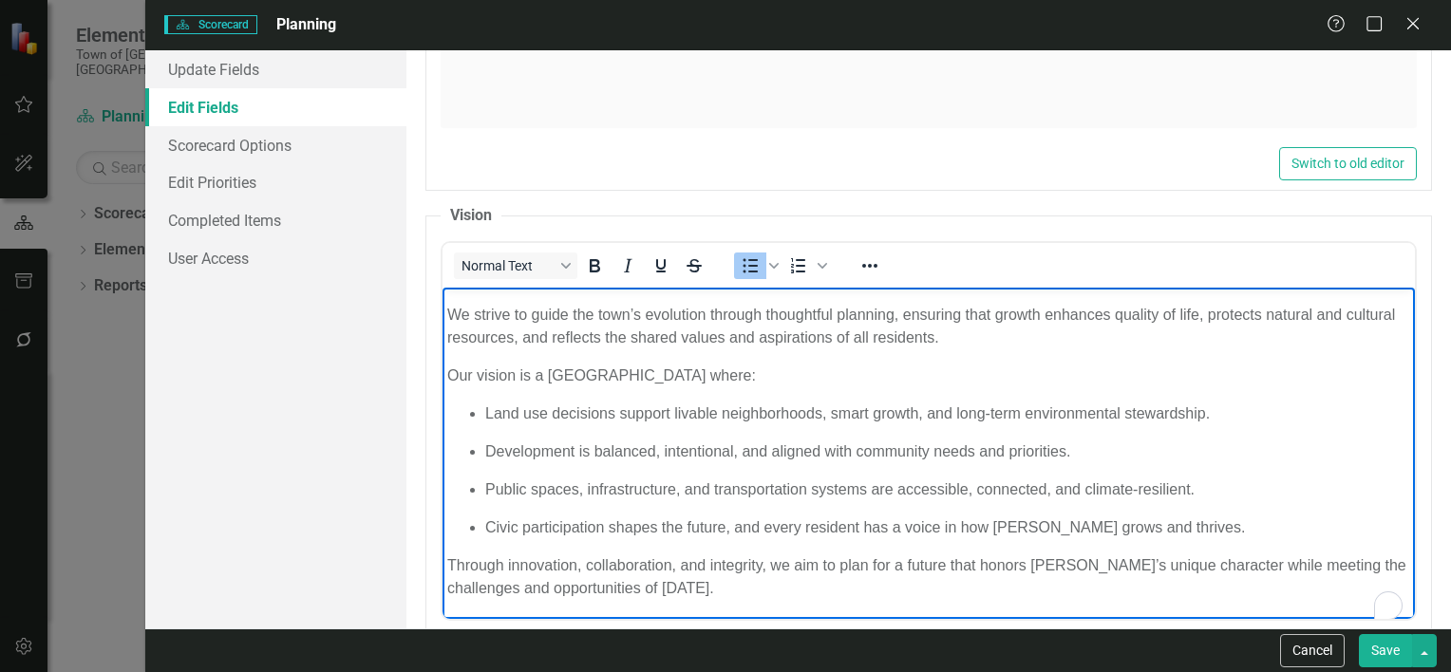
scroll to position [49, 0]
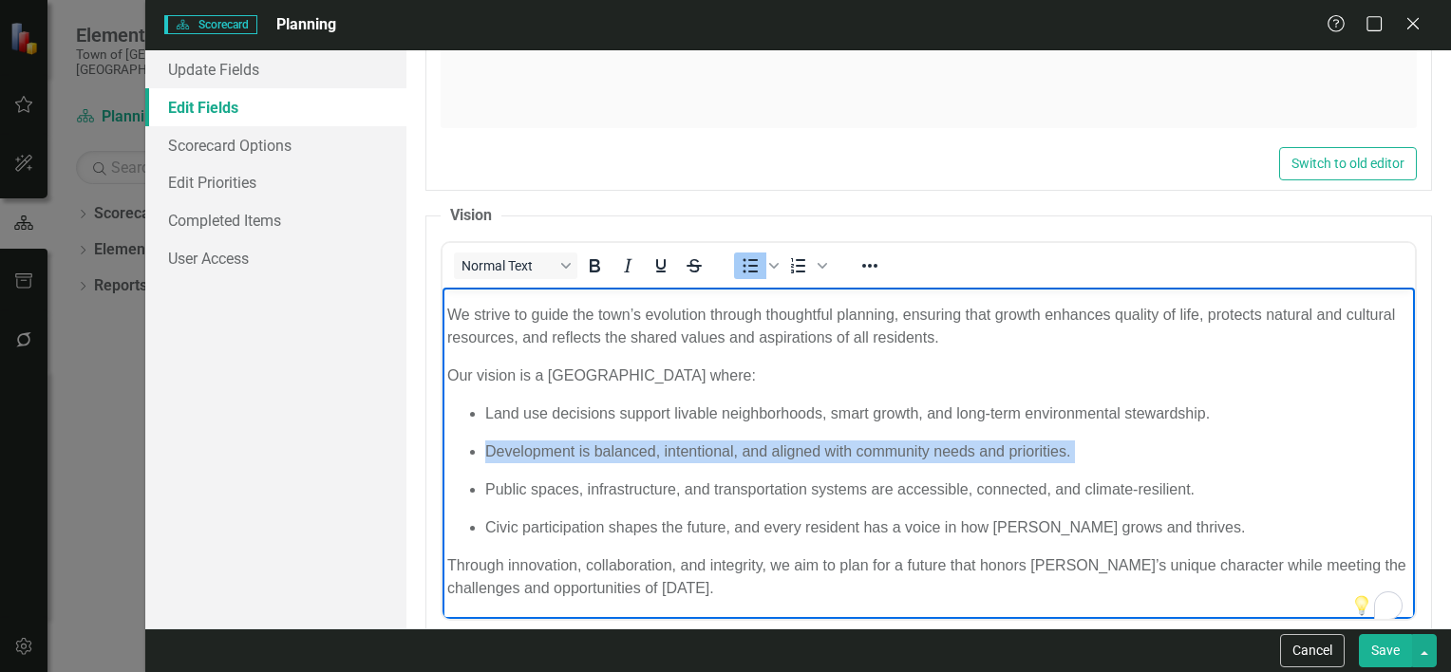
drag, startPoint x: 488, startPoint y: 447, endPoint x: 1043, endPoint y: 463, distance: 554.9
click at [1043, 463] on ul "Land use decisions support livable neighborhoods, smart growth, and long-term e…" at bounding box center [927, 471] width 963 height 137
copy p "Development is balanced, intentional, and aligned with community needs and prio…"
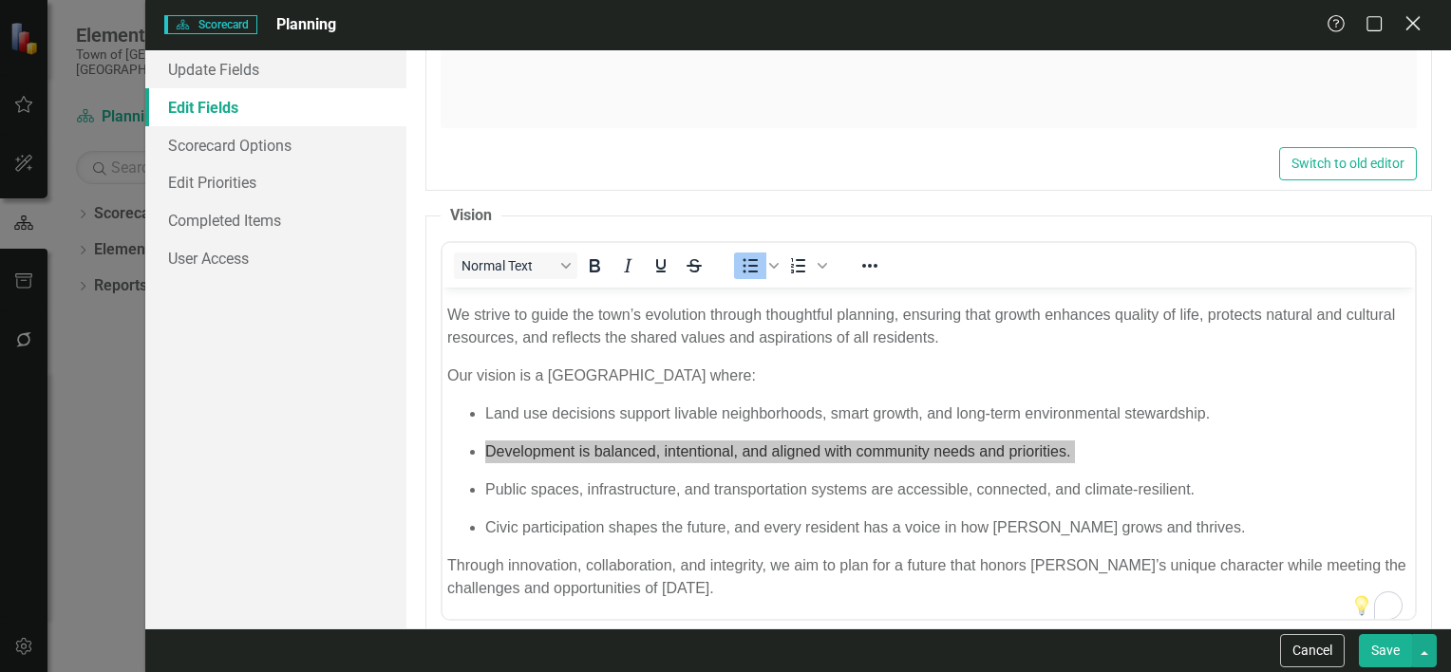
click at [1414, 25] on icon "Close" at bounding box center [1413, 23] width 24 height 18
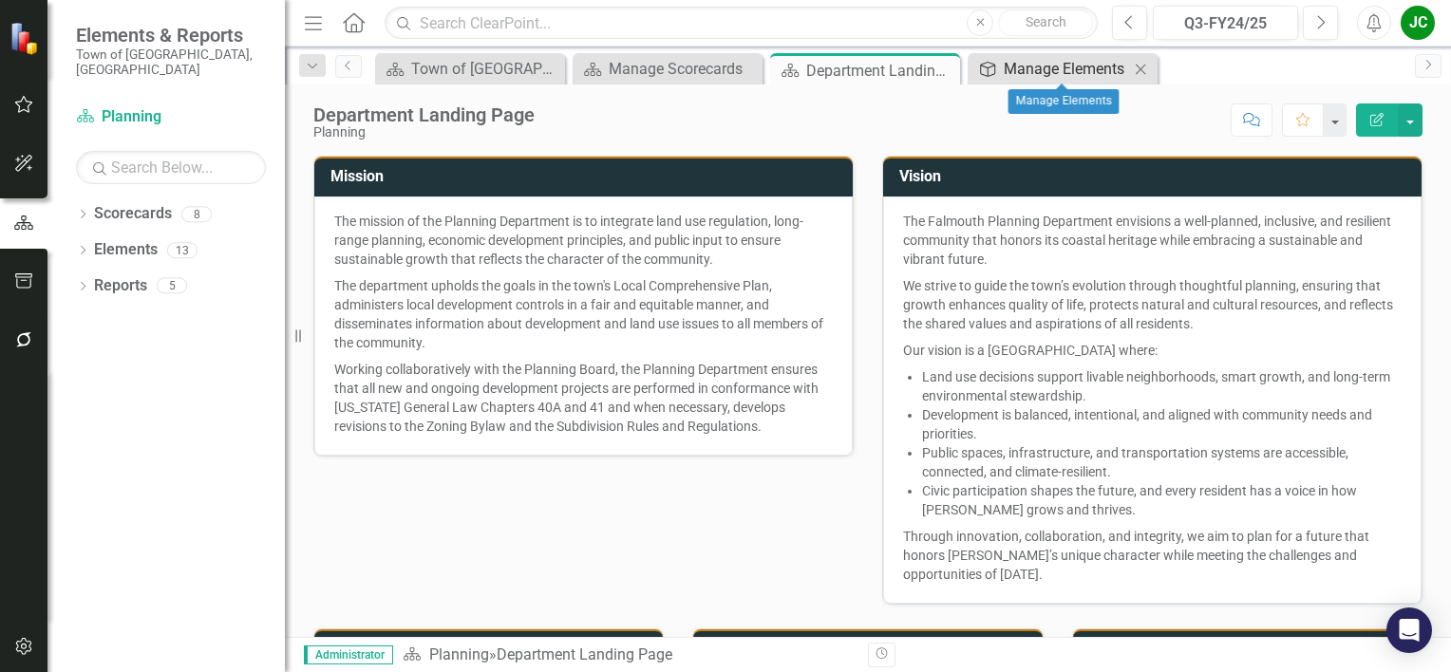
click at [1036, 66] on div "Manage Elements" at bounding box center [1066, 69] width 125 height 24
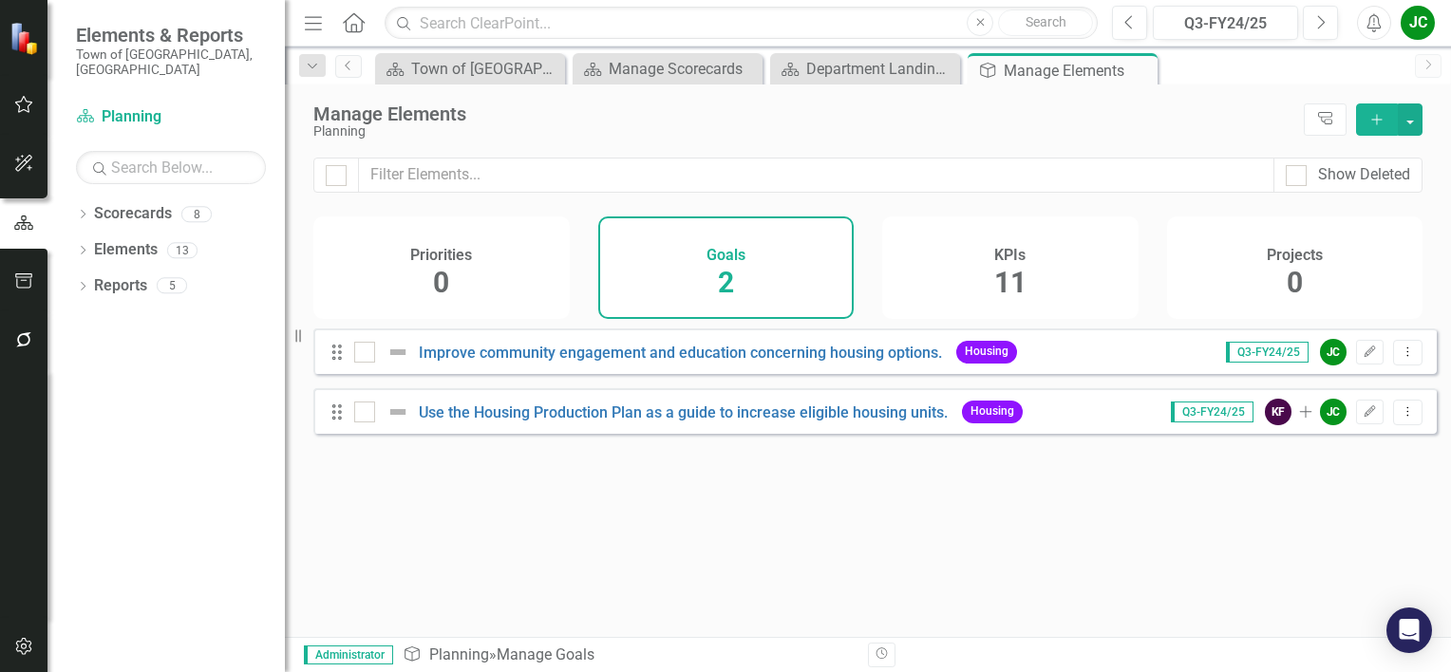
click at [1375, 125] on icon "Add" at bounding box center [1377, 119] width 17 height 13
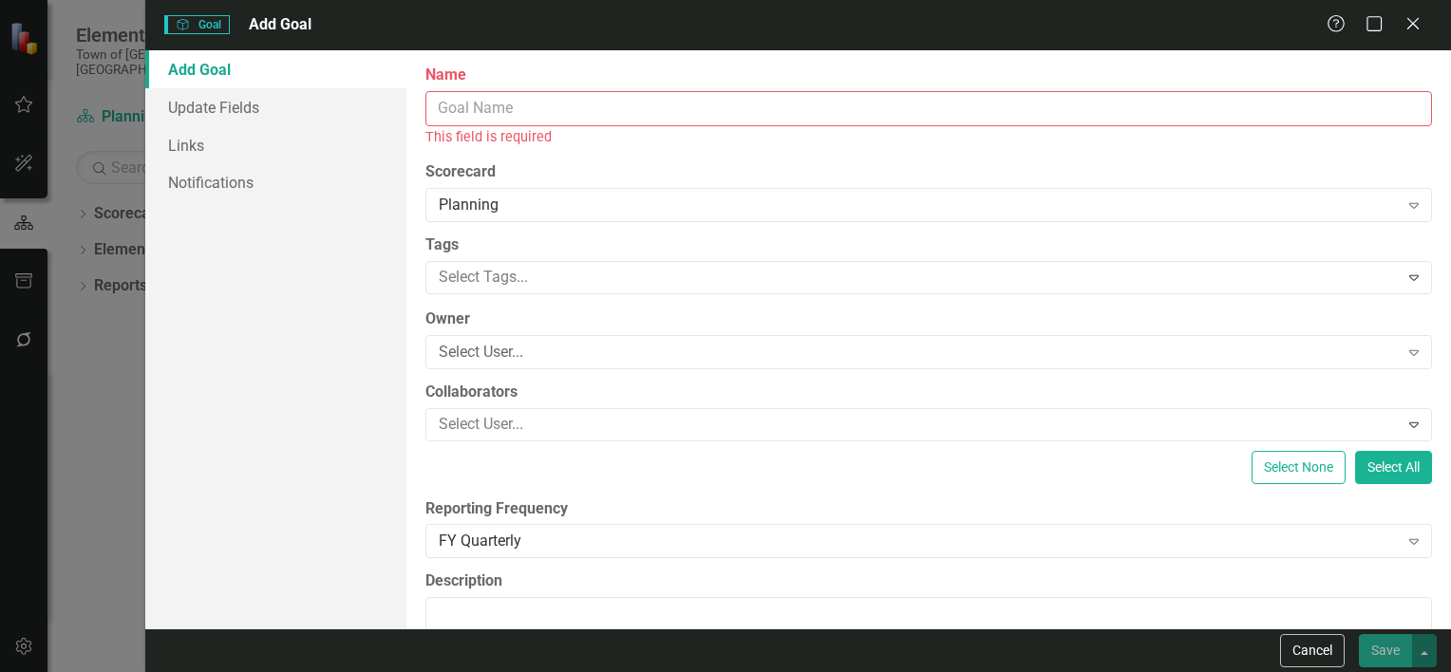
click at [893, 107] on input "Name" at bounding box center [929, 108] width 1007 height 35
paste input "Development is balanced, intentional, and aligned with community needs and prio…"
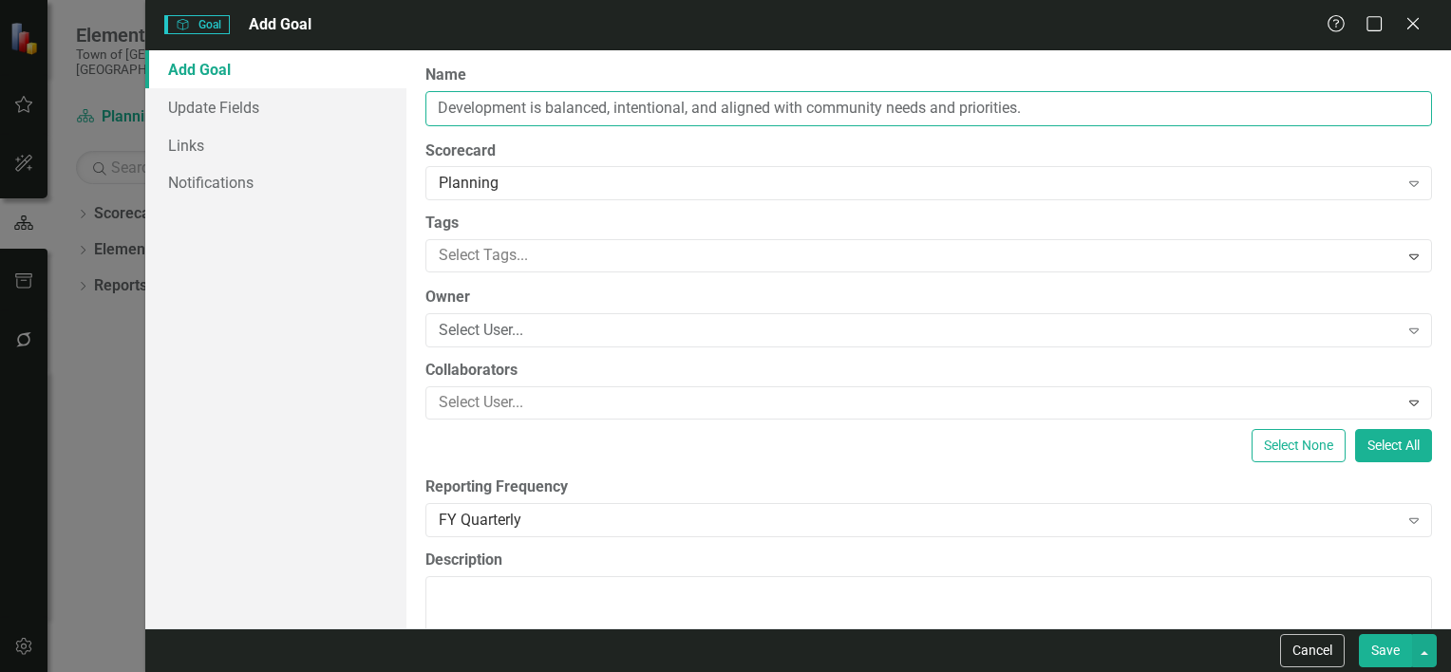
click at [433, 104] on input "Development is balanced, intentional, and aligned with community needs and prio…" at bounding box center [929, 108] width 1007 height 35
type input "Ensure that development is balanced, intentional, and aligned with community ne…"
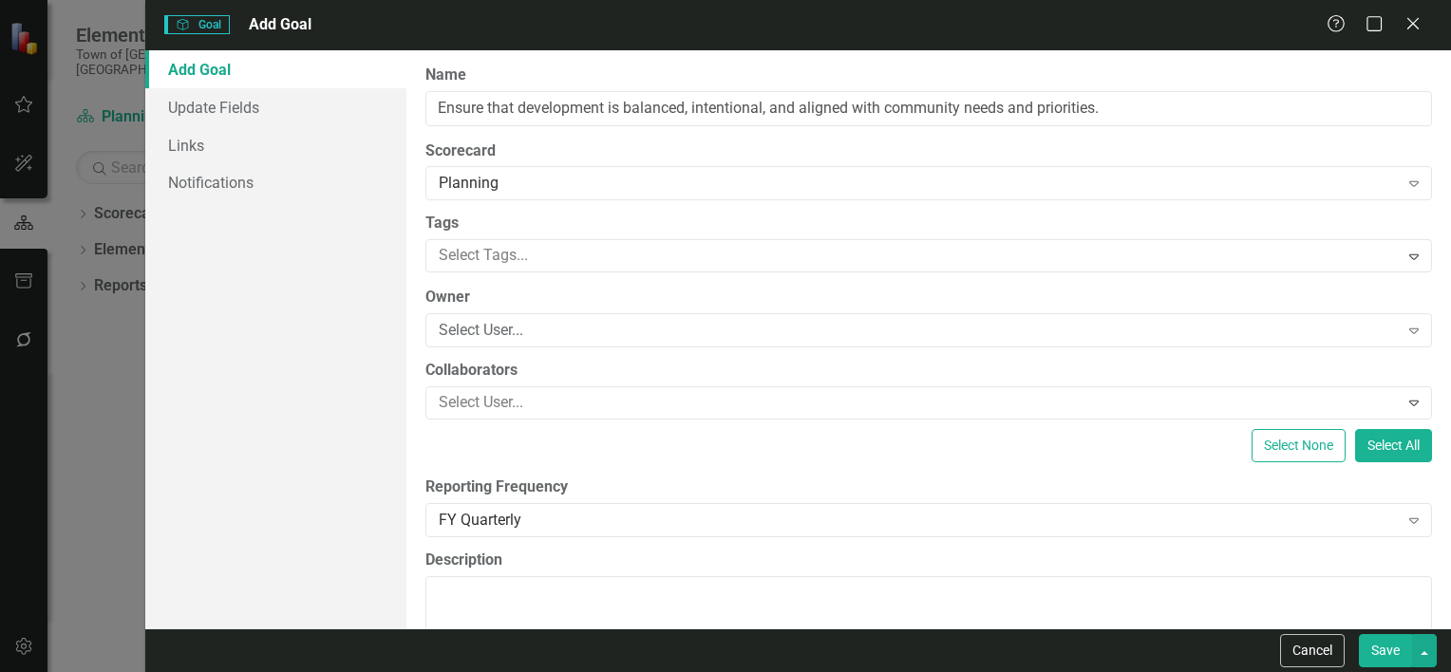
click at [1384, 644] on button "Save" at bounding box center [1385, 650] width 53 height 33
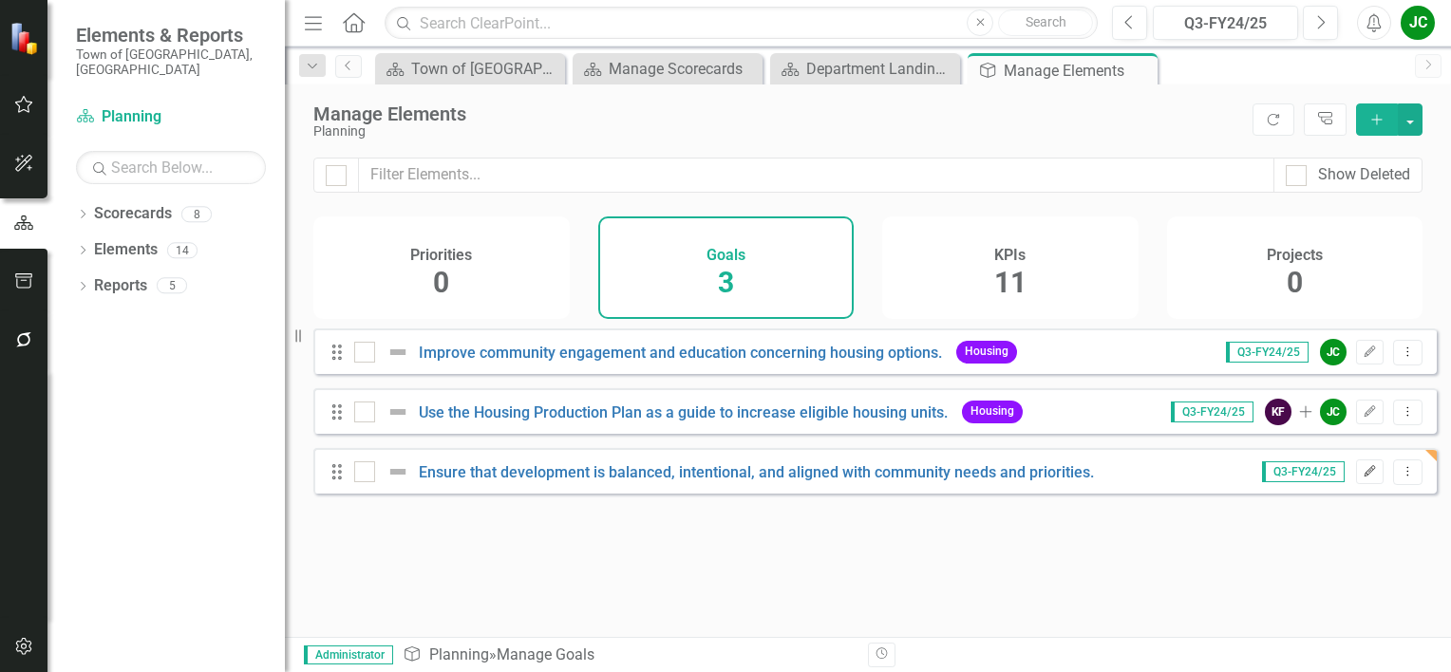
click at [1365, 477] on icon "button" at bounding box center [1370, 470] width 11 height 11
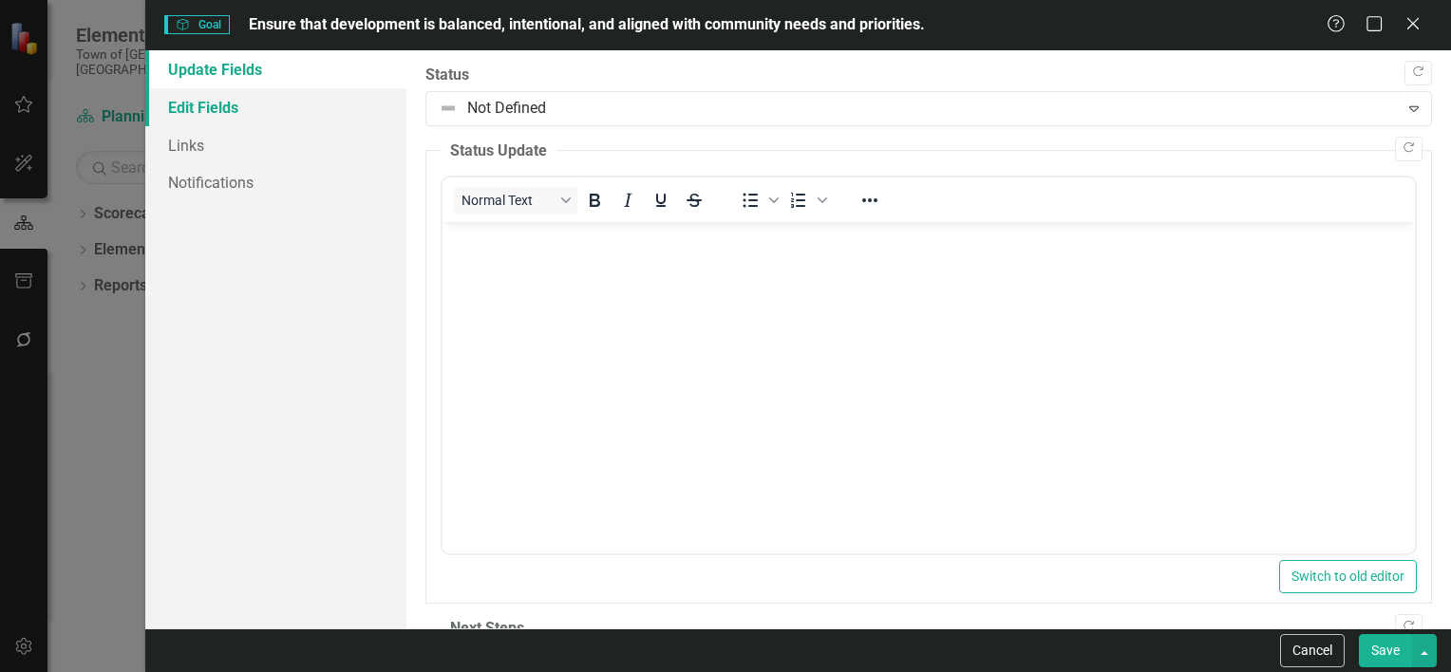
click at [220, 110] on link "Edit Fields" at bounding box center [275, 107] width 261 height 38
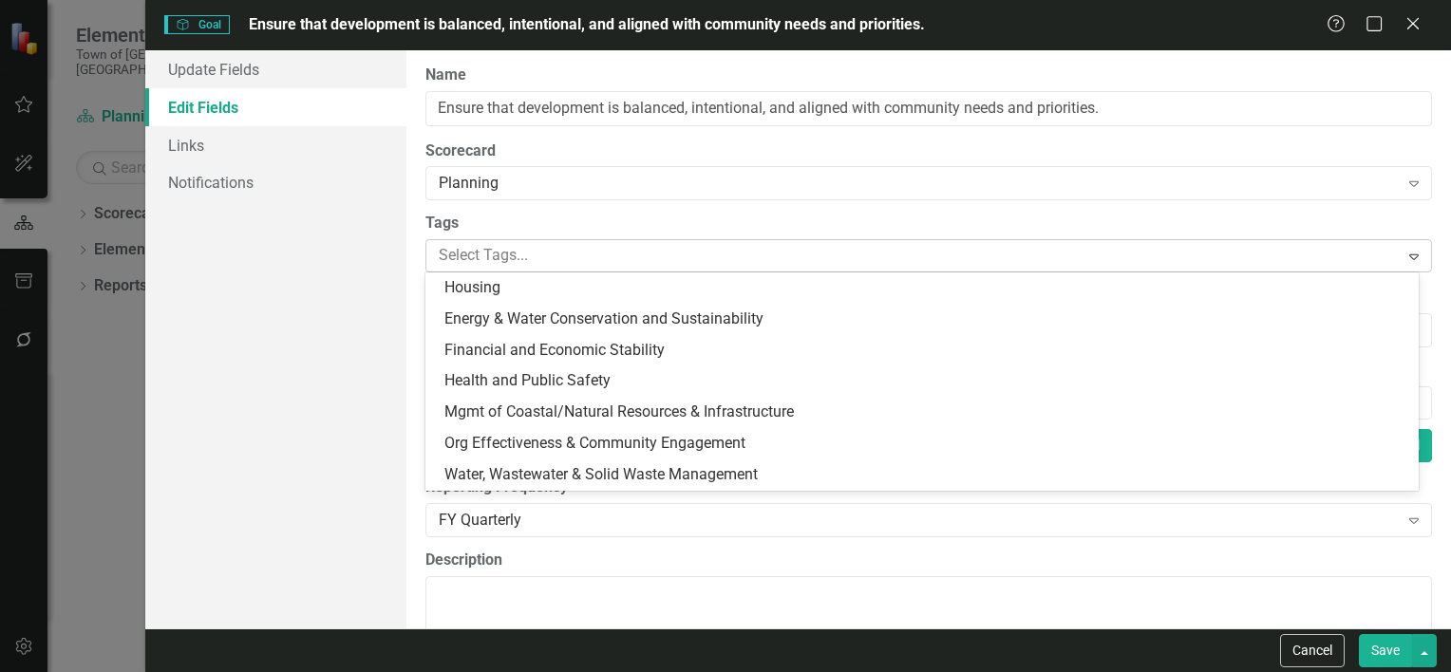
click at [531, 269] on div "Select Tags..." at bounding box center [913, 255] width 968 height 29
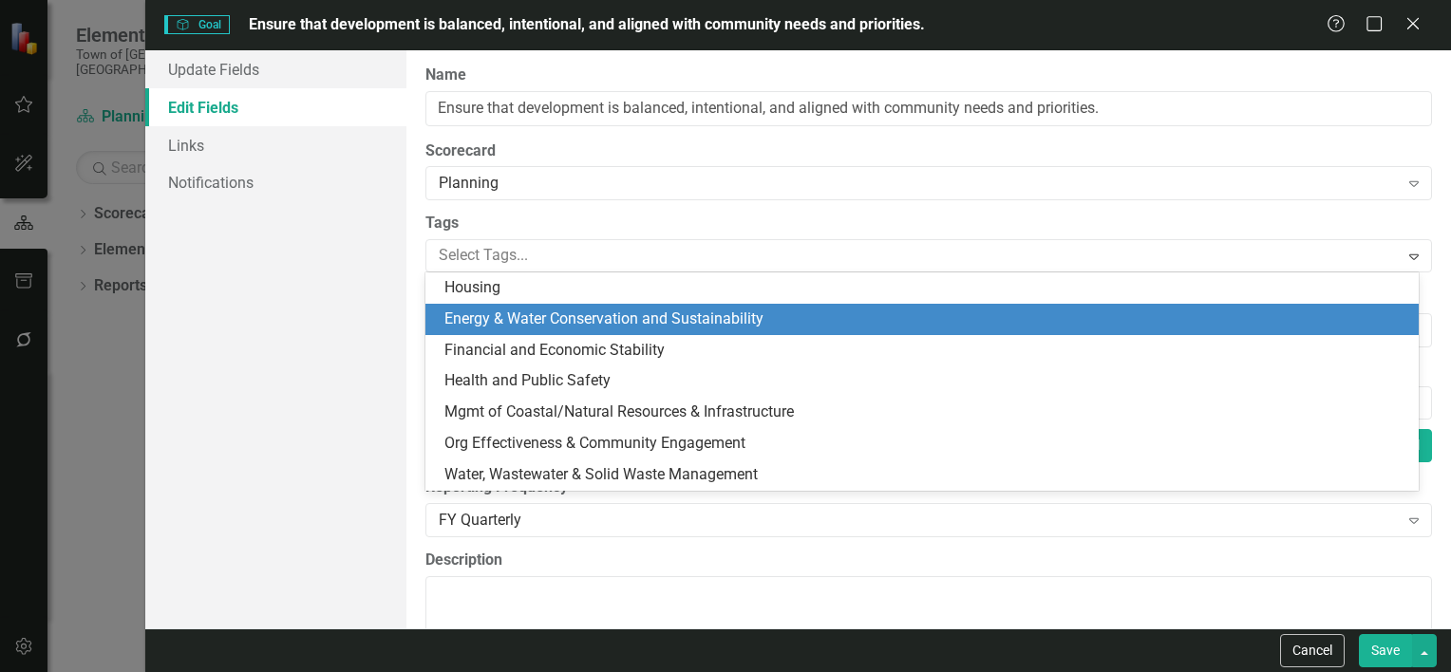
click at [586, 319] on span "Energy & Water Conservation and Sustainability" at bounding box center [604, 319] width 319 height 18
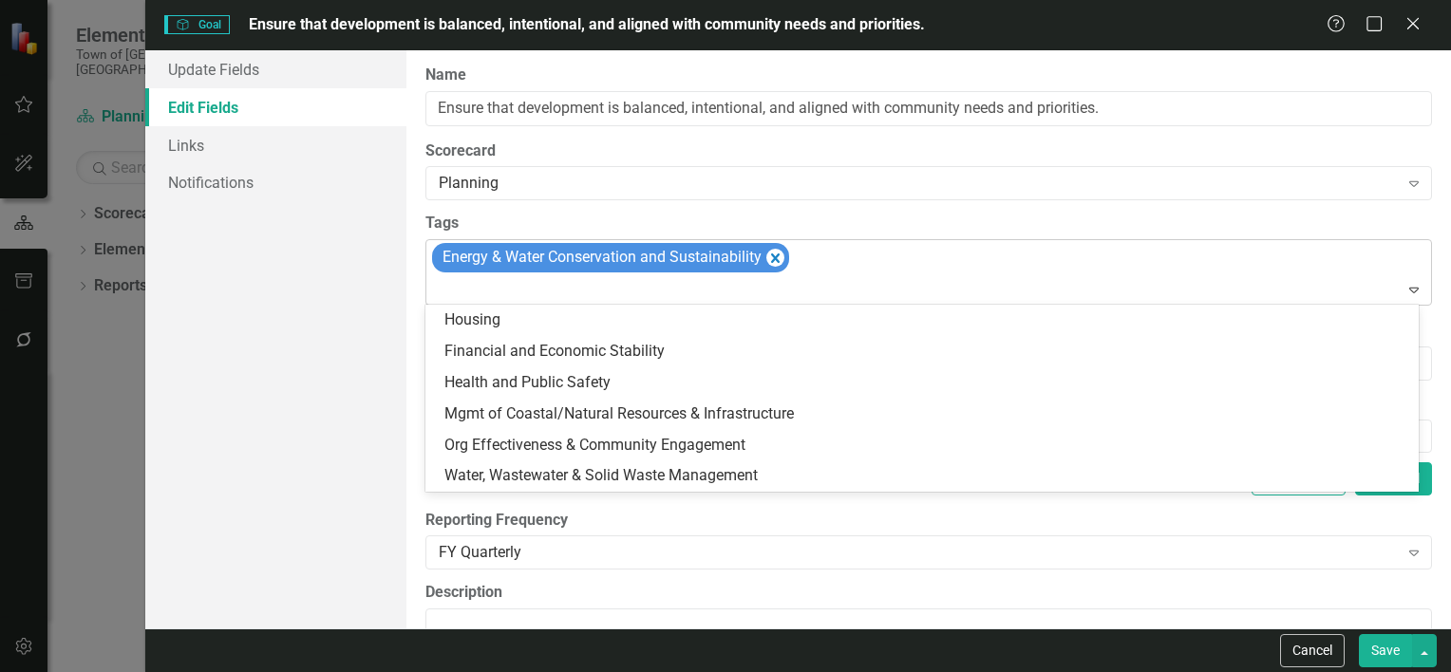
click at [650, 295] on div at bounding box center [930, 290] width 998 height 26
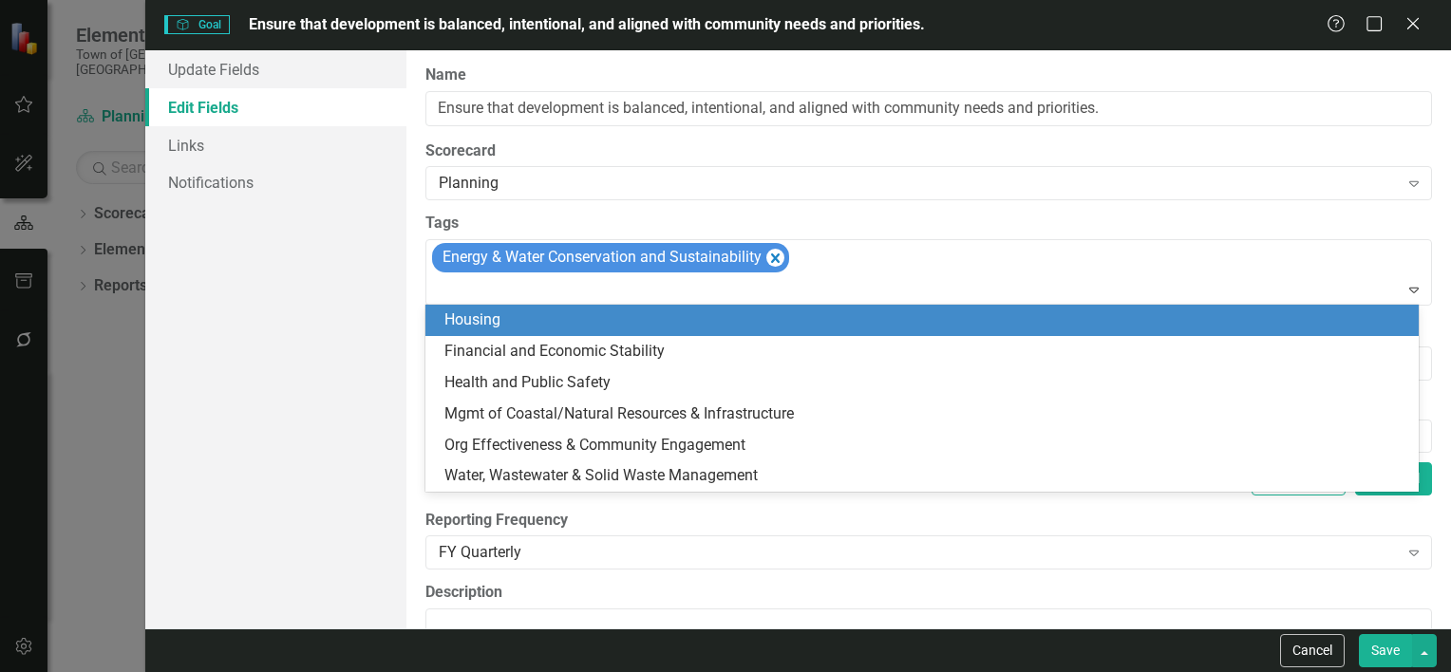
click at [565, 328] on div "Housing" at bounding box center [926, 321] width 963 height 22
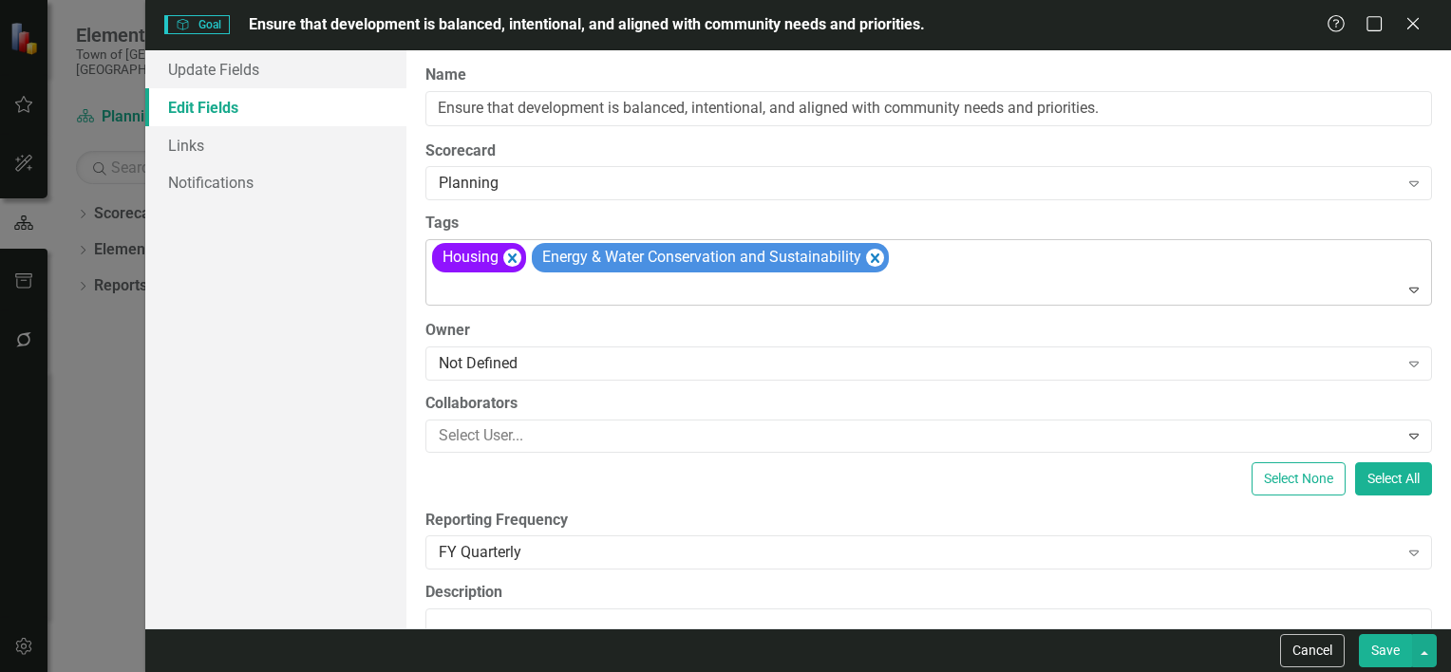
click at [569, 284] on div at bounding box center [930, 290] width 998 height 26
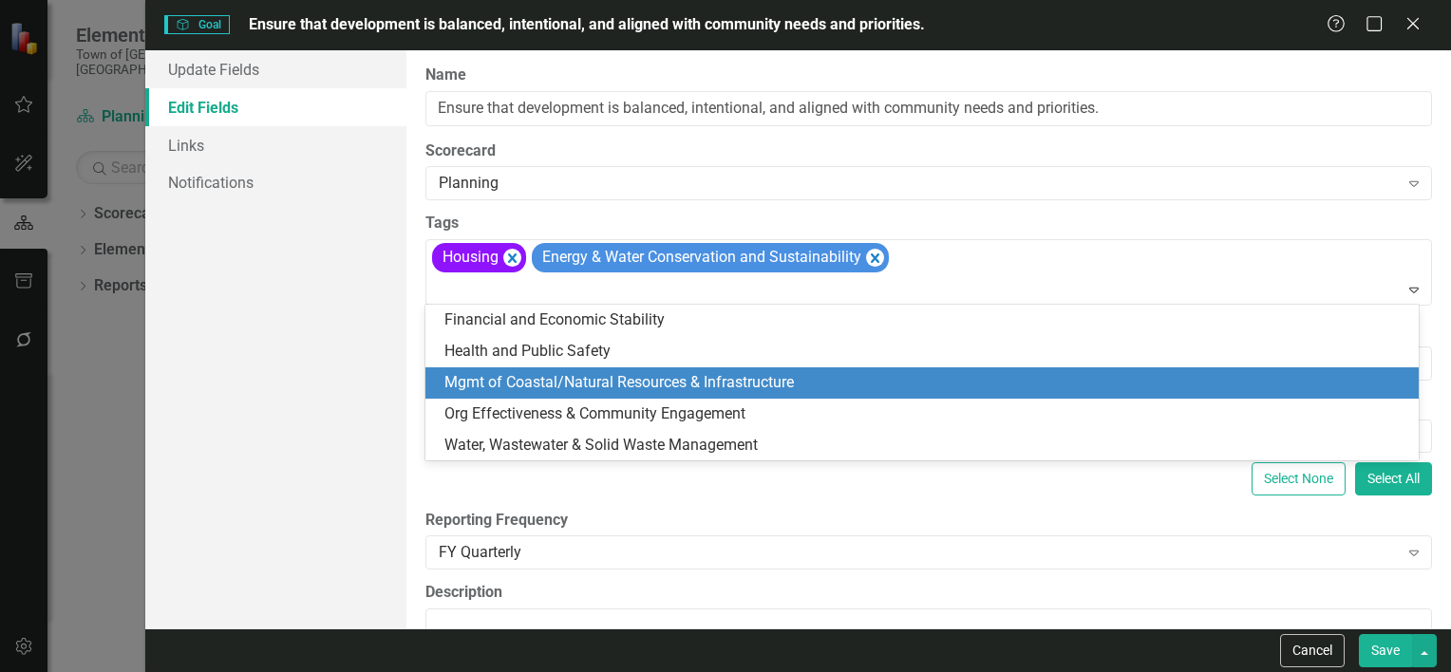
click at [566, 373] on span "Mgmt of Coastal/Natural Resources & Infrastructure" at bounding box center [620, 382] width 350 height 18
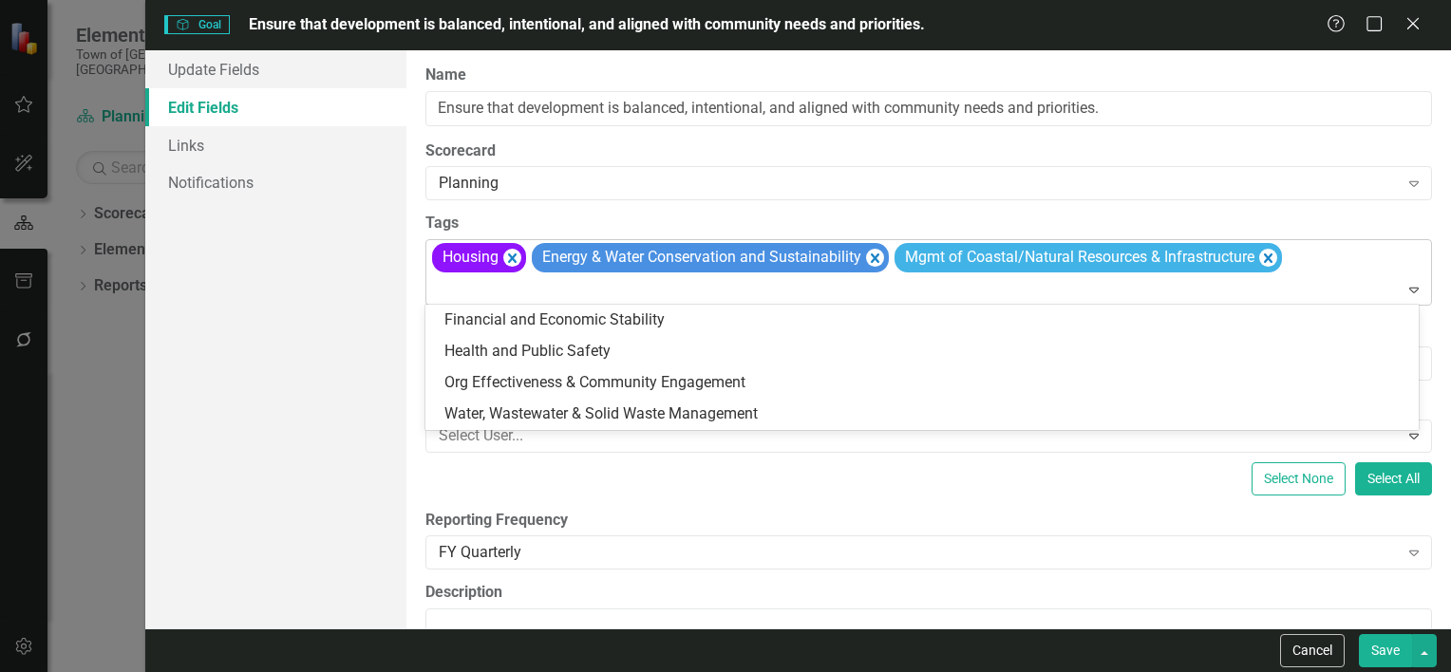
click at [533, 292] on div at bounding box center [930, 290] width 998 height 26
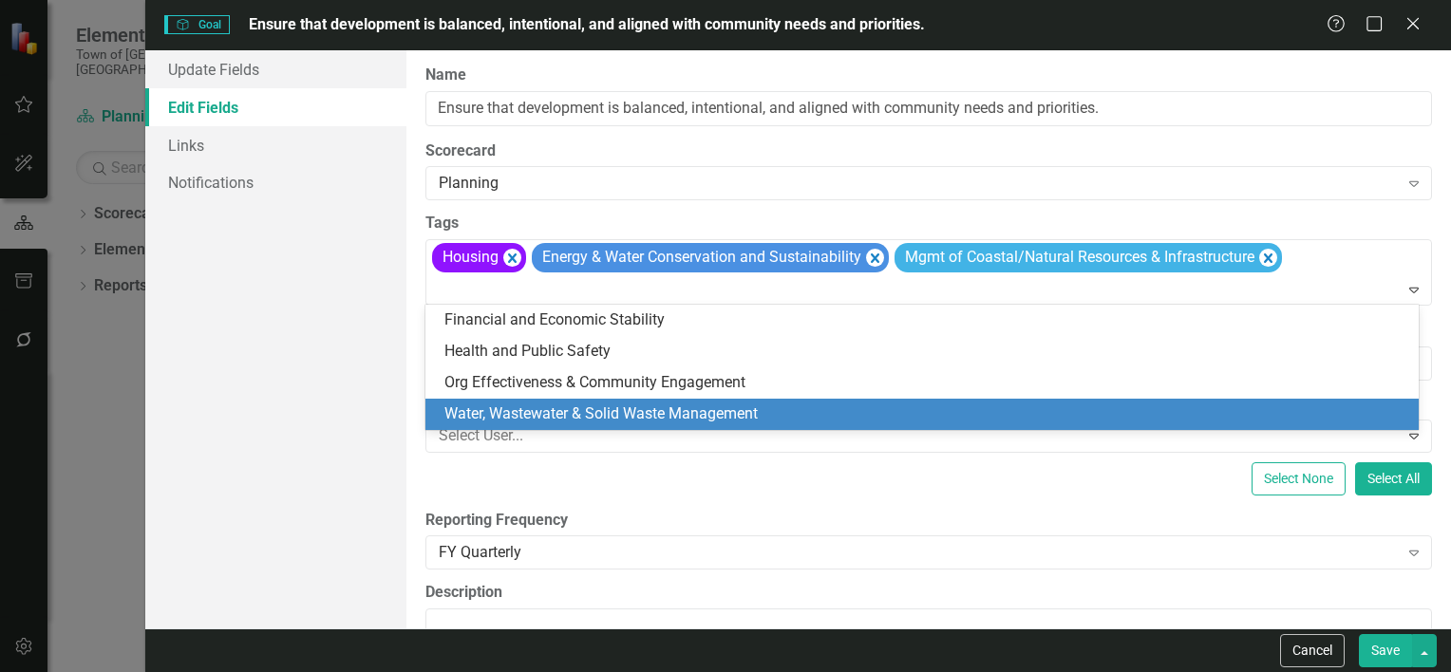
click at [551, 405] on span "Water, Wastewater & Solid Waste Management" at bounding box center [601, 414] width 313 height 18
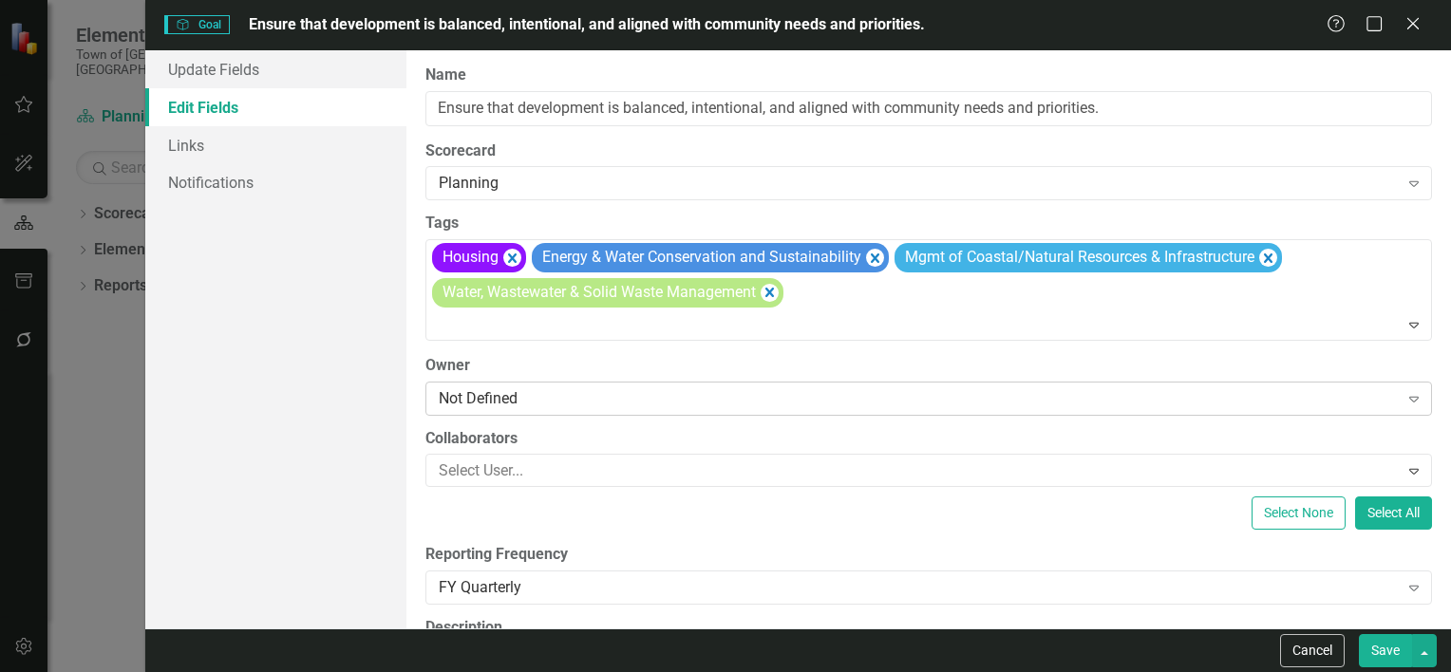
click at [510, 404] on div "Not Defined" at bounding box center [919, 399] width 960 height 22
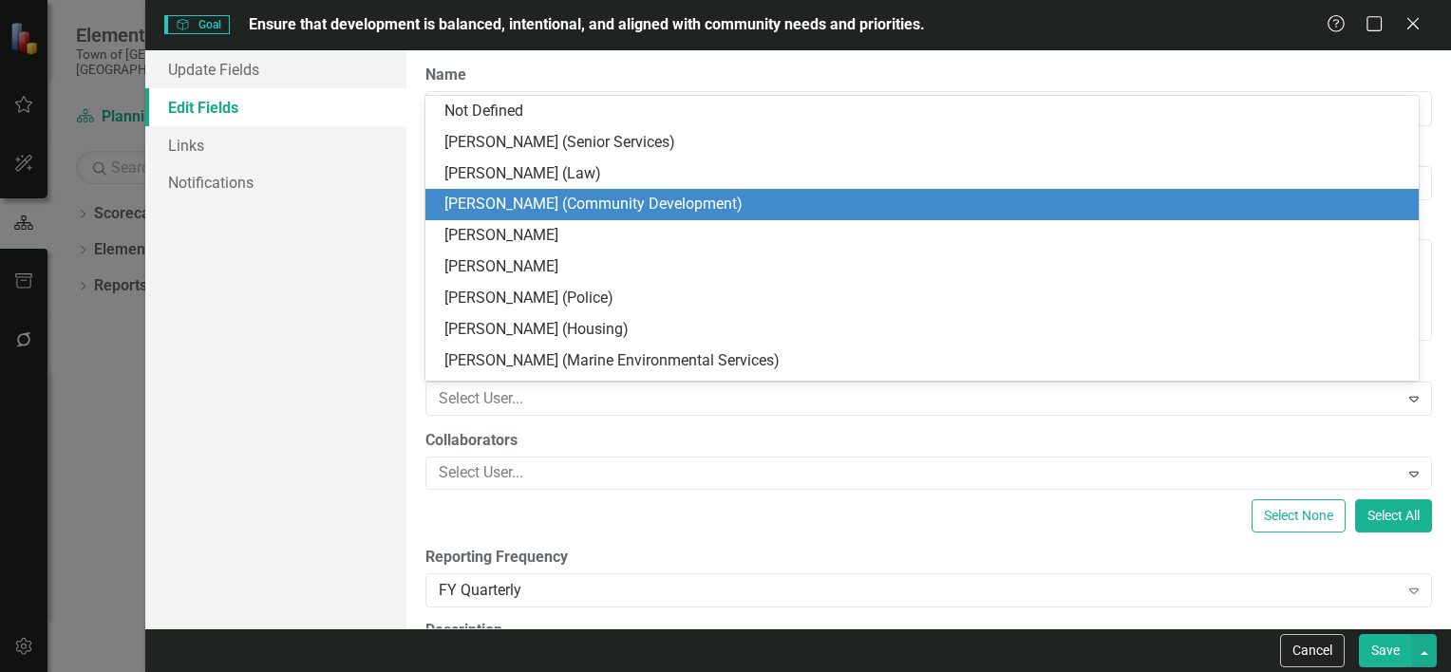
click at [481, 219] on div "[PERSON_NAME] (Community Development)" at bounding box center [922, 204] width 993 height 31
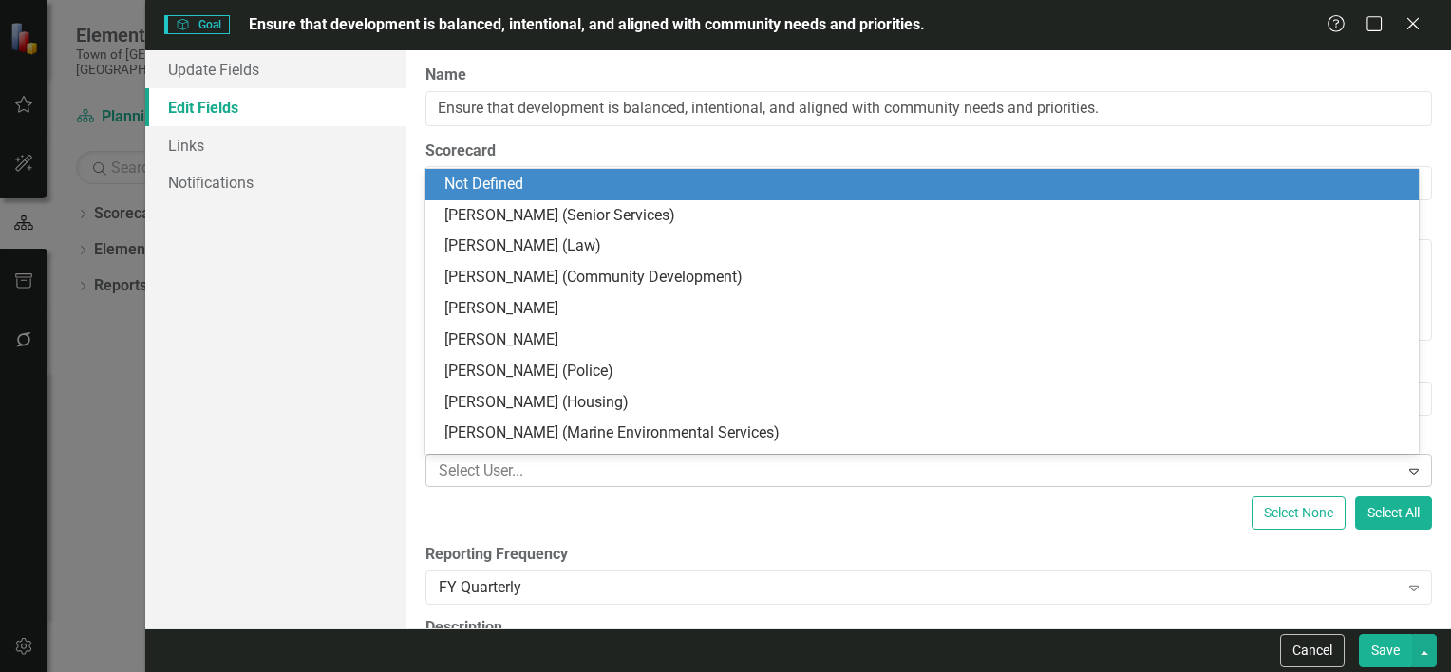
click at [509, 471] on div at bounding box center [915, 472] width 968 height 26
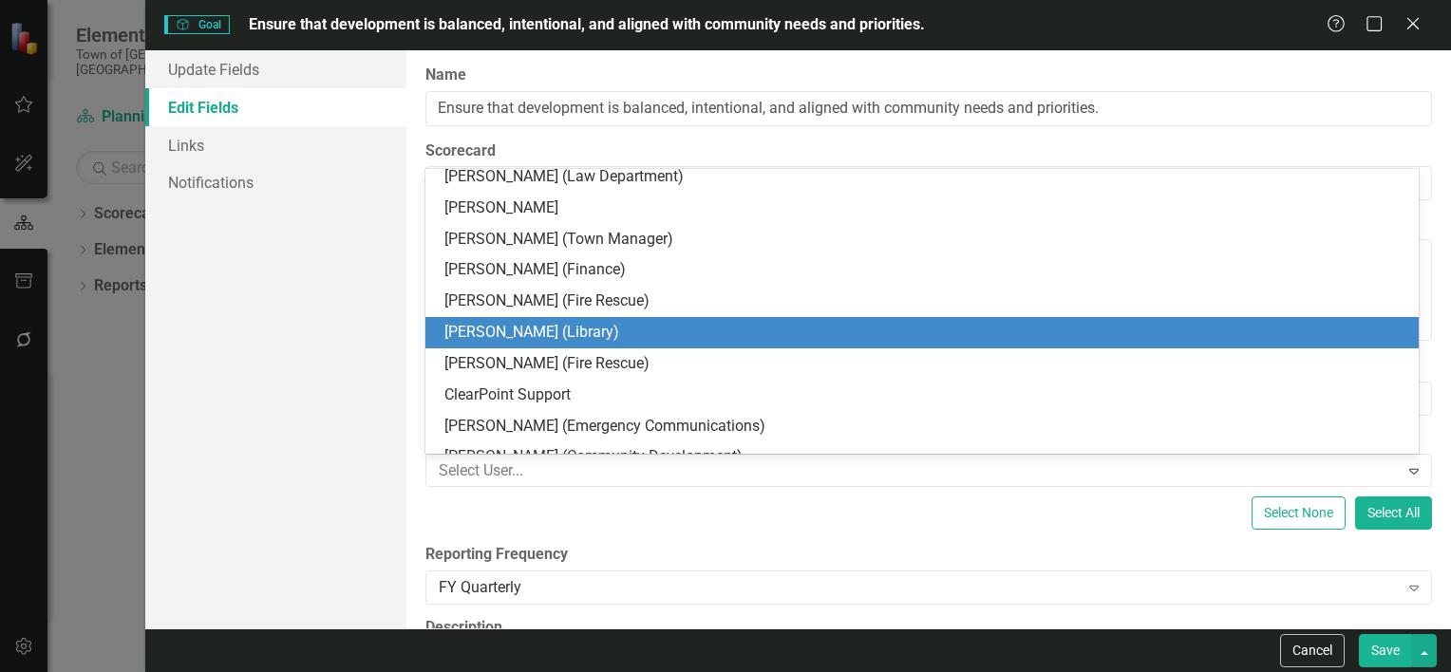
scroll to position [619, 0]
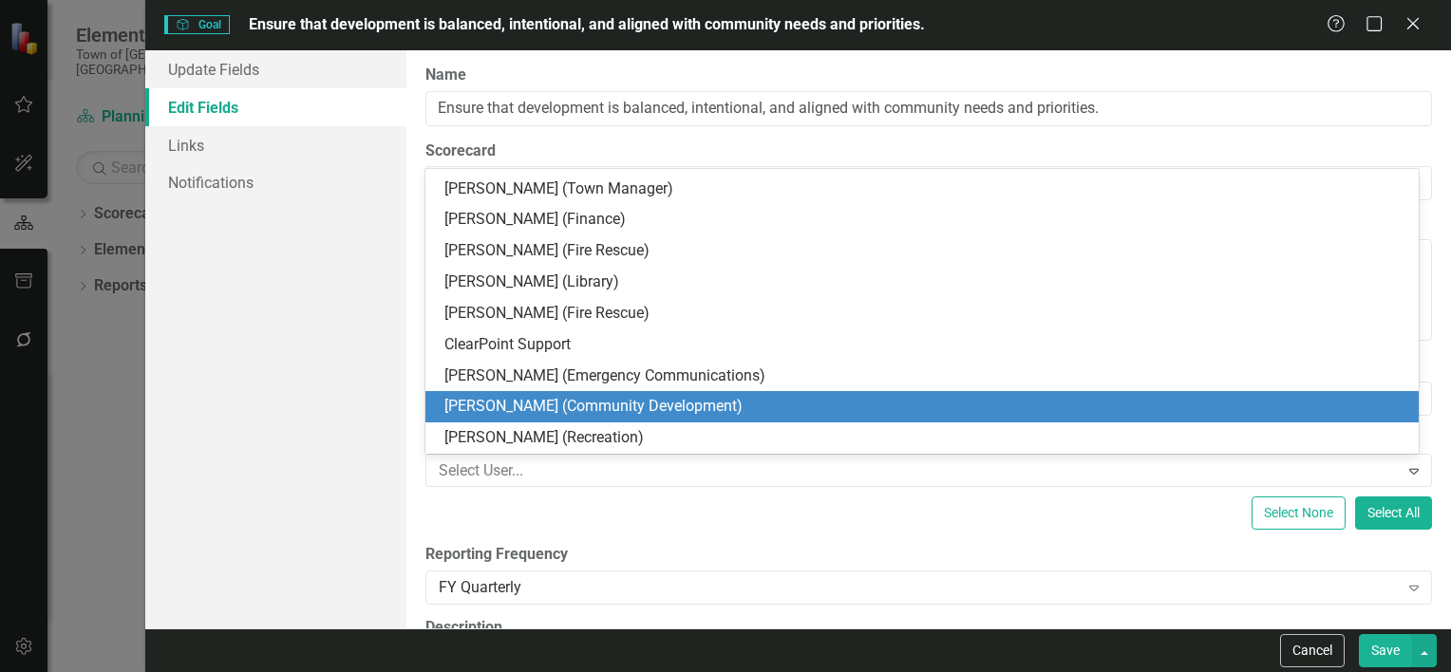
click at [558, 396] on div "Melinda Tondera (Community Development)" at bounding box center [926, 407] width 963 height 22
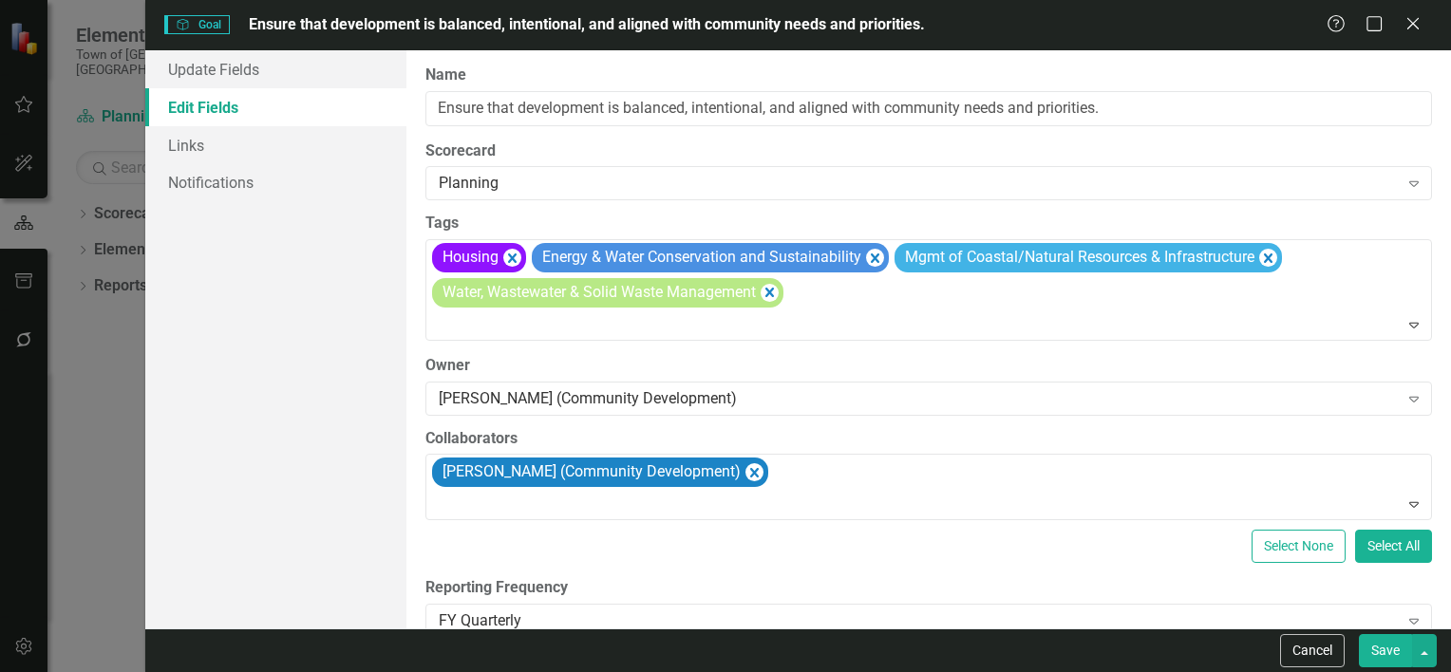
click at [1379, 653] on button "Save" at bounding box center [1385, 650] width 53 height 33
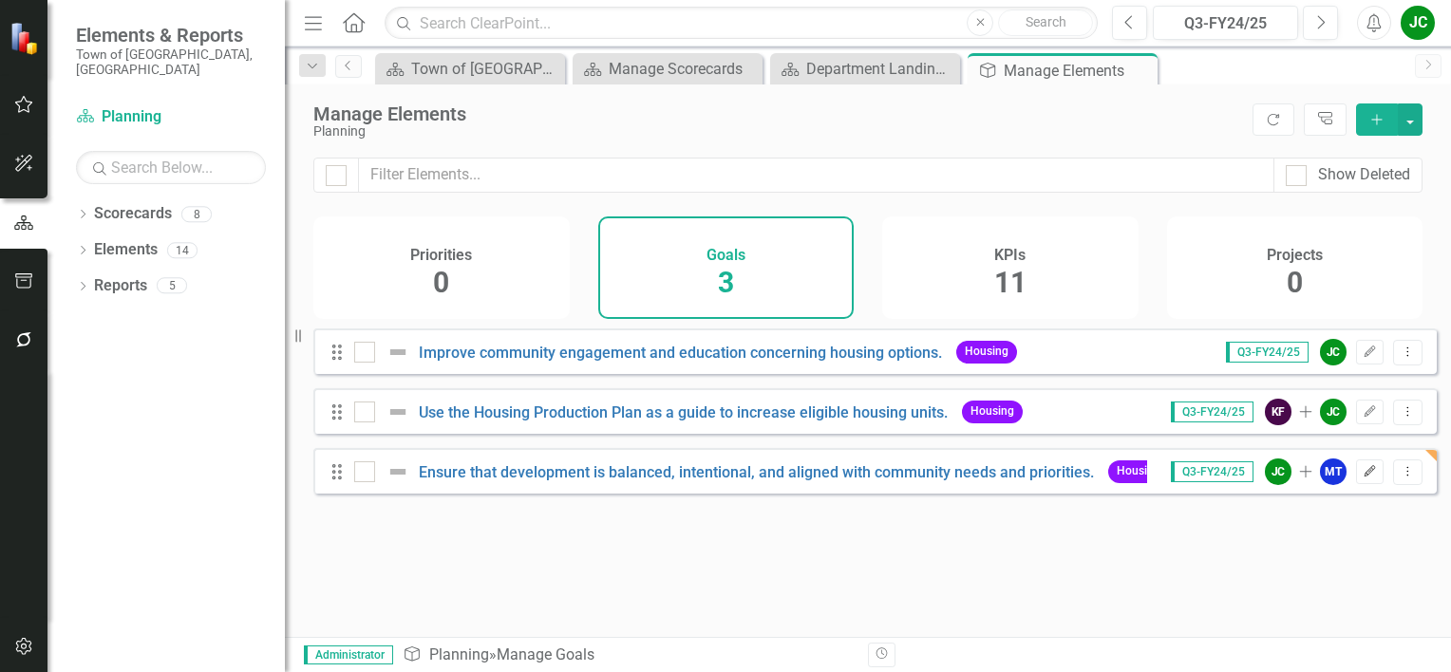
click at [1363, 478] on icon "Edit" at bounding box center [1370, 471] width 14 height 11
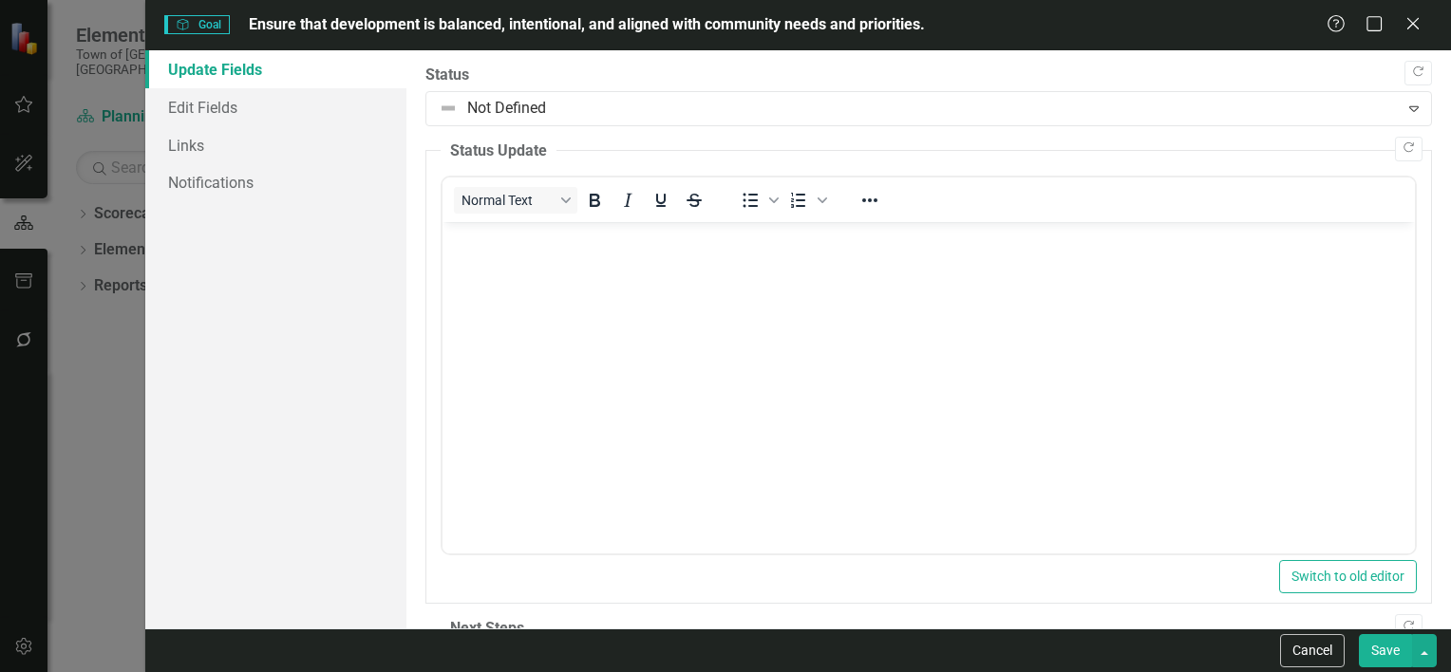
scroll to position [0, 0]
click at [250, 106] on link "Edit Fields" at bounding box center [275, 107] width 261 height 38
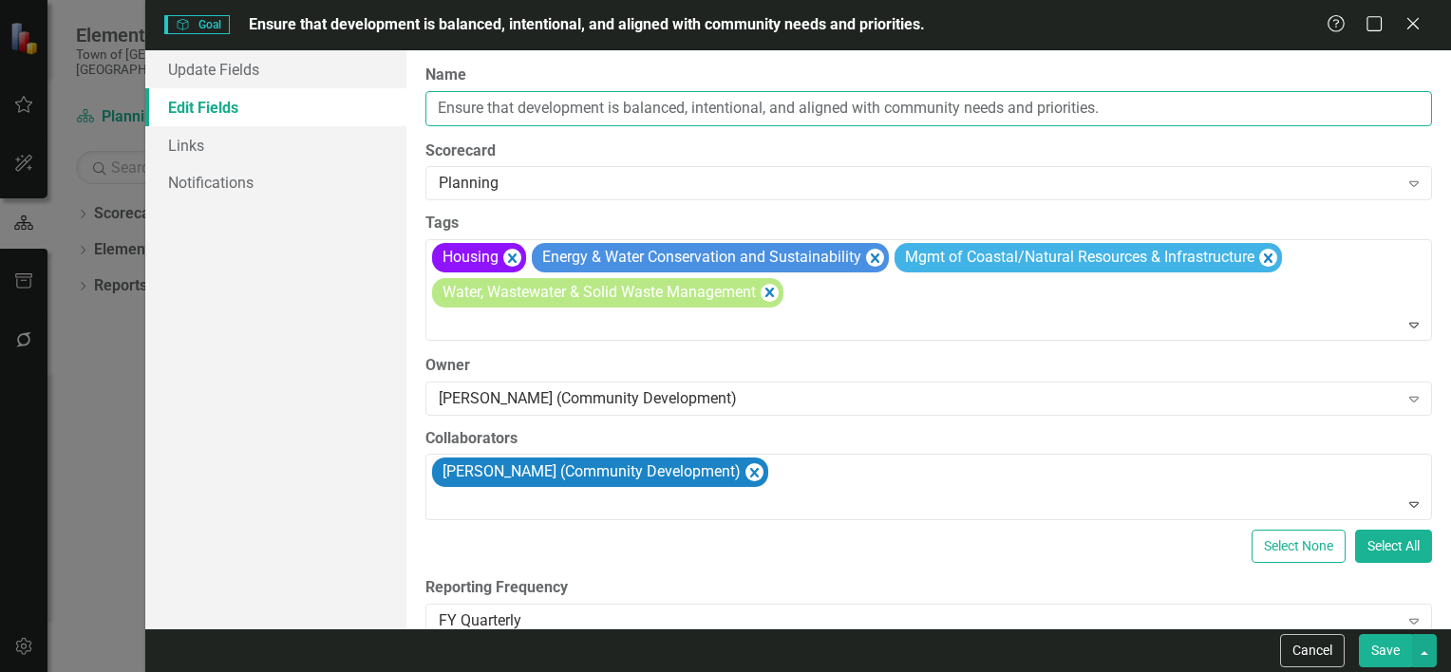
click at [709, 101] on input "Ensure that development is balanced, intentional, and aligned with community ne…" at bounding box center [929, 108] width 1007 height 35
type input "Ensure that development is balanced, sustainable, and aligned with community ne…"
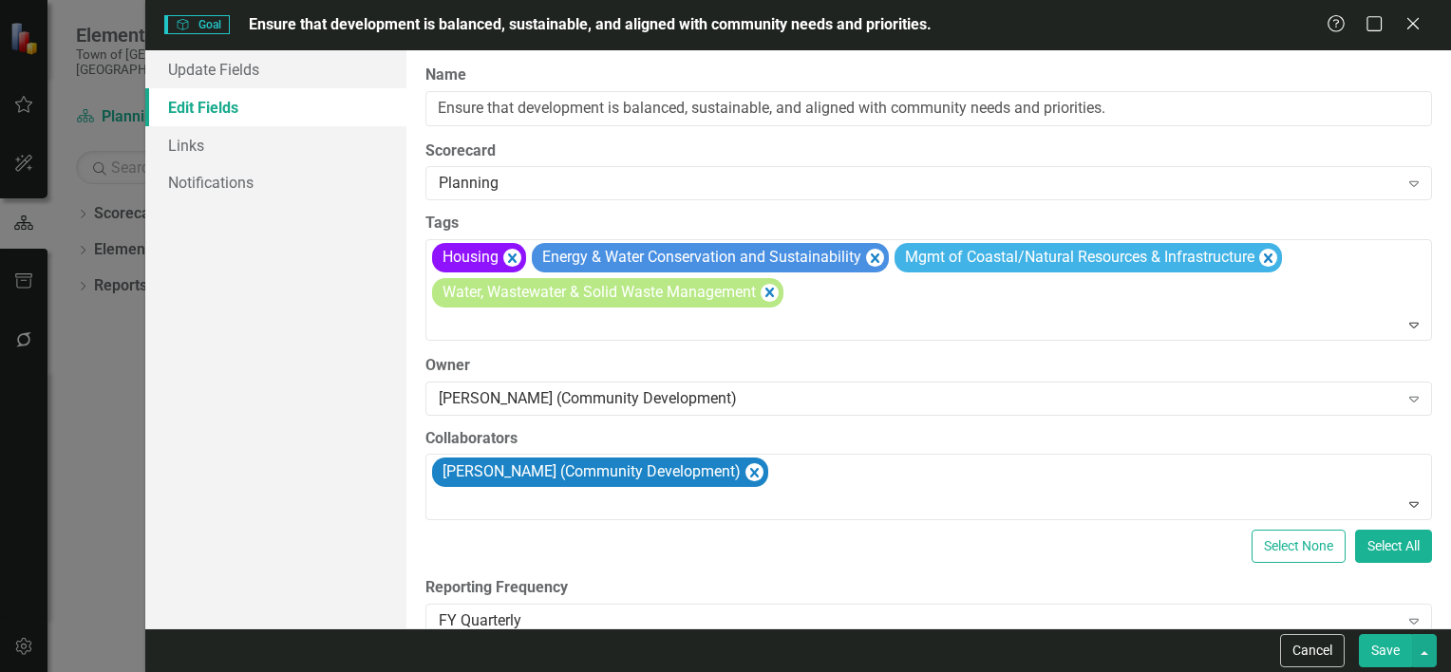
click at [1380, 649] on button "Save" at bounding box center [1385, 650] width 53 height 33
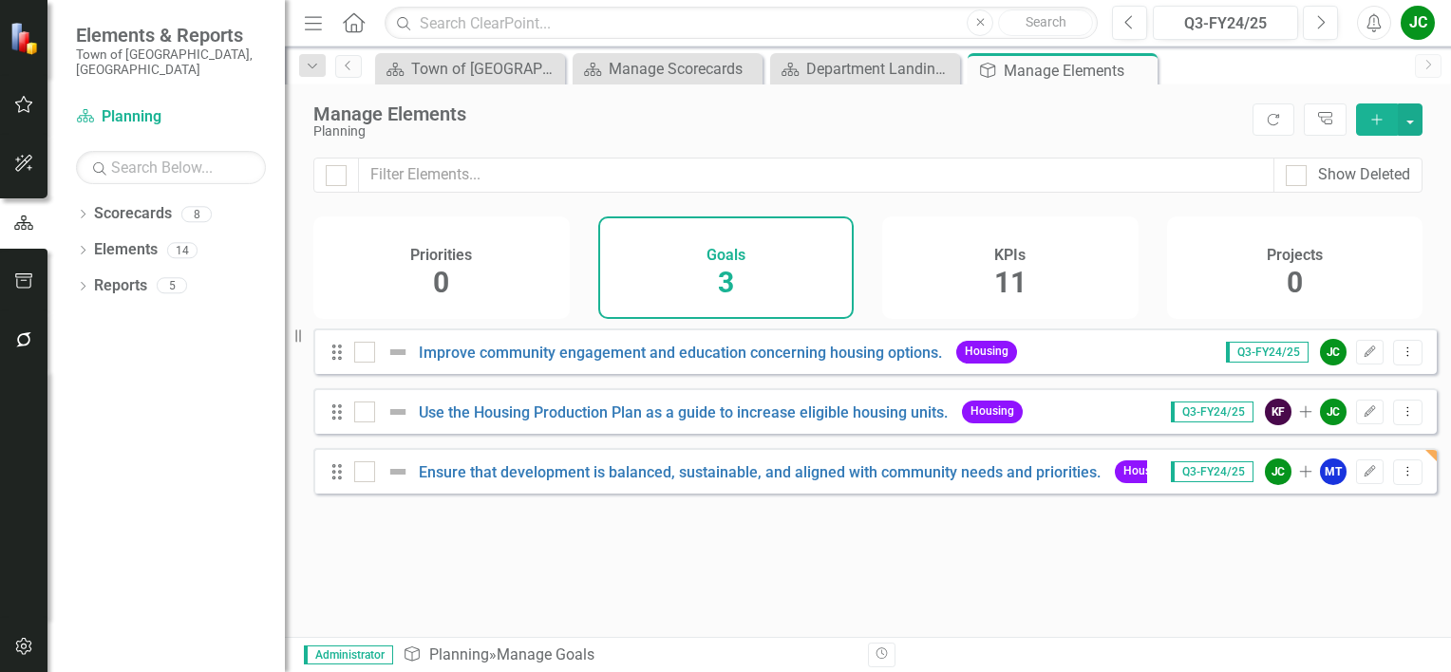
click at [1373, 113] on icon "Add" at bounding box center [1377, 119] width 17 height 13
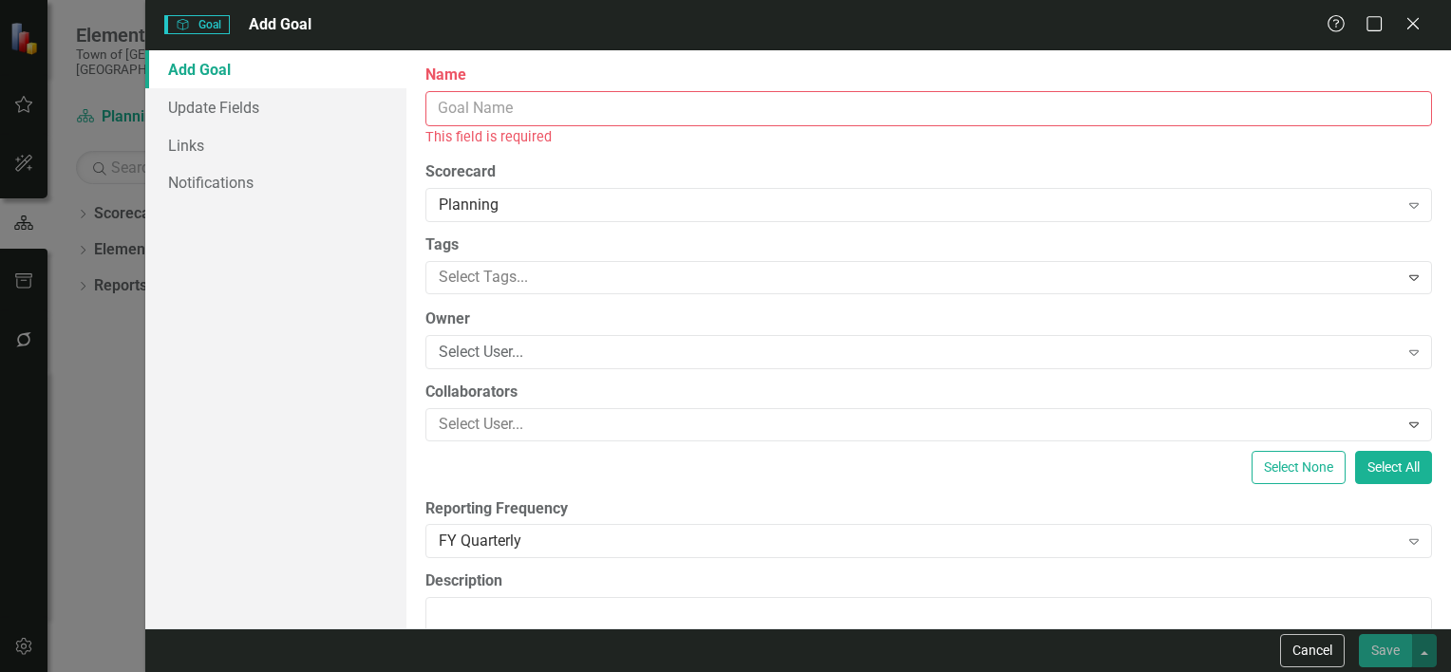
click at [1041, 119] on input "Name" at bounding box center [929, 108] width 1007 height 35
paste input "Streamline regulatory / permitting processes"
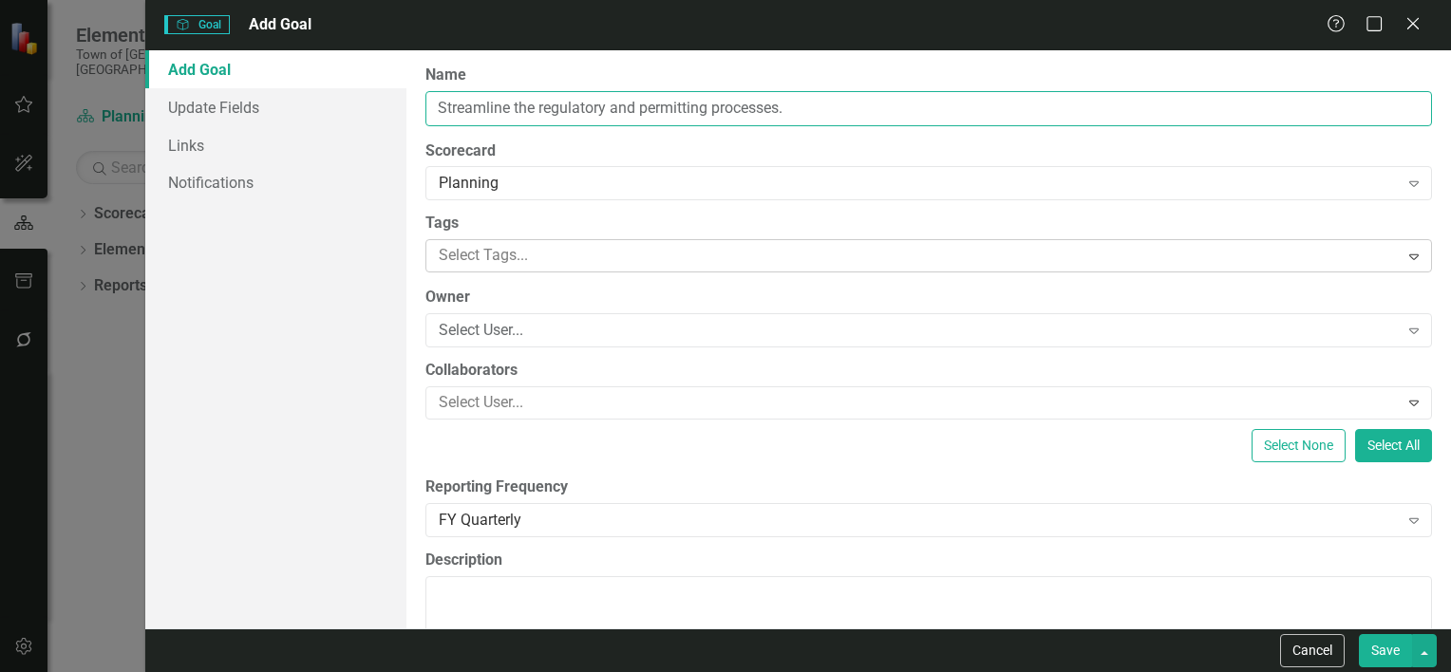
type input "Streamline the regulatory and permitting processes."
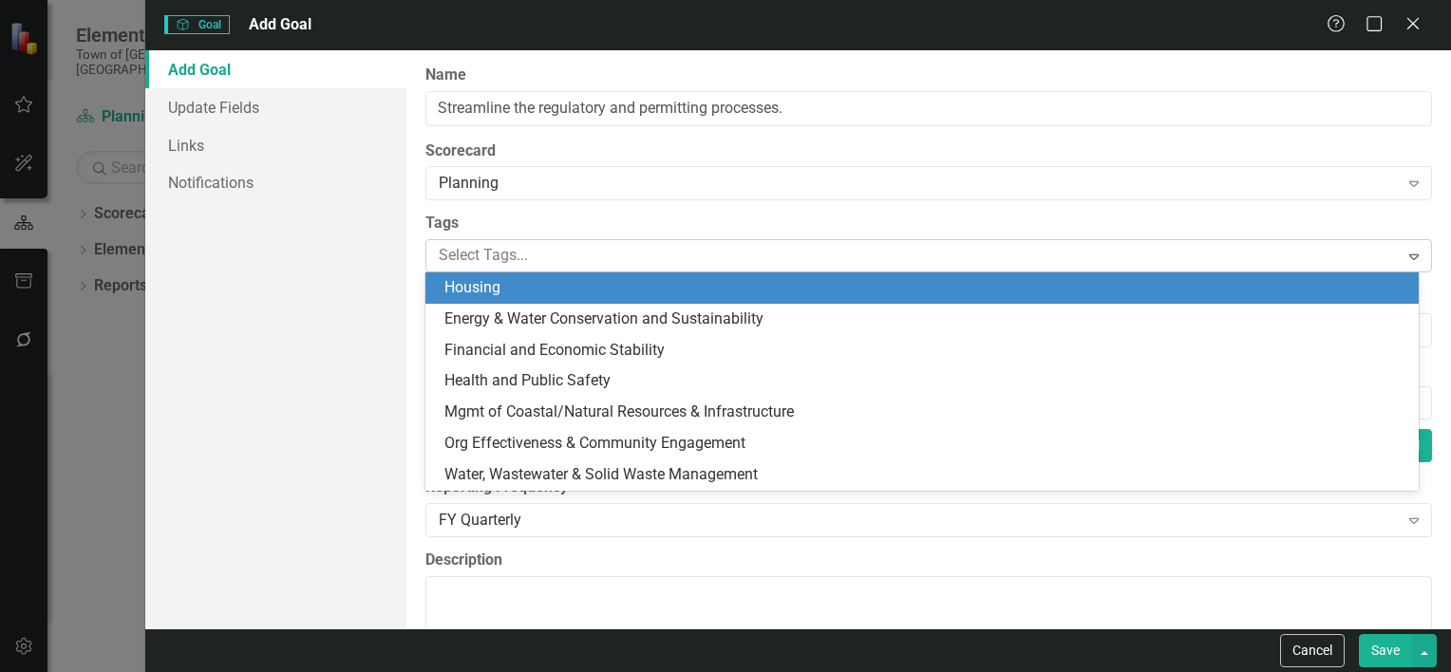
click at [604, 266] on div at bounding box center [915, 256] width 968 height 26
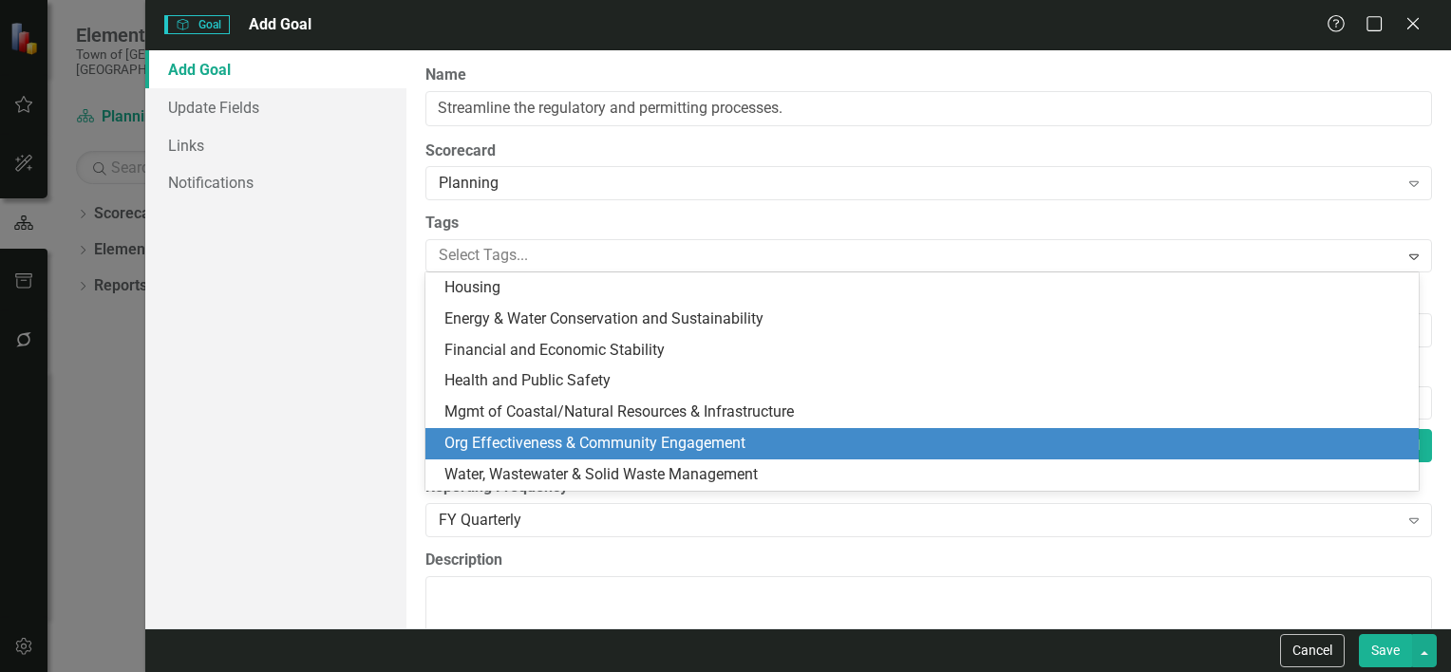
click at [585, 443] on span "Org Effectiveness & Community Engagement" at bounding box center [595, 443] width 301 height 18
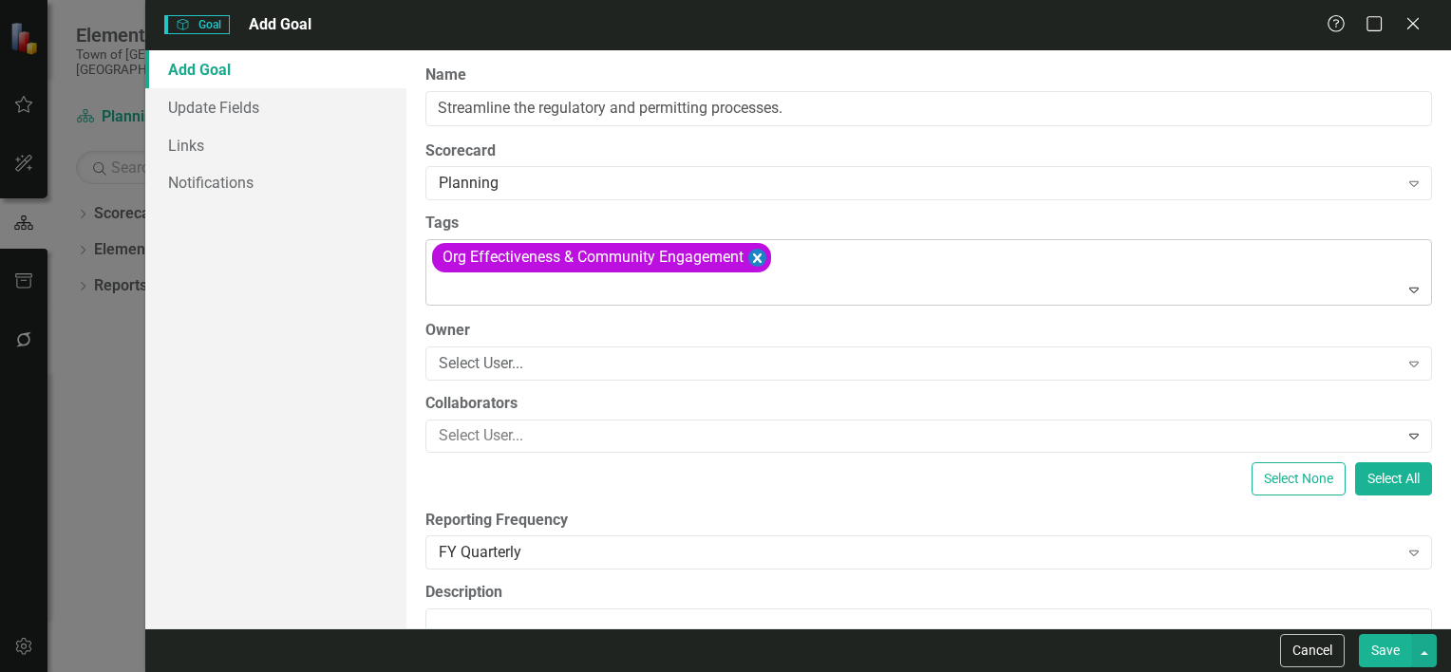
click at [760, 262] on icon "Remove [object Object]" at bounding box center [757, 258] width 18 height 24
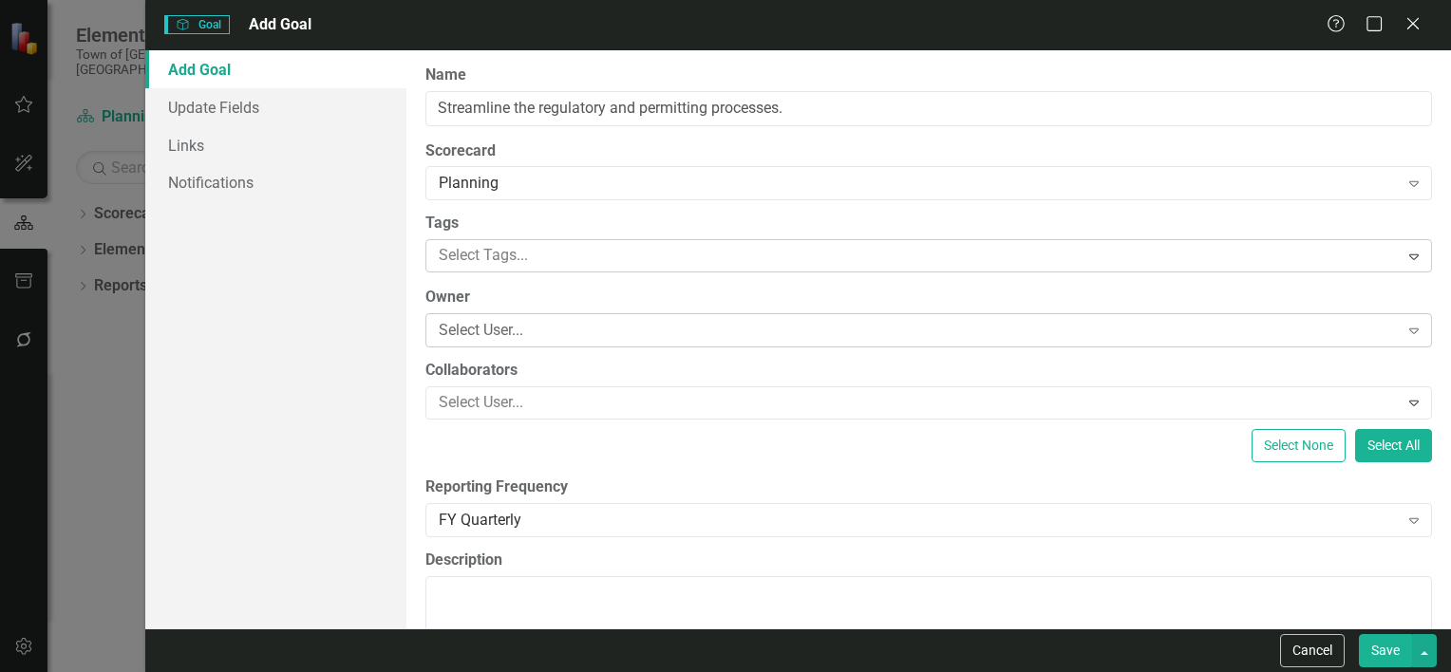
click at [539, 345] on div "Select User... Expand" at bounding box center [929, 330] width 1007 height 34
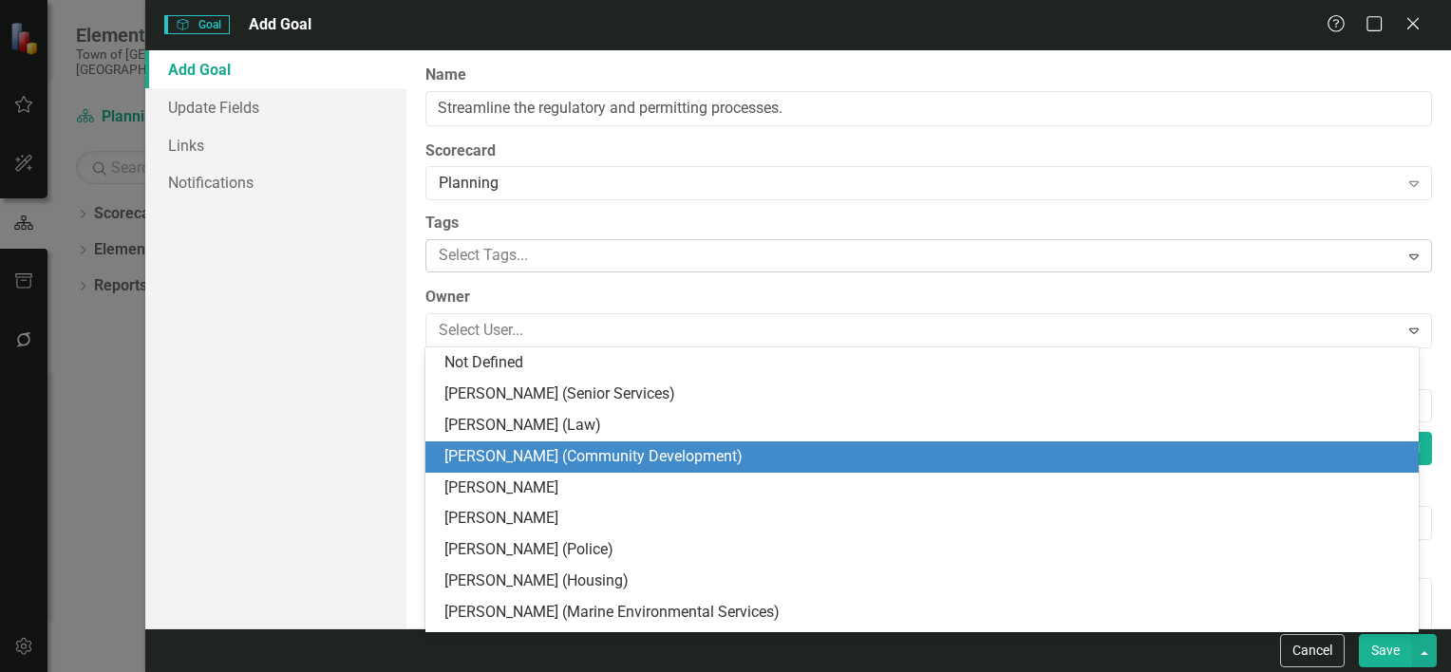
click at [554, 451] on div "[PERSON_NAME] (Community Development)" at bounding box center [926, 457] width 963 height 22
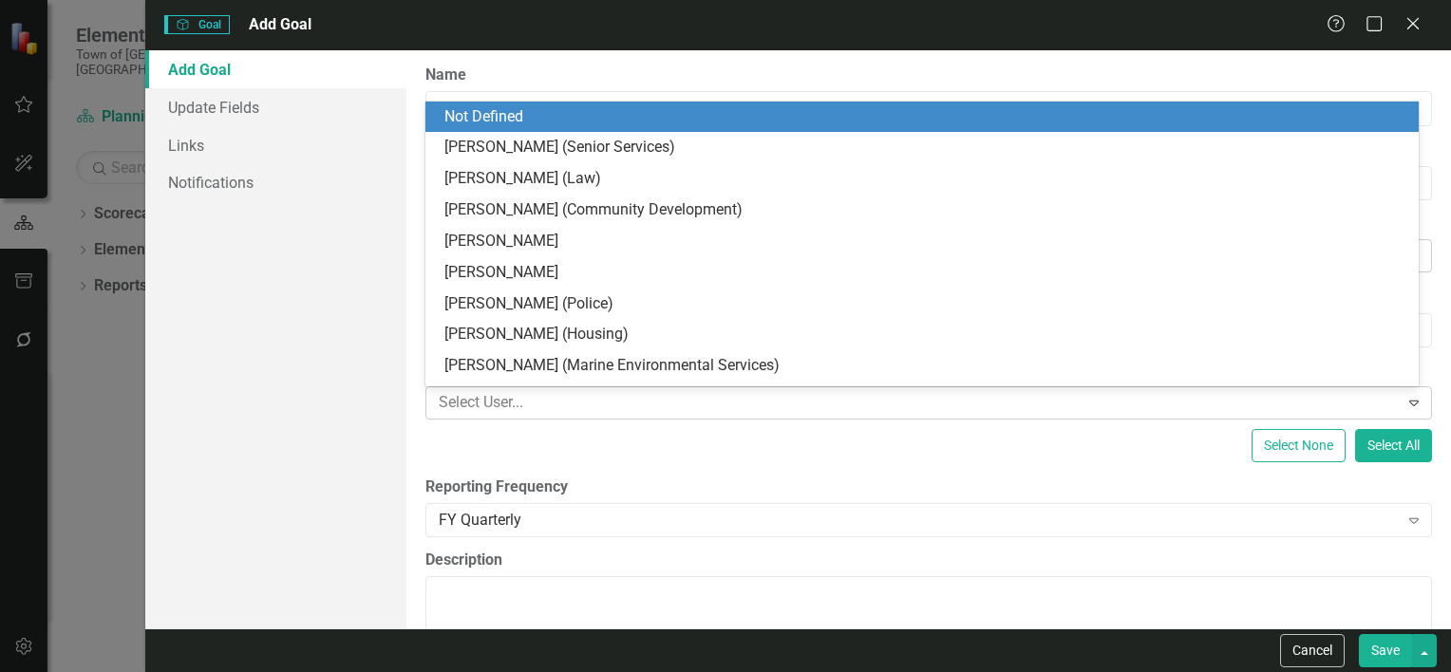
click at [547, 391] on div at bounding box center [915, 403] width 968 height 26
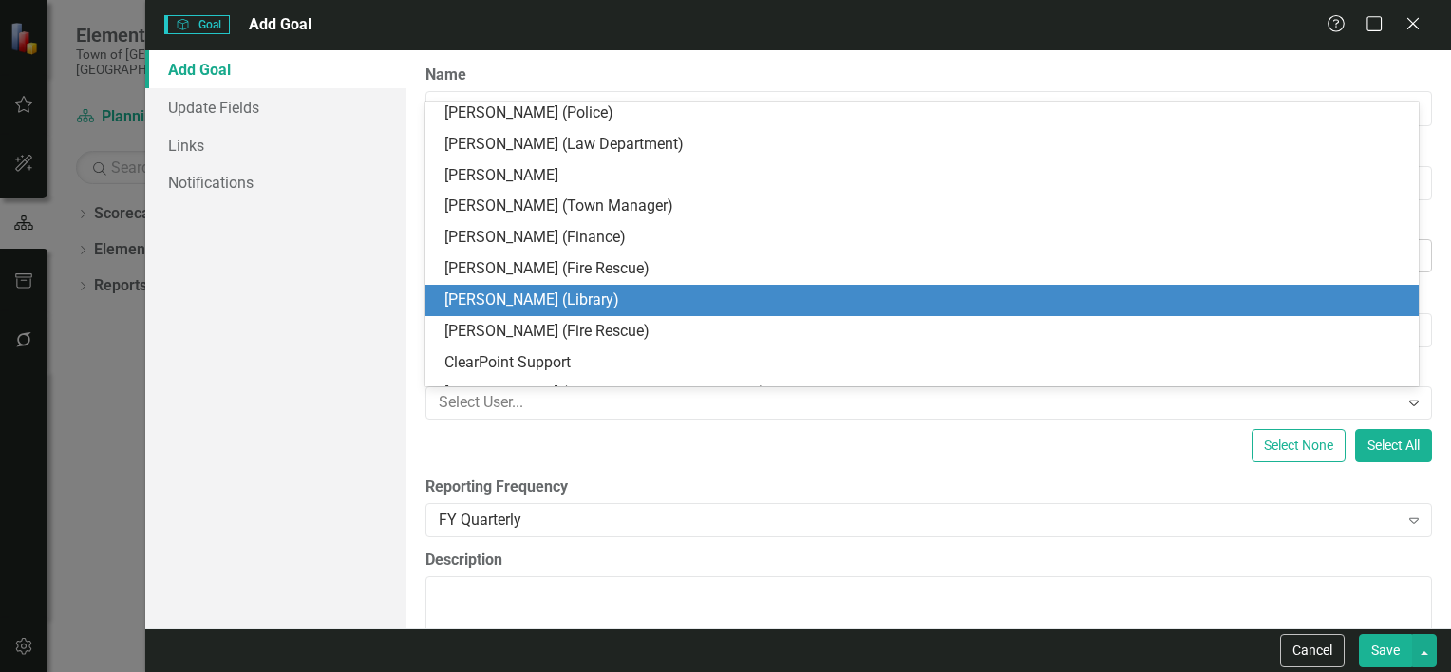
scroll to position [619, 0]
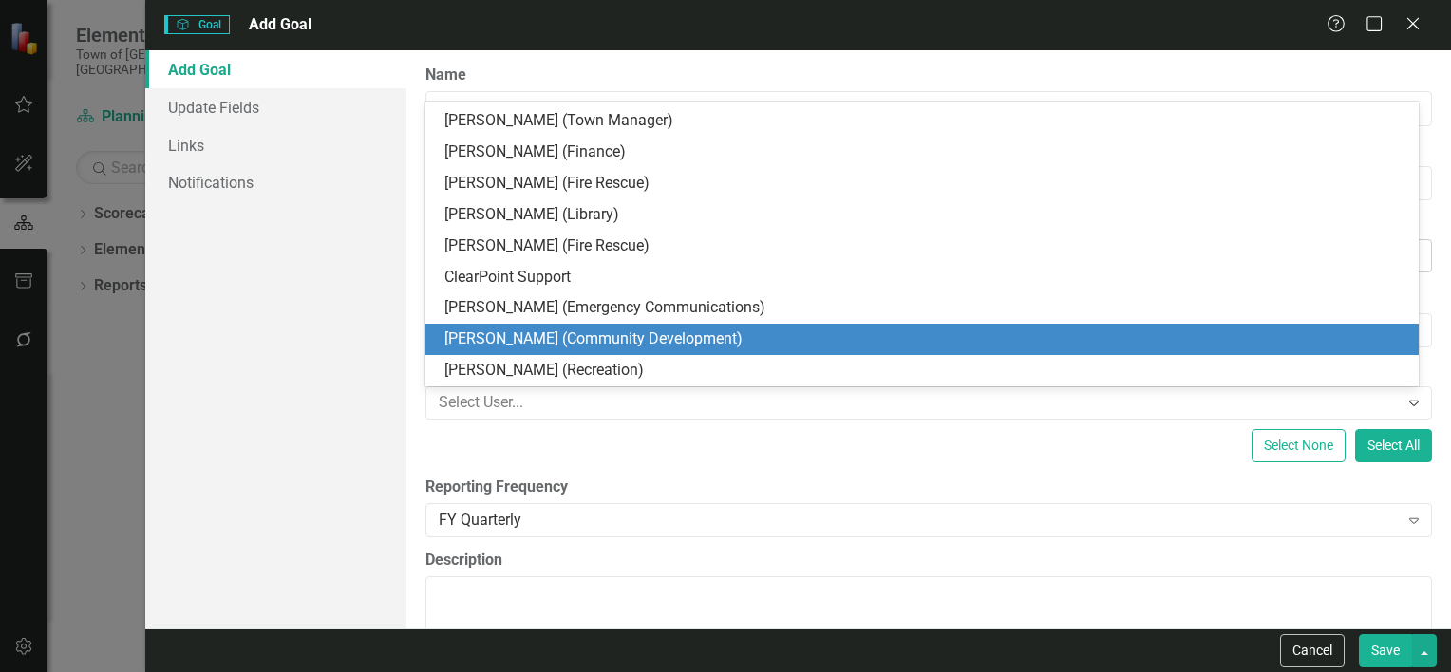
click at [538, 333] on div "Melinda Tondera (Community Development)" at bounding box center [926, 340] width 963 height 22
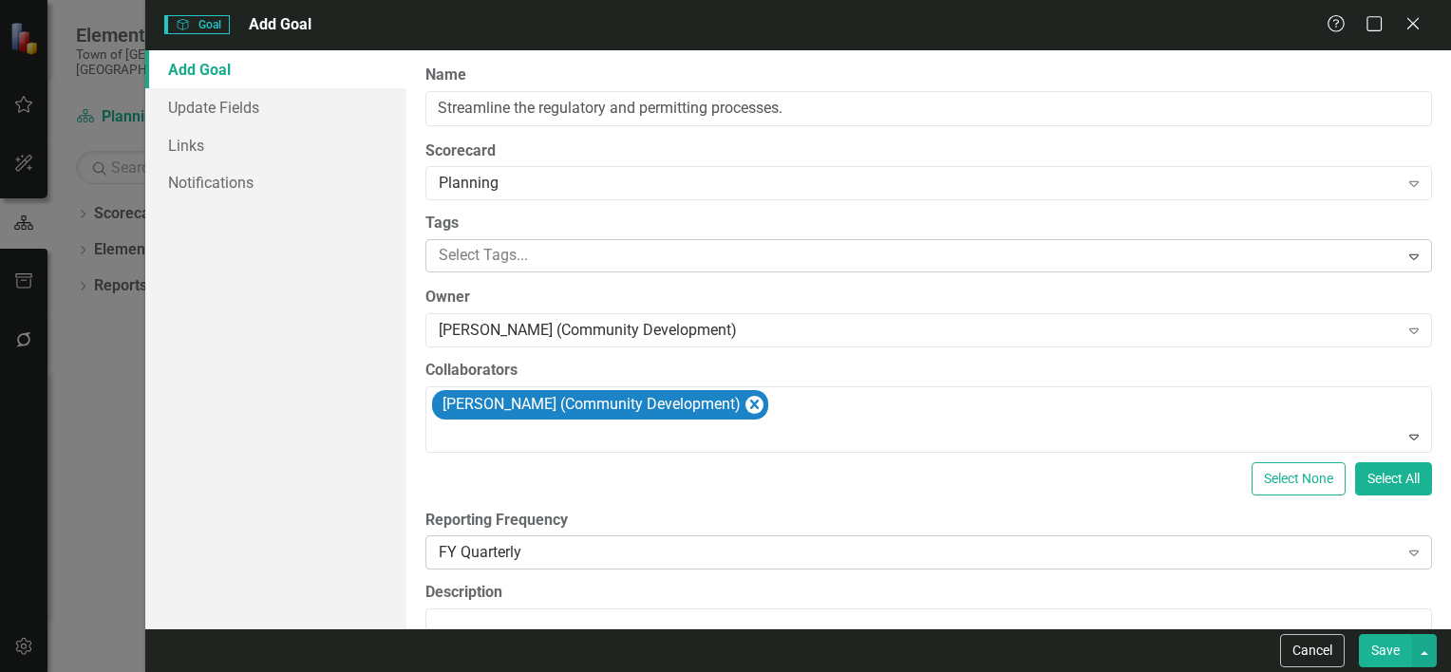
scroll to position [237, 0]
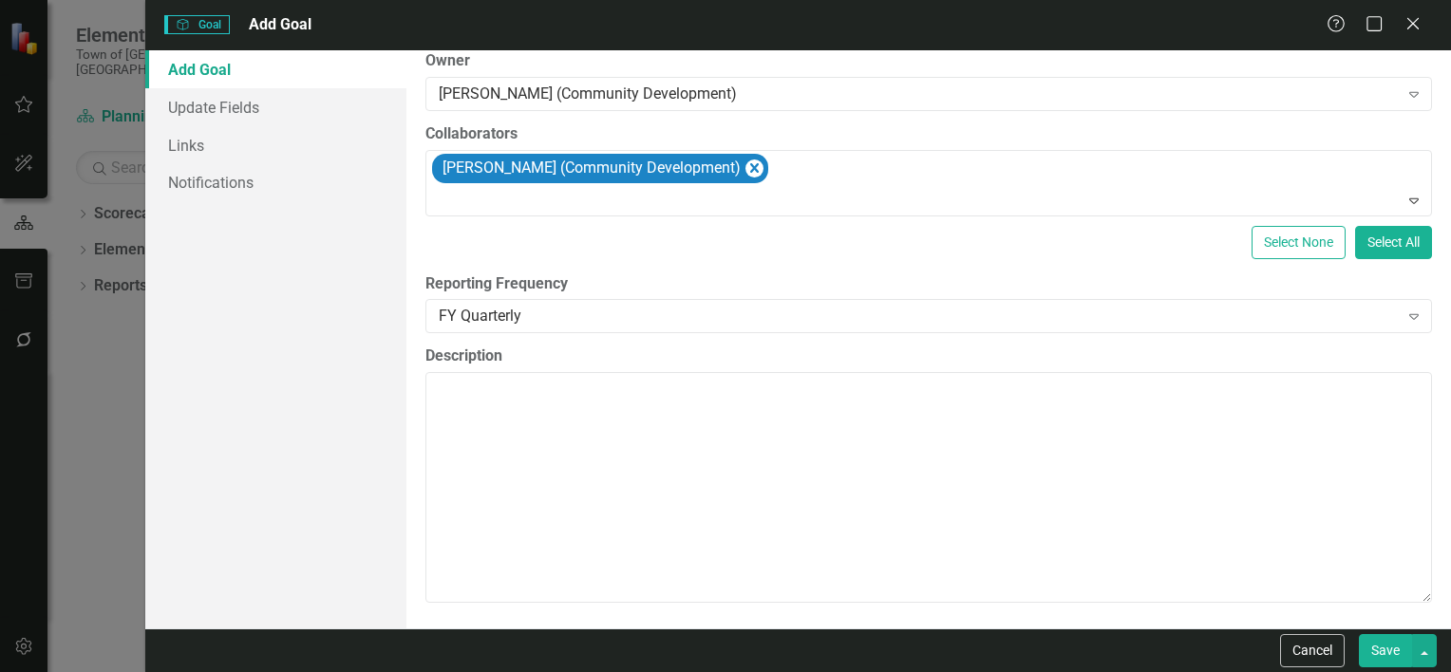
click at [1380, 655] on button "Save" at bounding box center [1385, 650] width 53 height 33
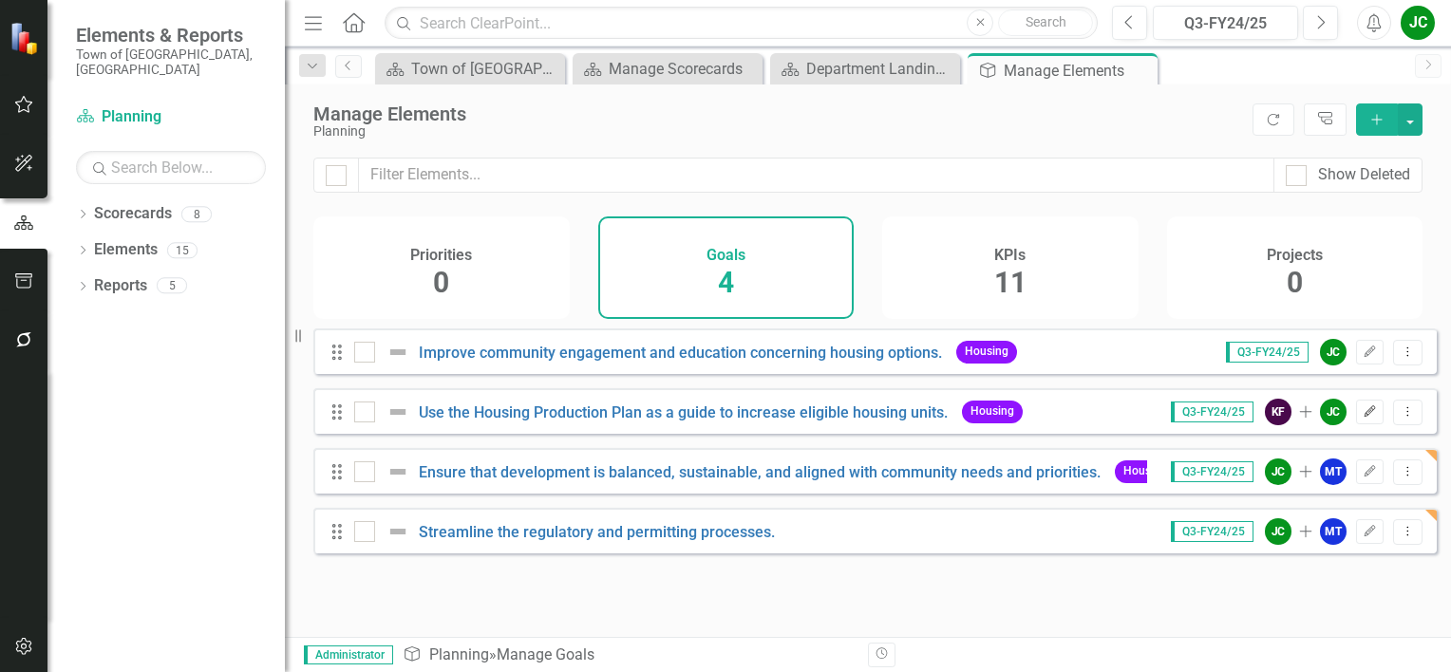
click at [1365, 417] on icon "button" at bounding box center [1370, 411] width 11 height 11
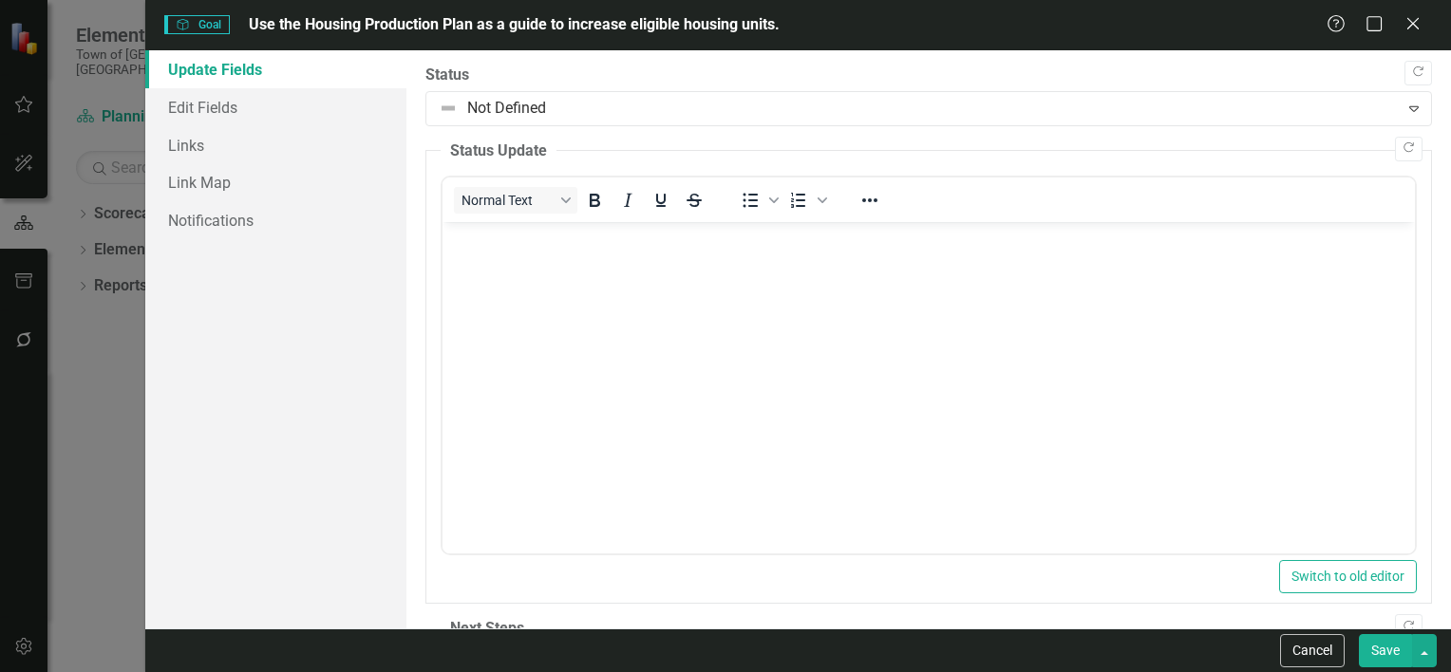
scroll to position [0, 0]
click at [262, 115] on link "Edit Fields" at bounding box center [275, 107] width 261 height 38
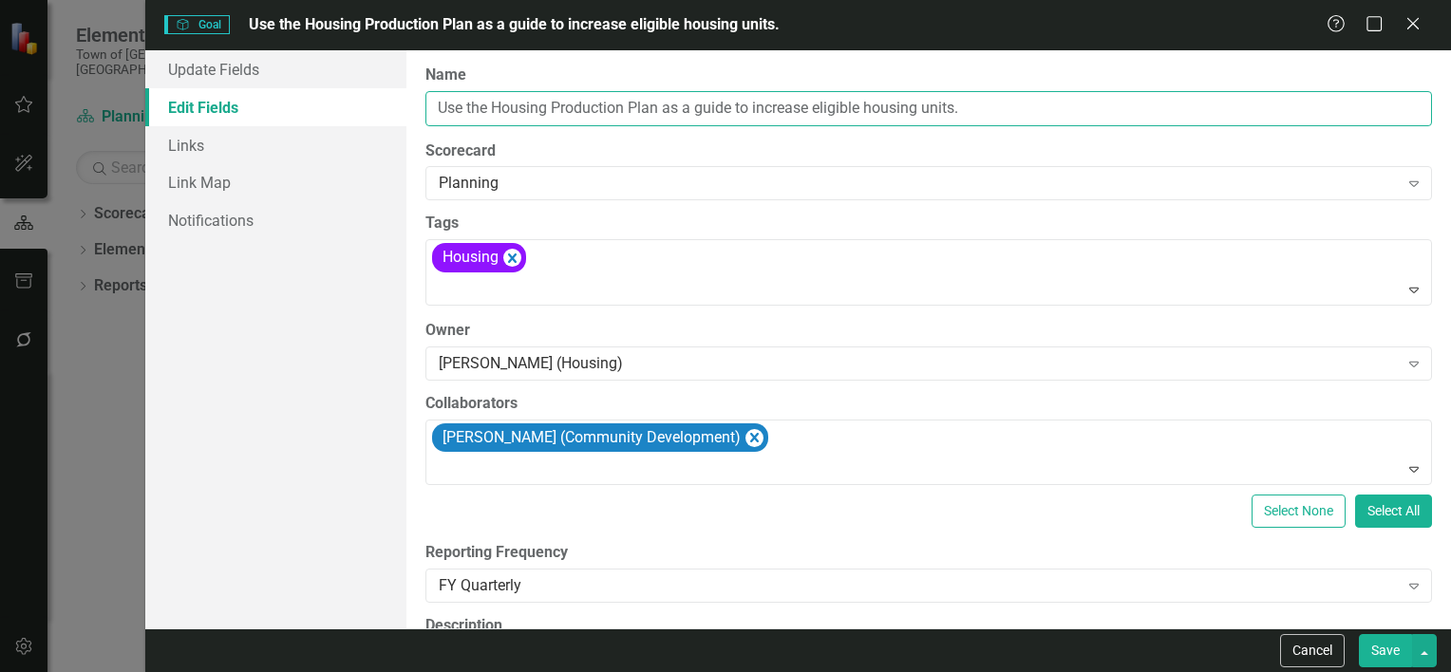
drag, startPoint x: 995, startPoint y: 116, endPoint x: 429, endPoint y: 125, distance: 566.2
click at [429, 125] on input "Use the Housing Production Plan as a guide to increase eligible housing units." at bounding box center [929, 108] width 1007 height 35
paste input "Enhance housing diversity and affordability"
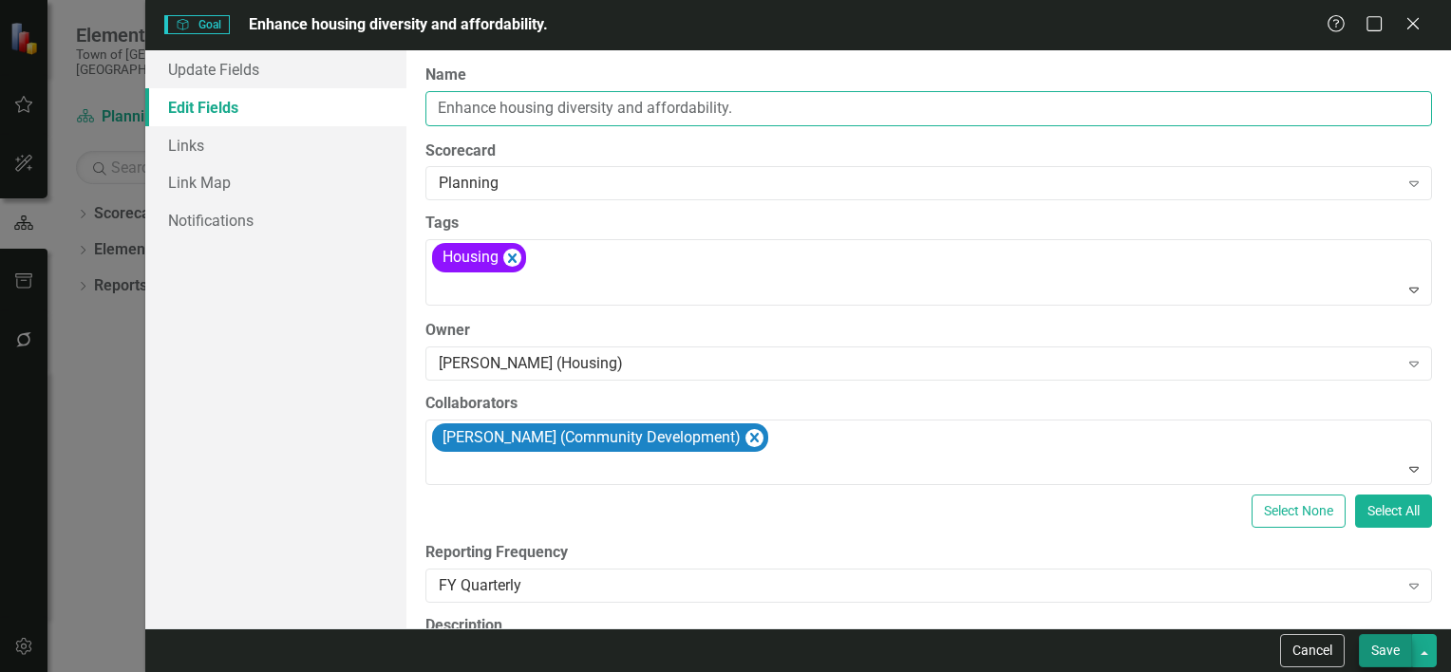
type input "Enhance housing diversity and affordability."
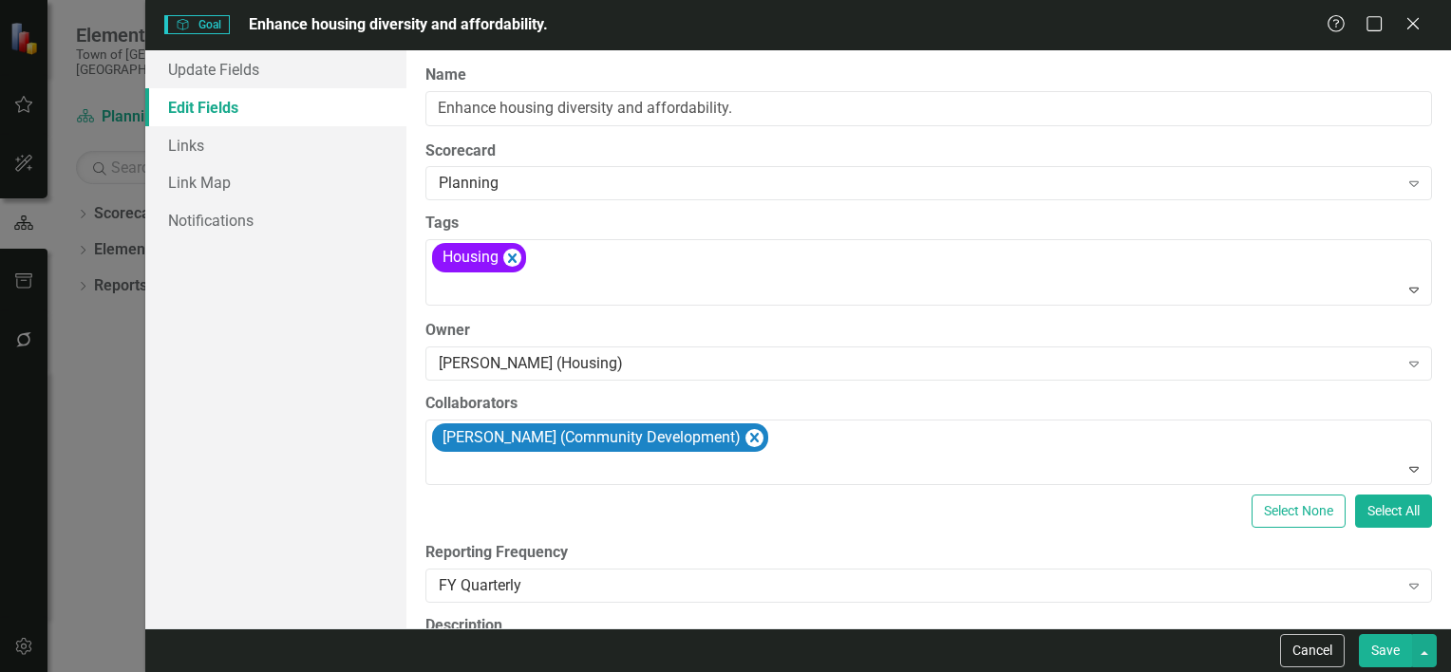
click at [1381, 658] on button "Save" at bounding box center [1385, 650] width 53 height 33
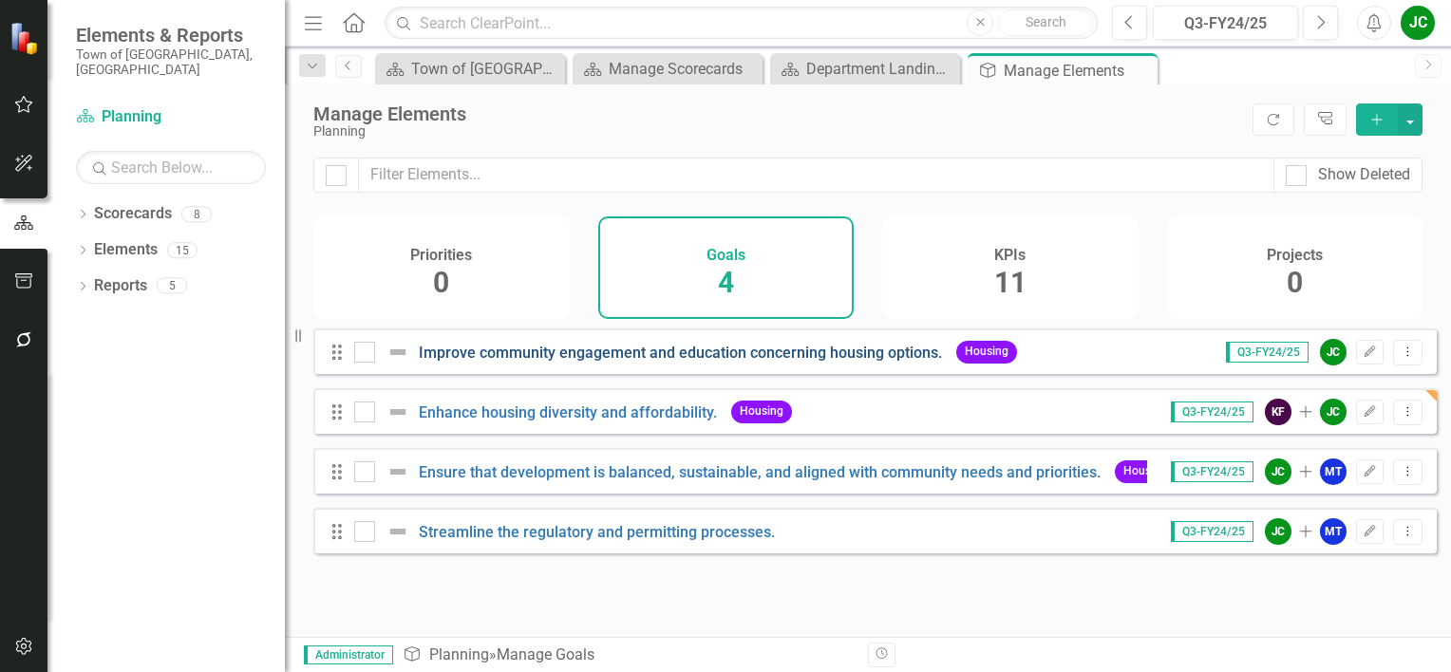
click at [775, 361] on link "Improve community engagement and education concerning housing options." at bounding box center [680, 353] width 523 height 18
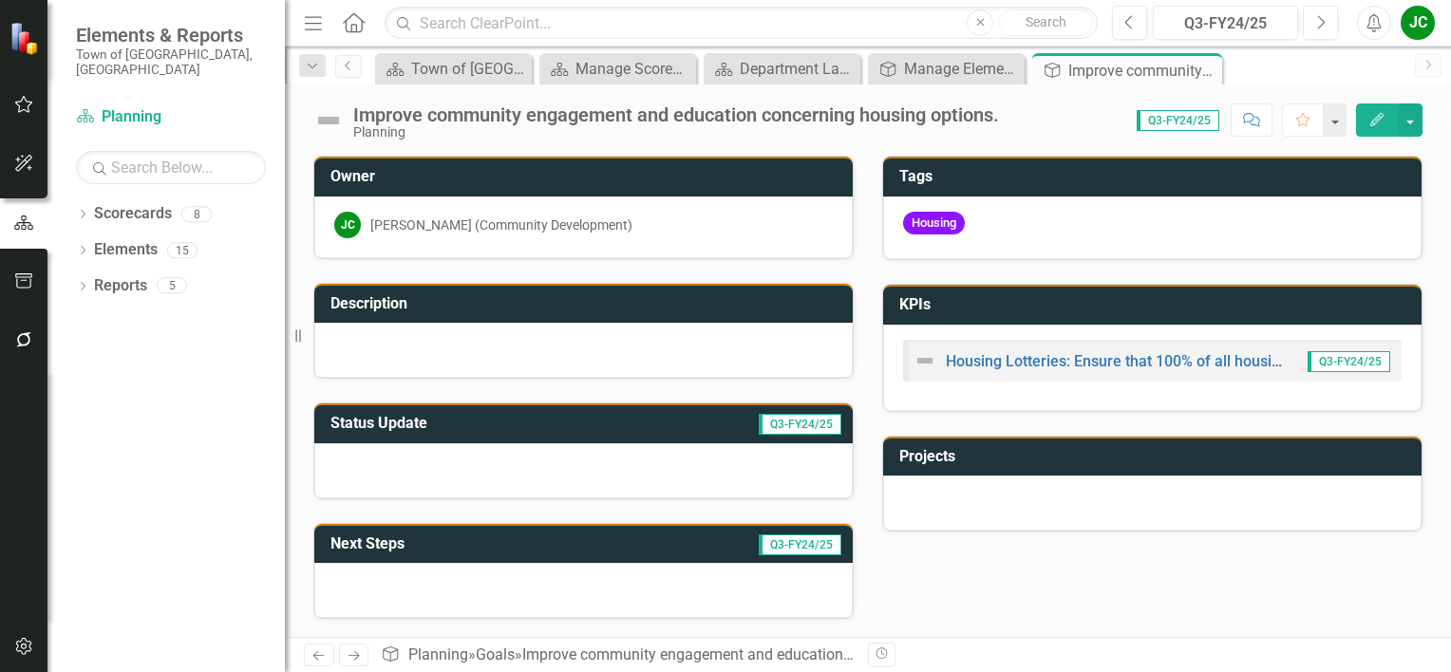
click at [1371, 120] on icon "Edit" at bounding box center [1377, 119] width 17 height 13
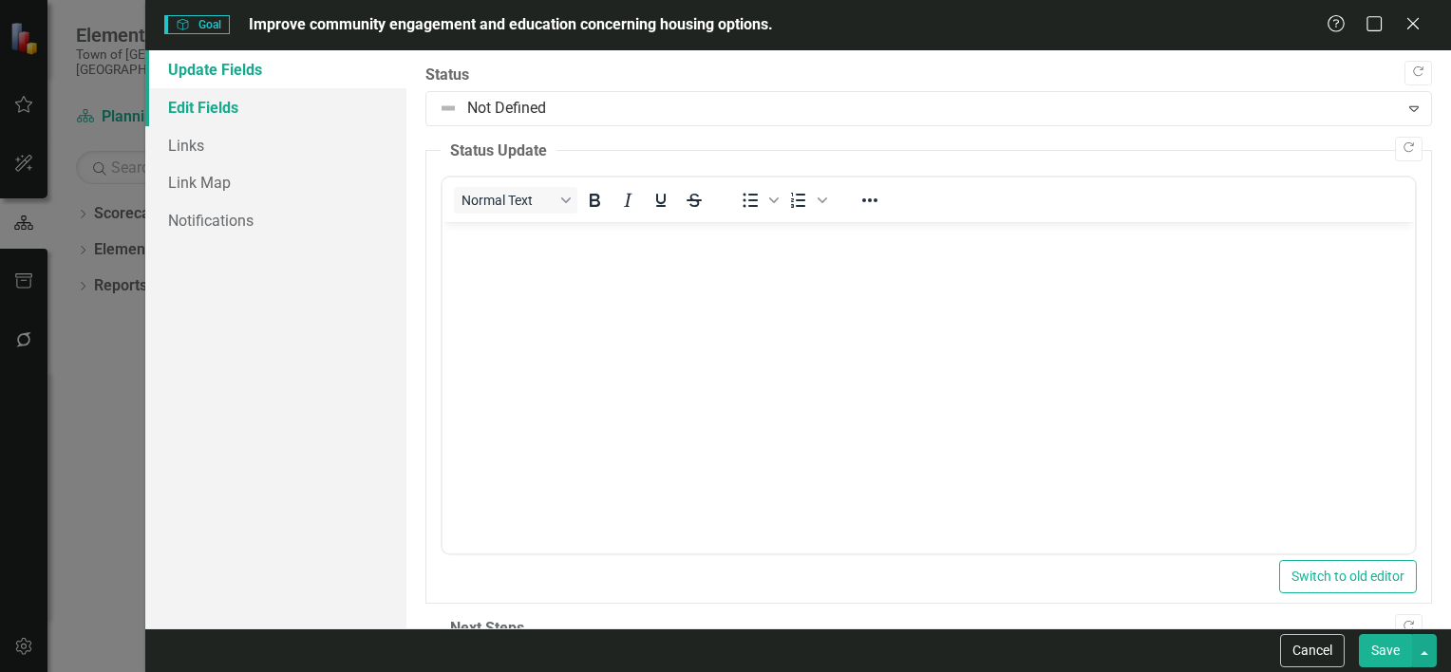
click at [209, 100] on link "Edit Fields" at bounding box center [275, 107] width 261 height 38
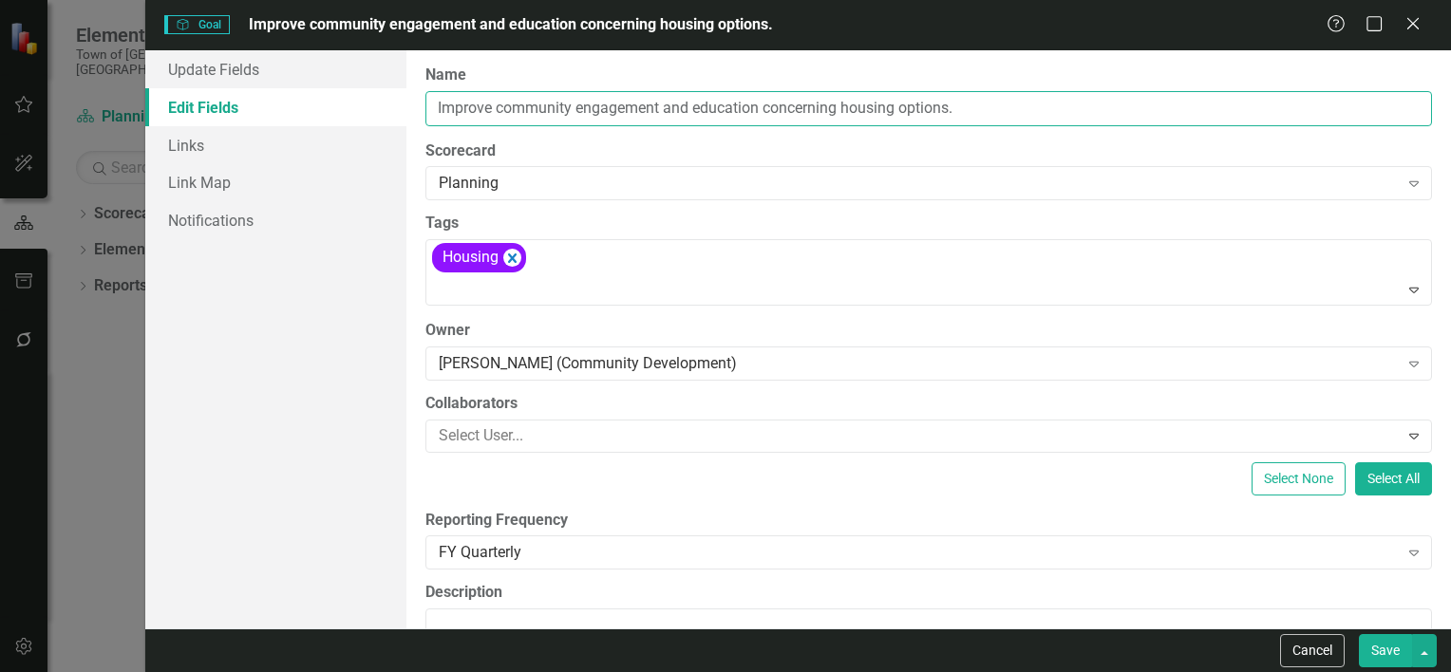
click at [987, 111] on input "Improve community engagement and education concerning housing options." at bounding box center [929, 108] width 1007 height 35
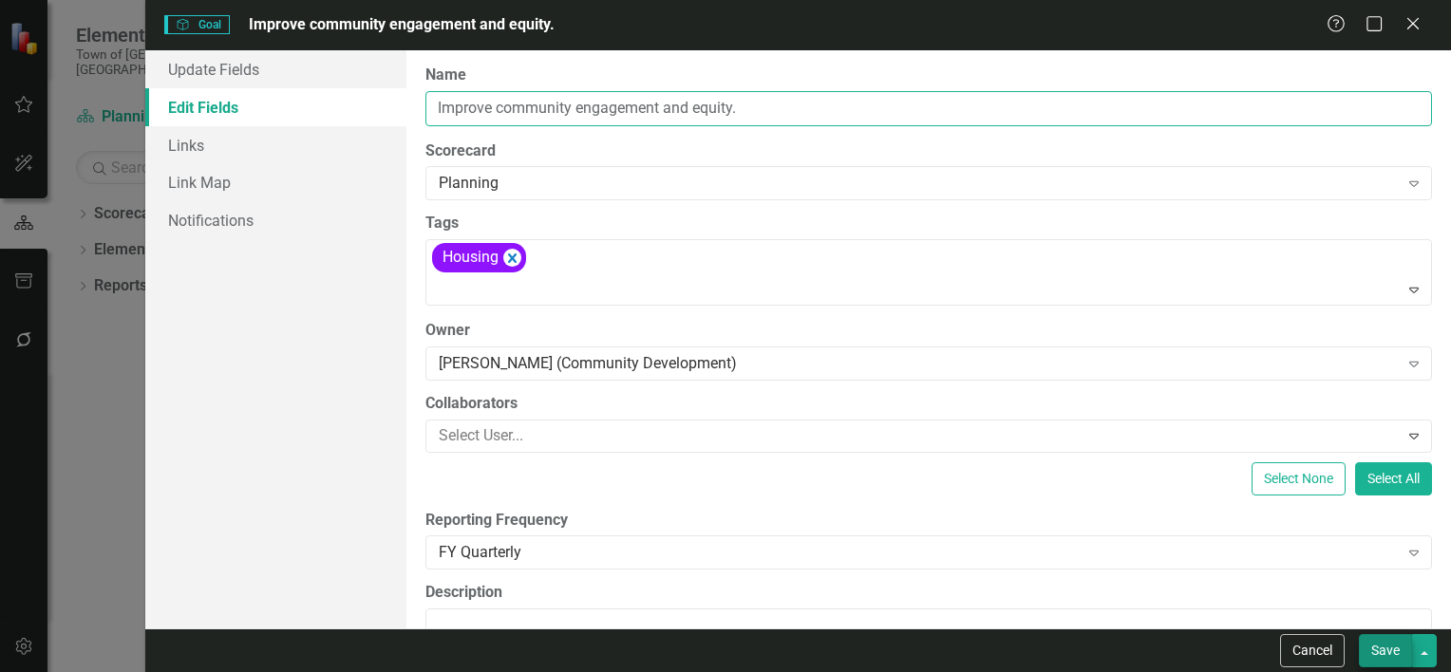
type input "Improve community engagement and equity."
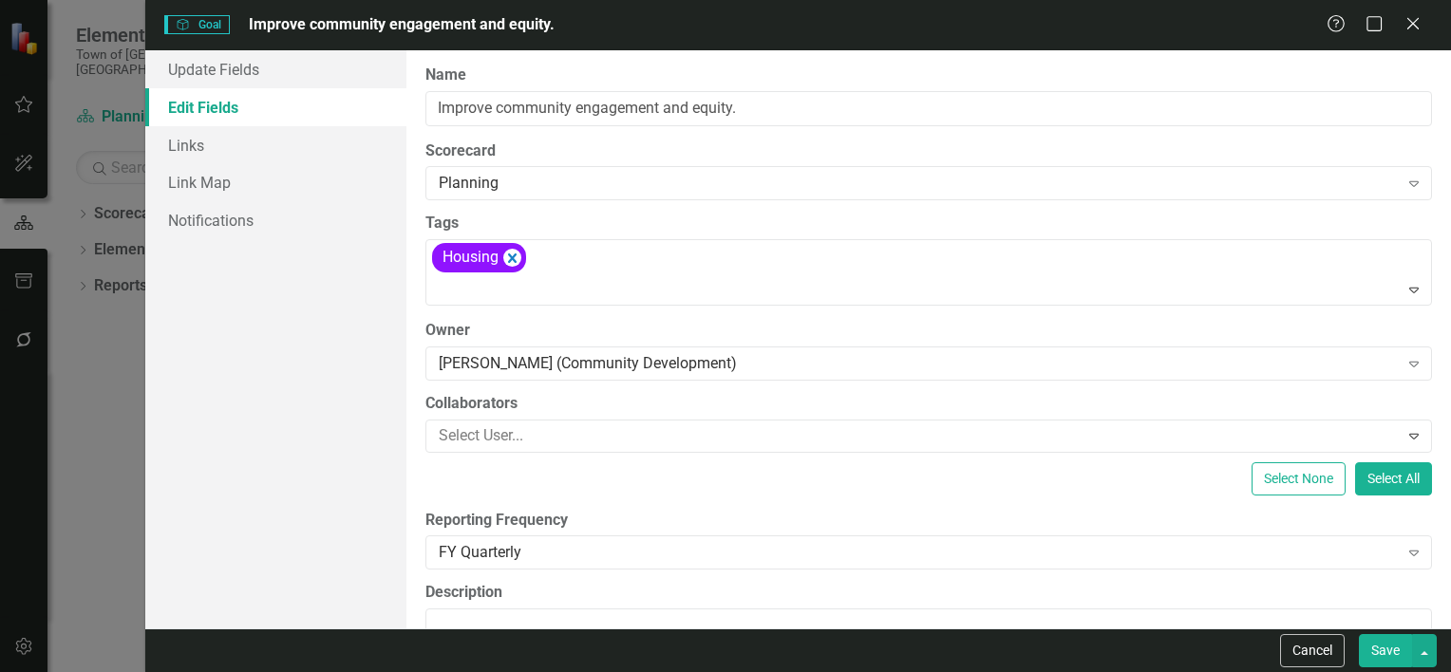
click at [1379, 647] on button "Save" at bounding box center [1385, 650] width 53 height 33
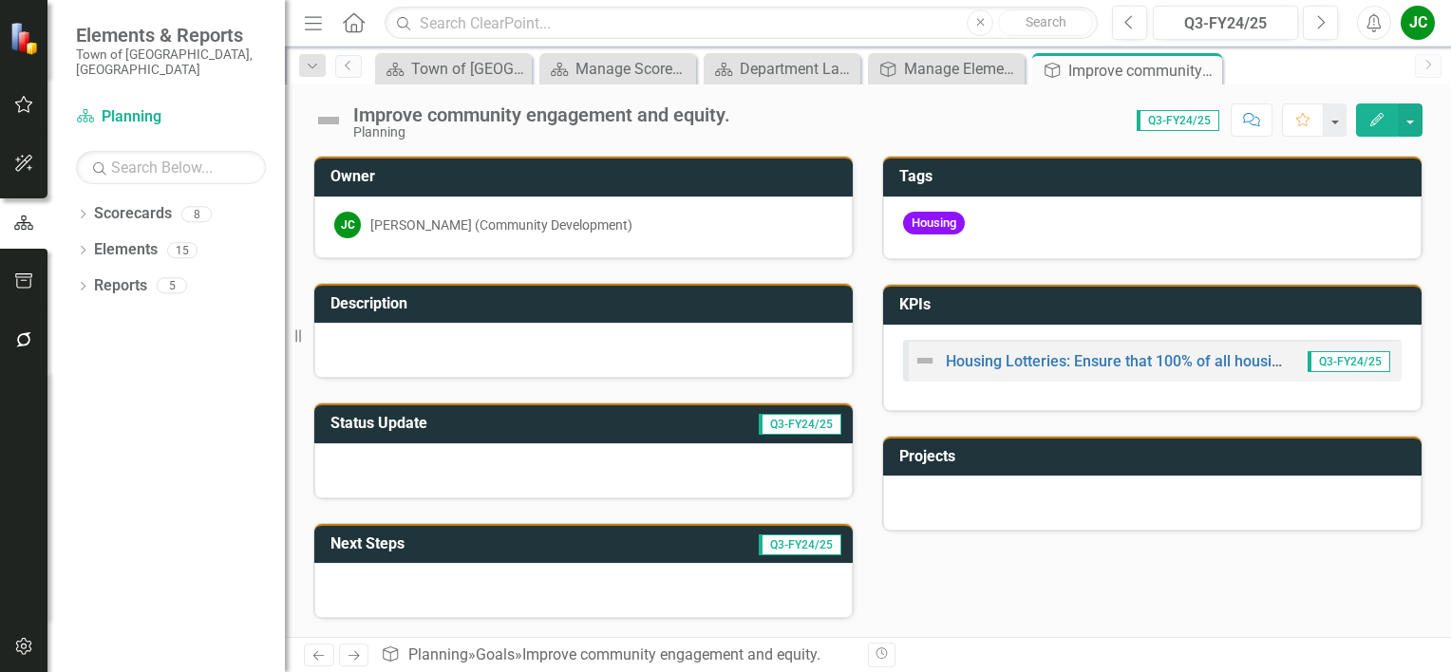
click at [1376, 119] on icon "Edit" at bounding box center [1377, 119] width 17 height 13
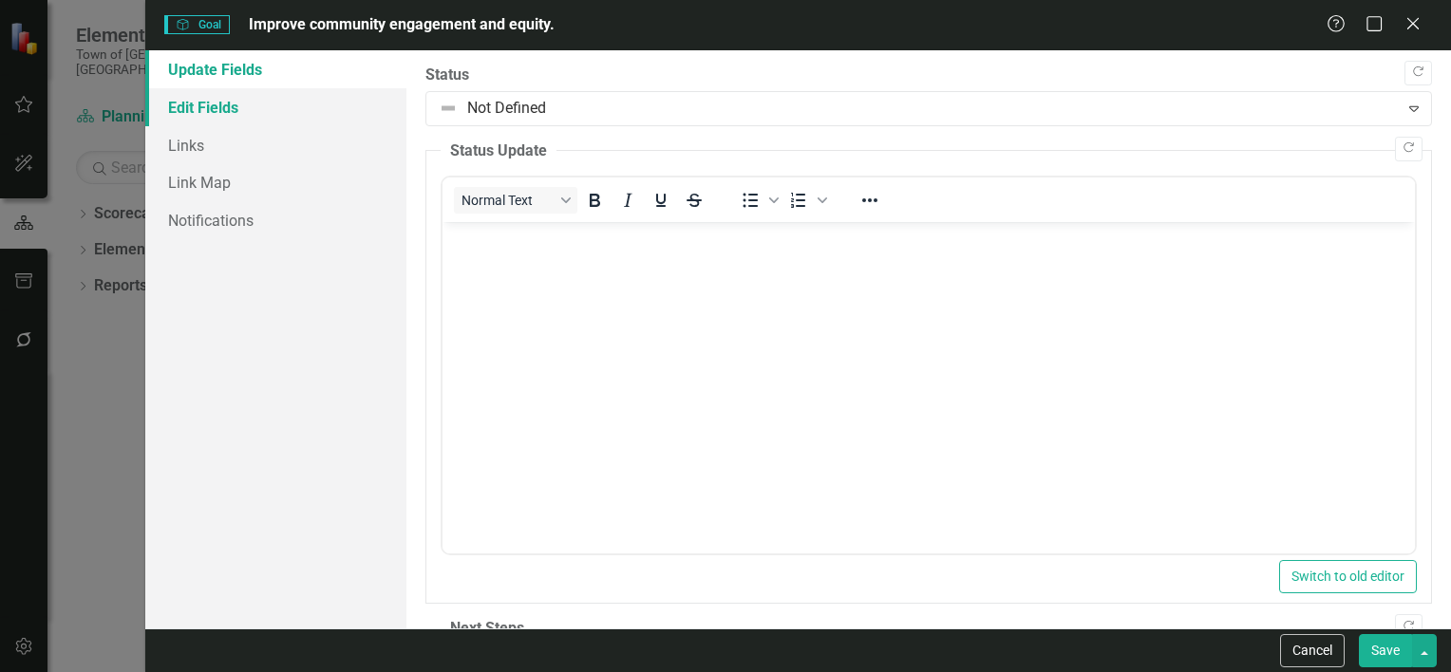
click at [263, 110] on link "Edit Fields" at bounding box center [275, 107] width 261 height 38
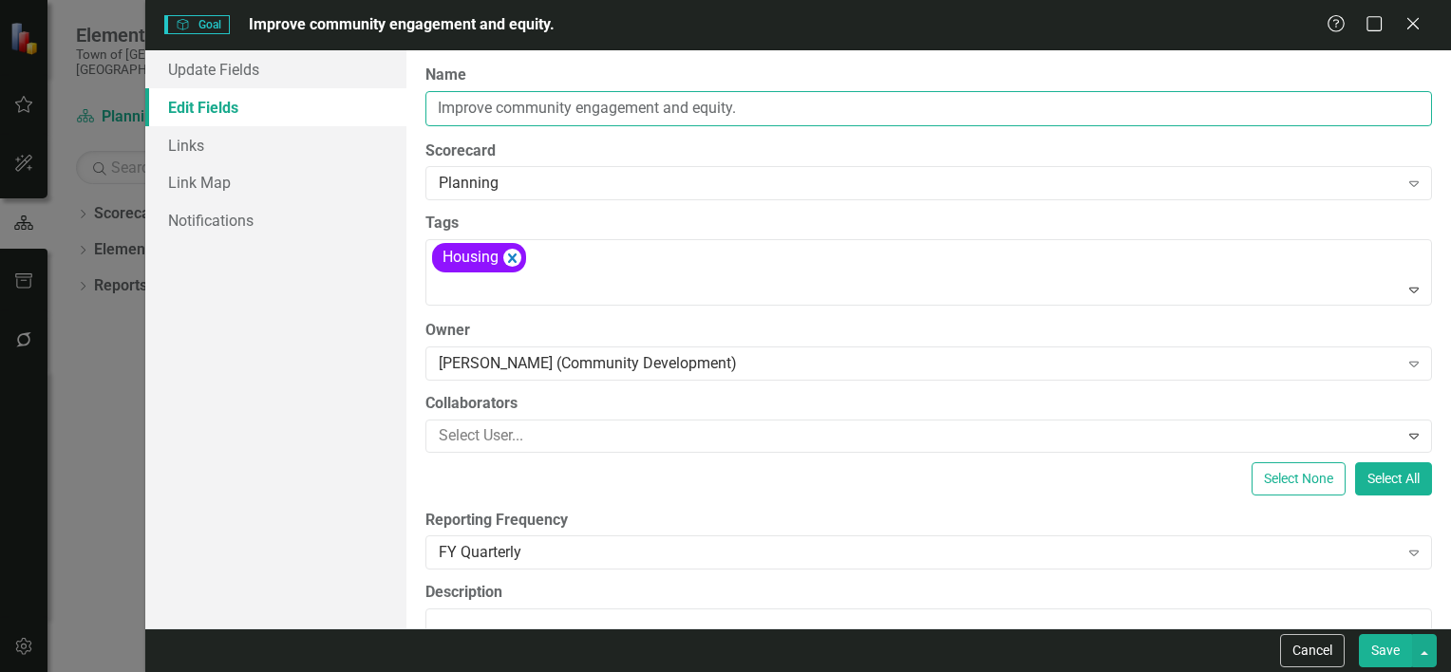
click at [507, 112] on input "Improve community engagement and equity." at bounding box center [929, 108] width 1007 height 35
type input "Foster community engagement and equity."
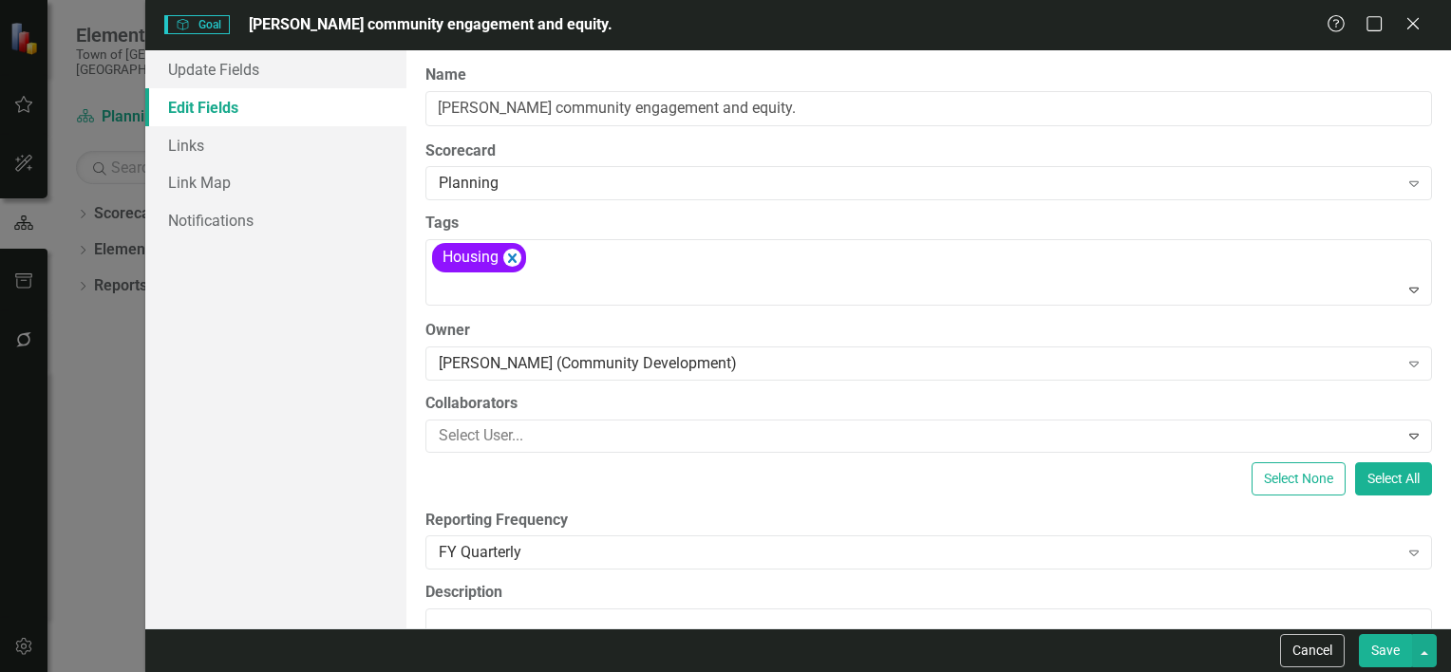
click at [1385, 659] on button "Save" at bounding box center [1385, 650] width 53 height 33
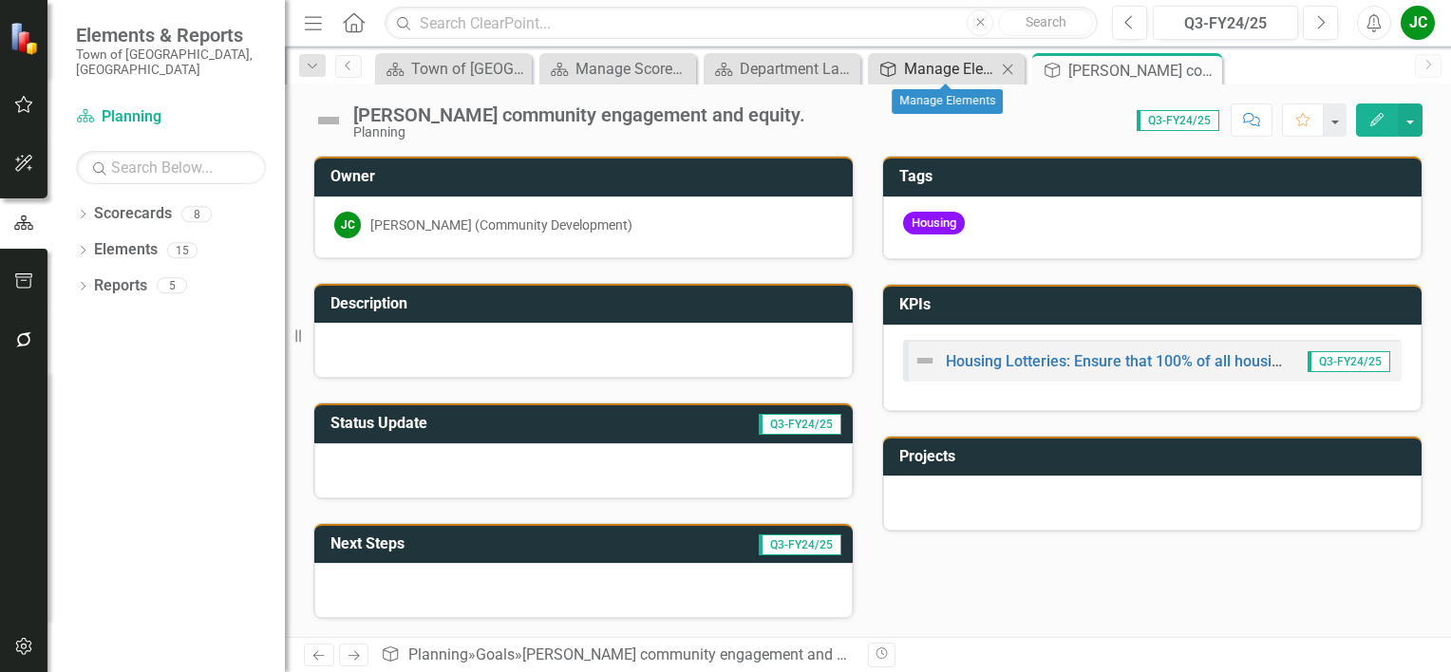
click at [927, 72] on div "Manage Elements" at bounding box center [950, 69] width 92 height 24
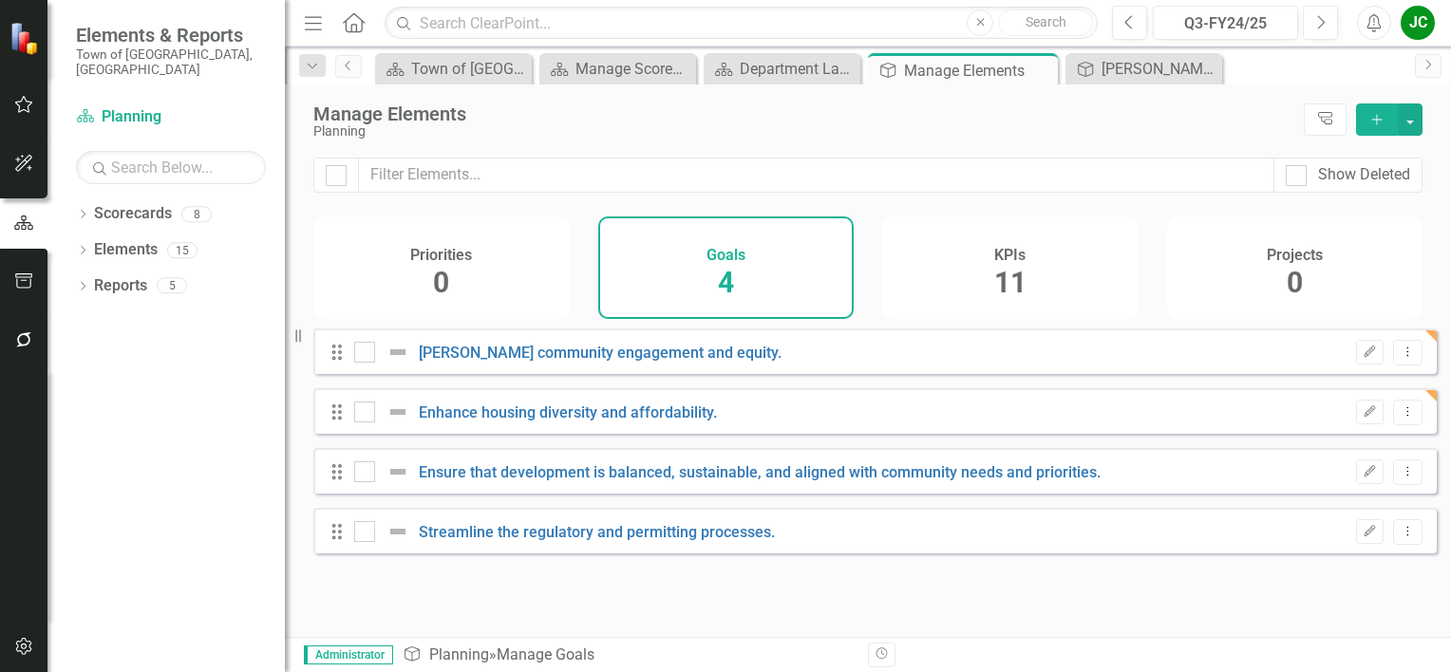
checkbox input "false"
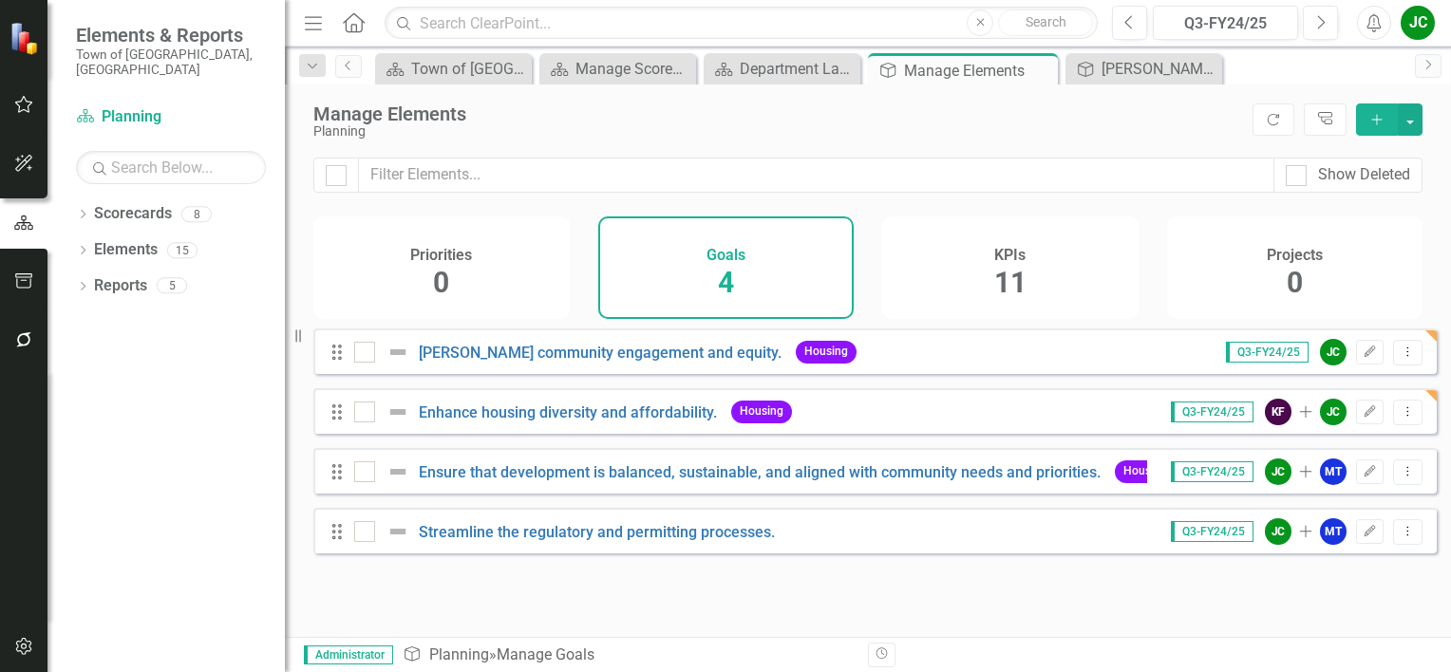
click at [1375, 125] on button "Add" at bounding box center [1377, 120] width 42 height 32
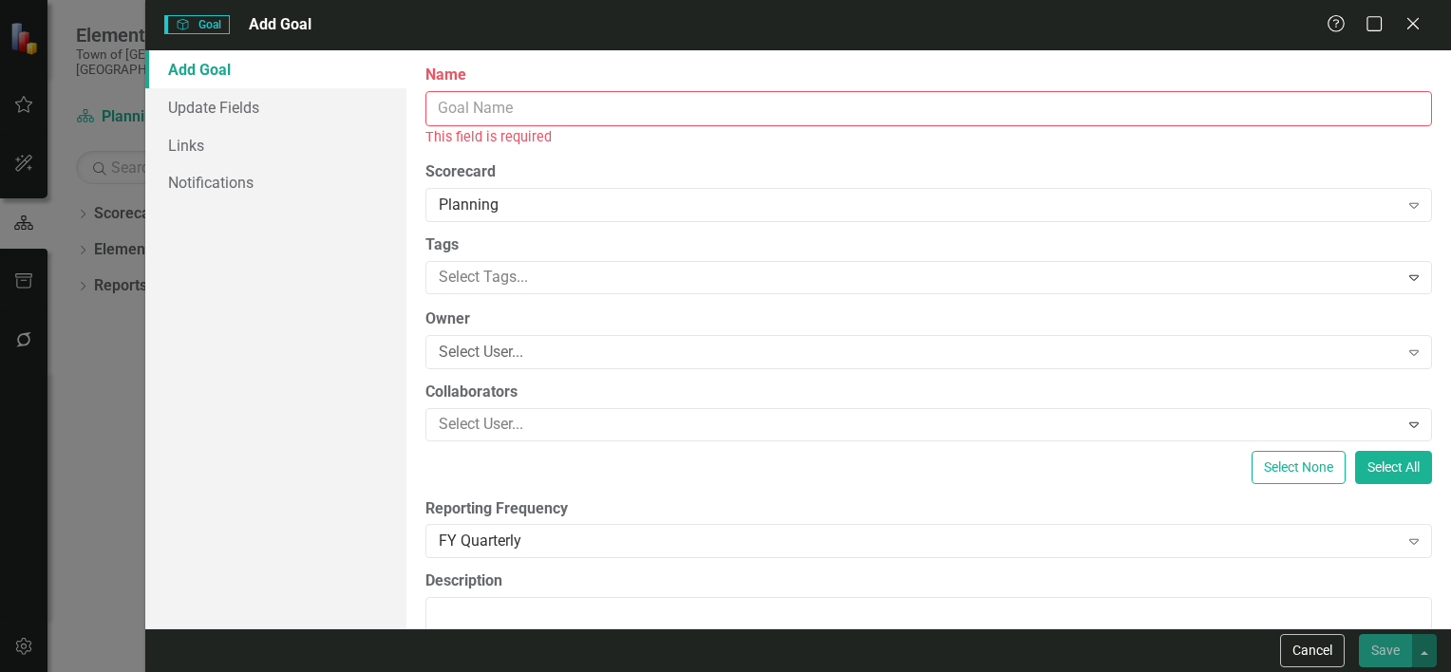
click at [1228, 120] on input "Name" at bounding box center [929, 108] width 1007 height 35
paste input "Leverage grants, state/federal funding, and resource acquisition"
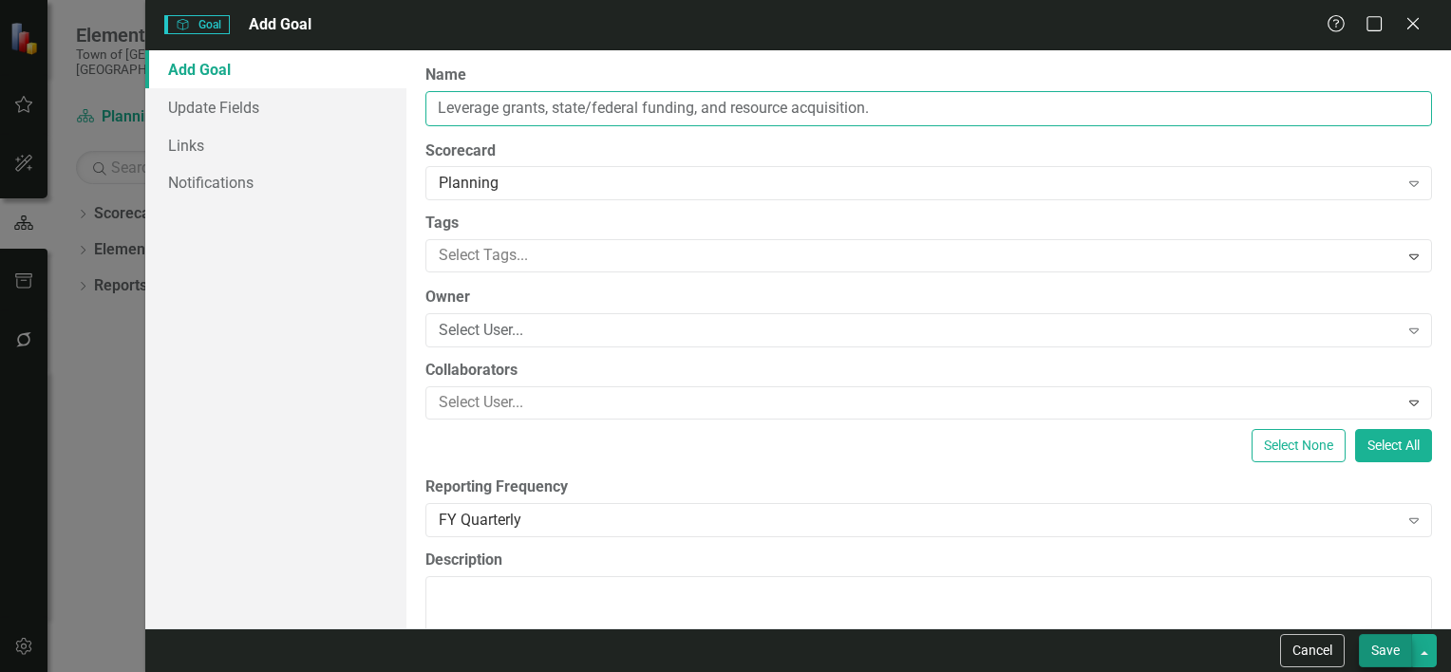
type input "Leverage grants, state/federal funding, and resource acquisition."
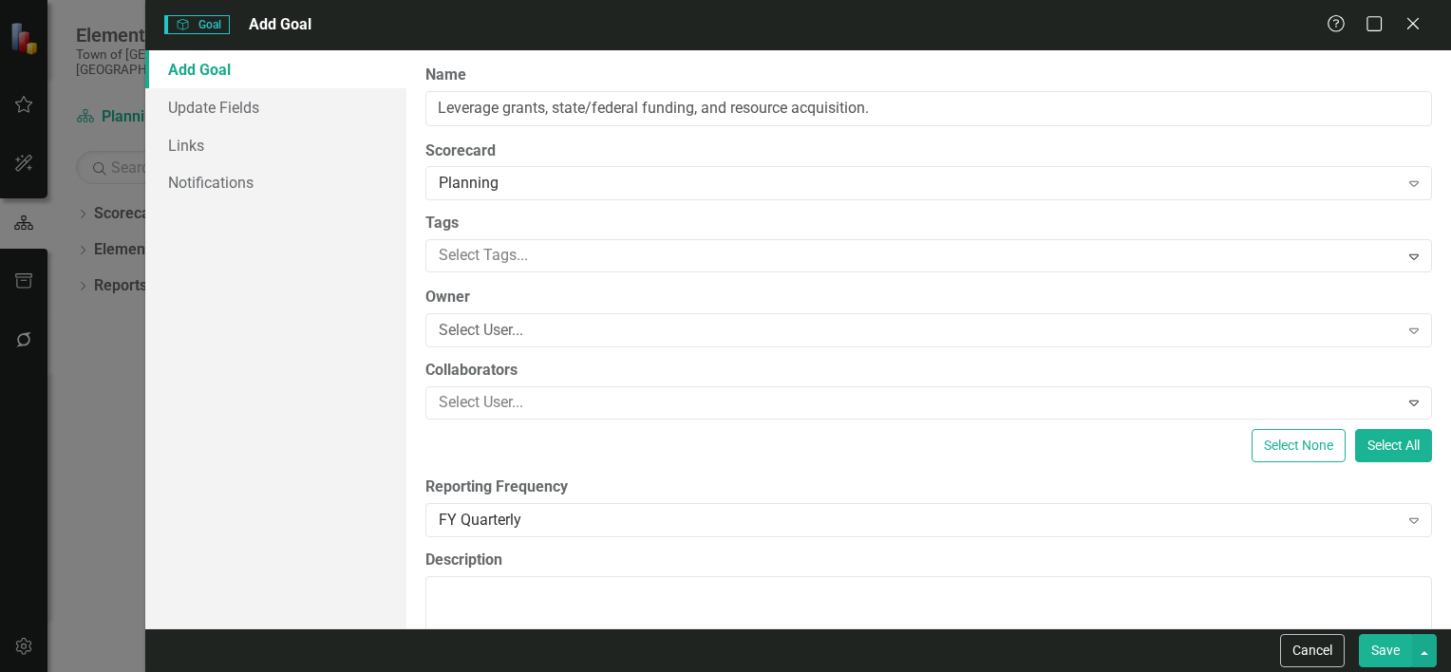
click at [1384, 638] on button "Save" at bounding box center [1385, 650] width 53 height 33
